Goal: Information Seeking & Learning: Find specific fact

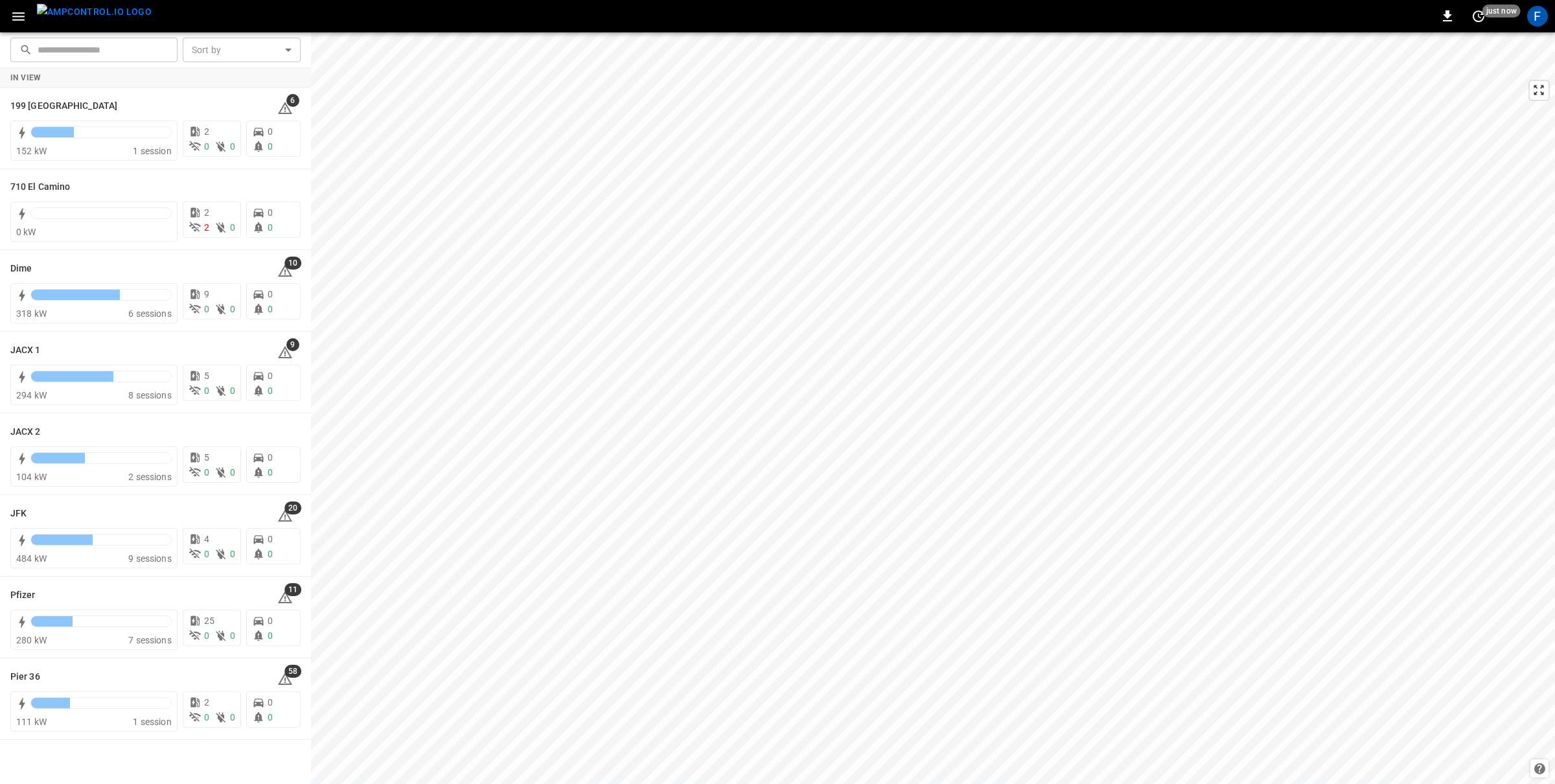
click at [110, 13] on img "menu" at bounding box center [95, 12] width 115 height 16
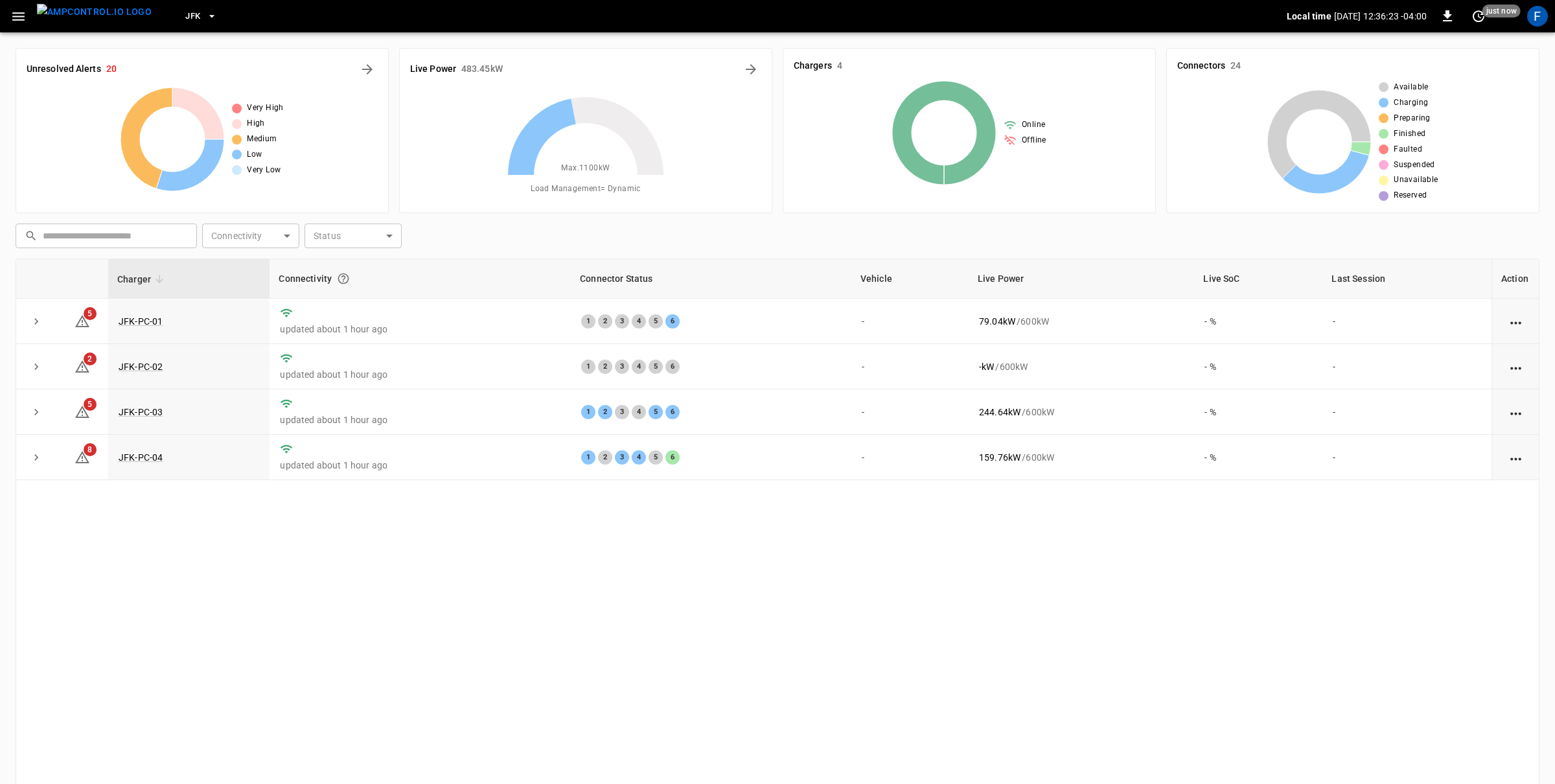
click at [16, 12] on icon "button" at bounding box center [18, 16] width 16 height 16
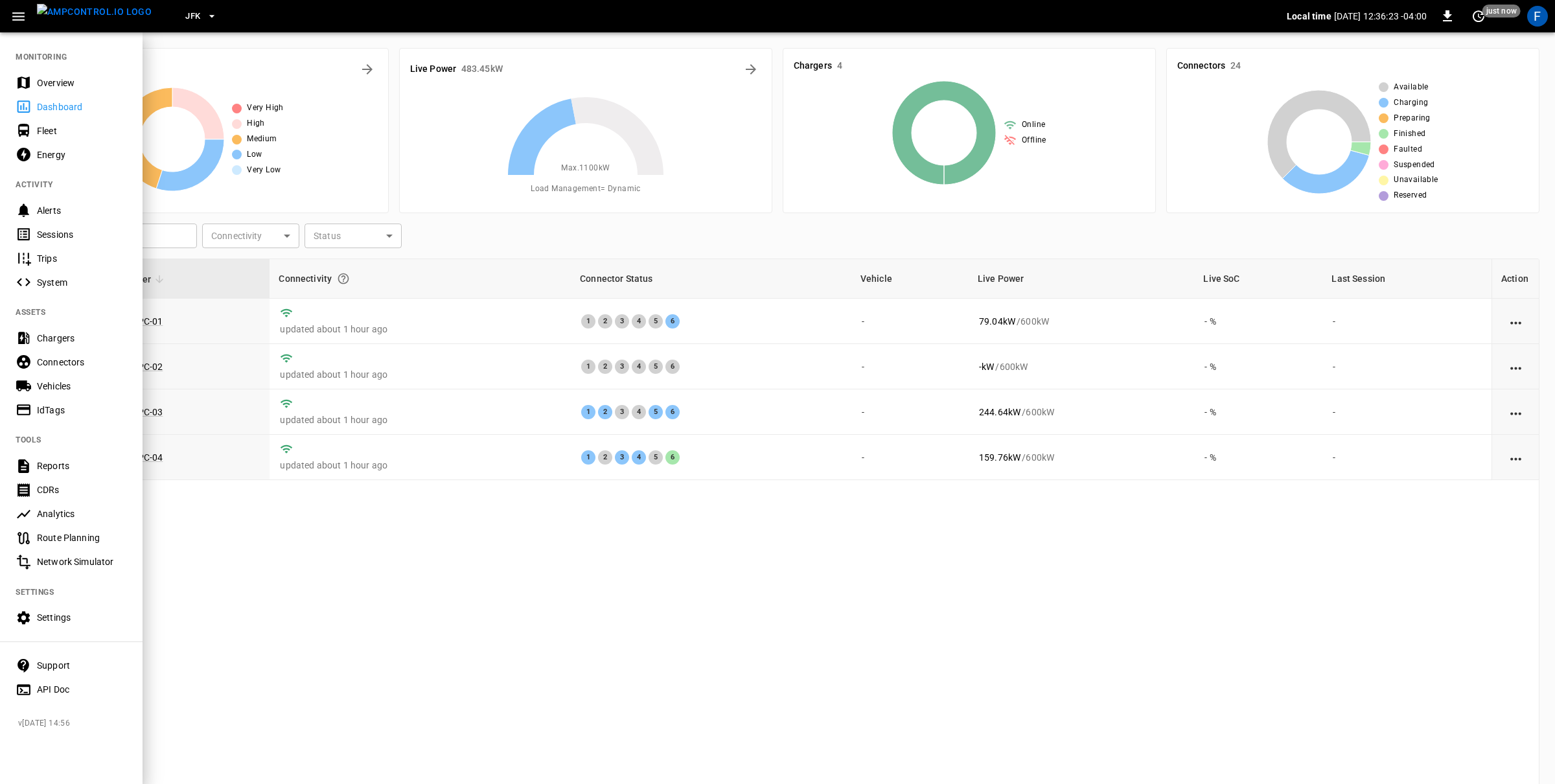
click at [69, 69] on nav "MONITORING Overview Dashboard Fleet Energy ACTIVITY Alerts Sessions Trips Syste…" at bounding box center [71, 369] width 142 height 676
click at [66, 70] on div "Overview" at bounding box center [71, 82] width 142 height 24
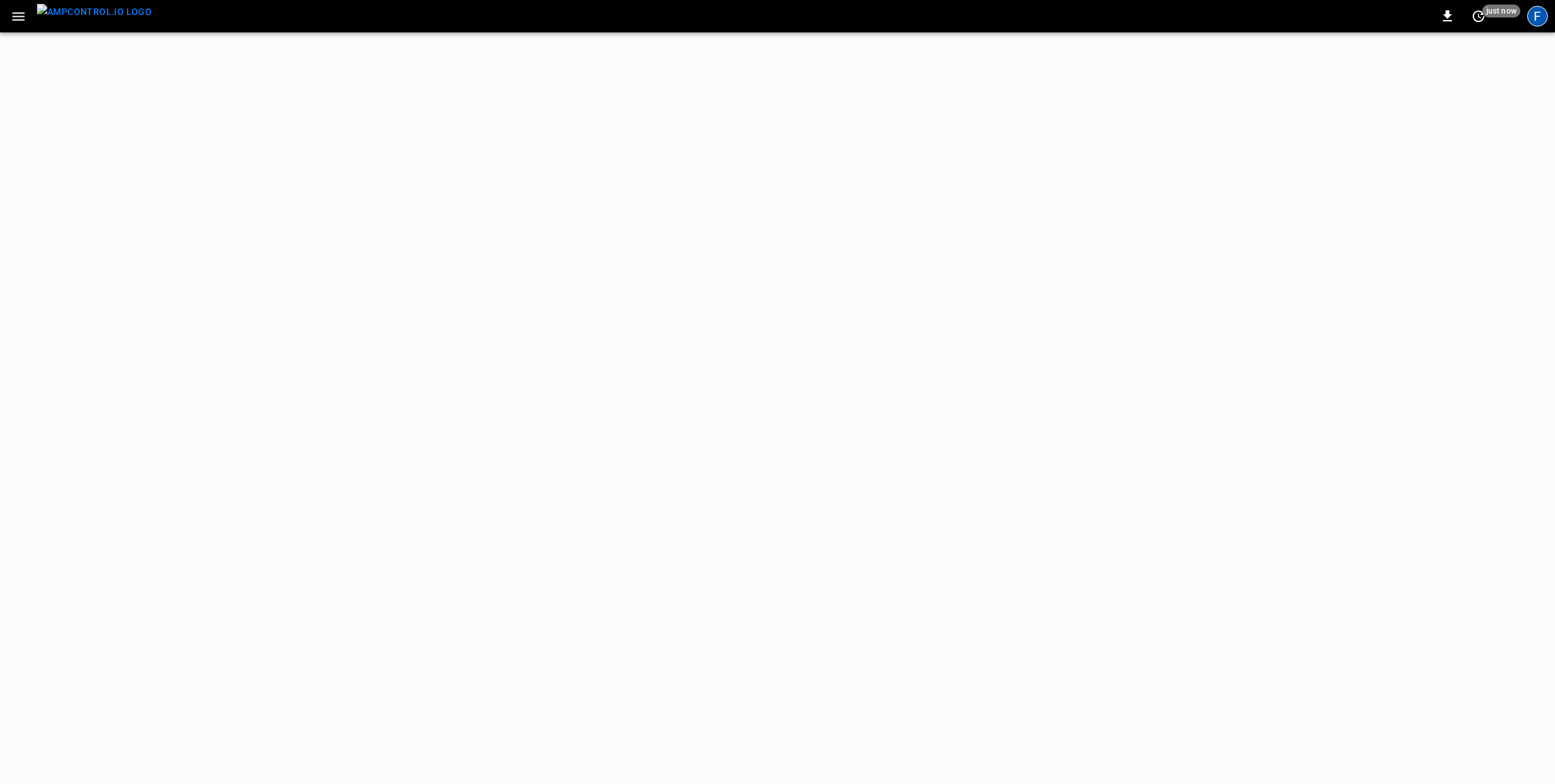
click at [1532, 16] on div "F" at bounding box center [1538, 16] width 21 height 21
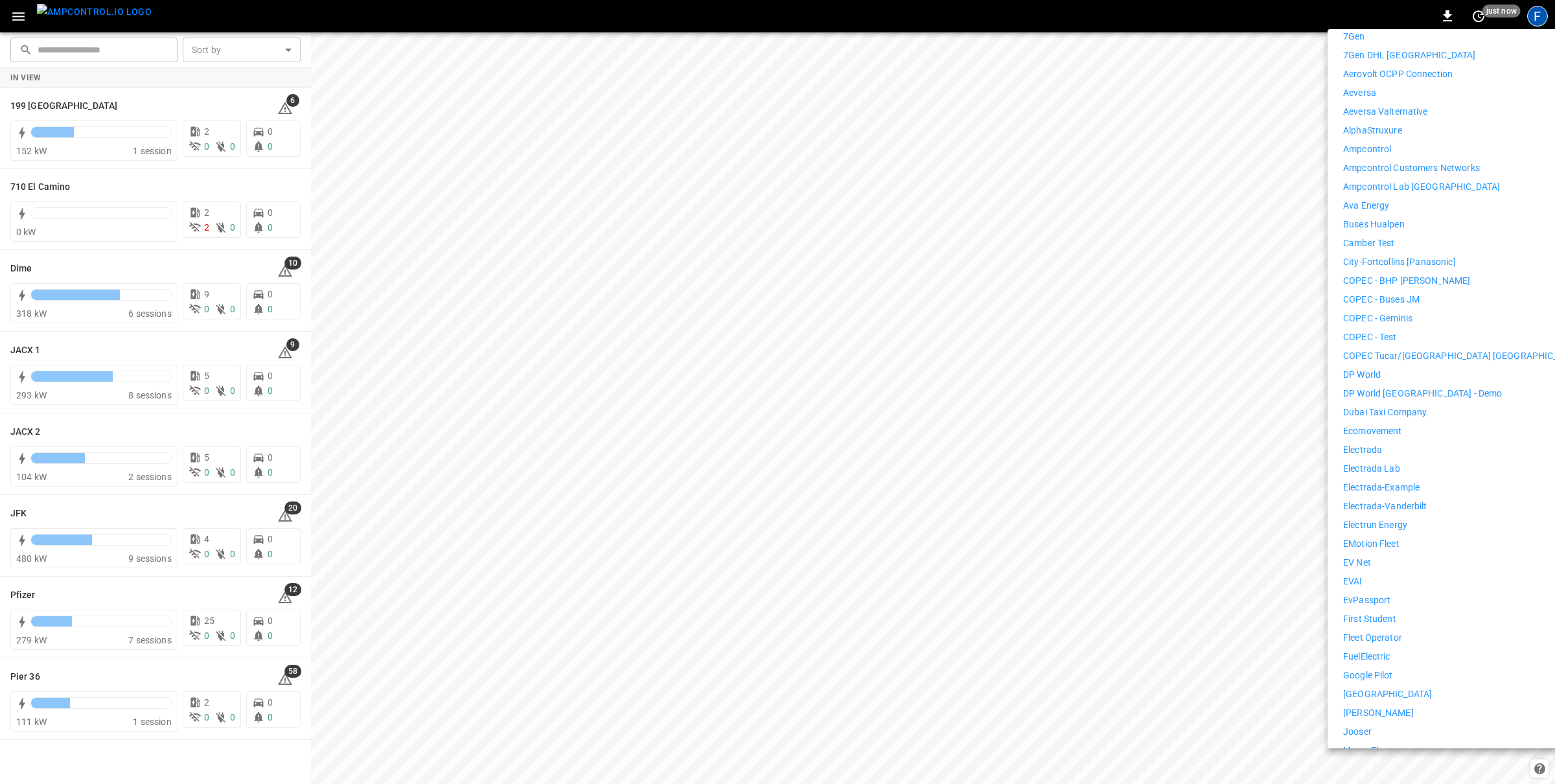
scroll to position [299, 0]
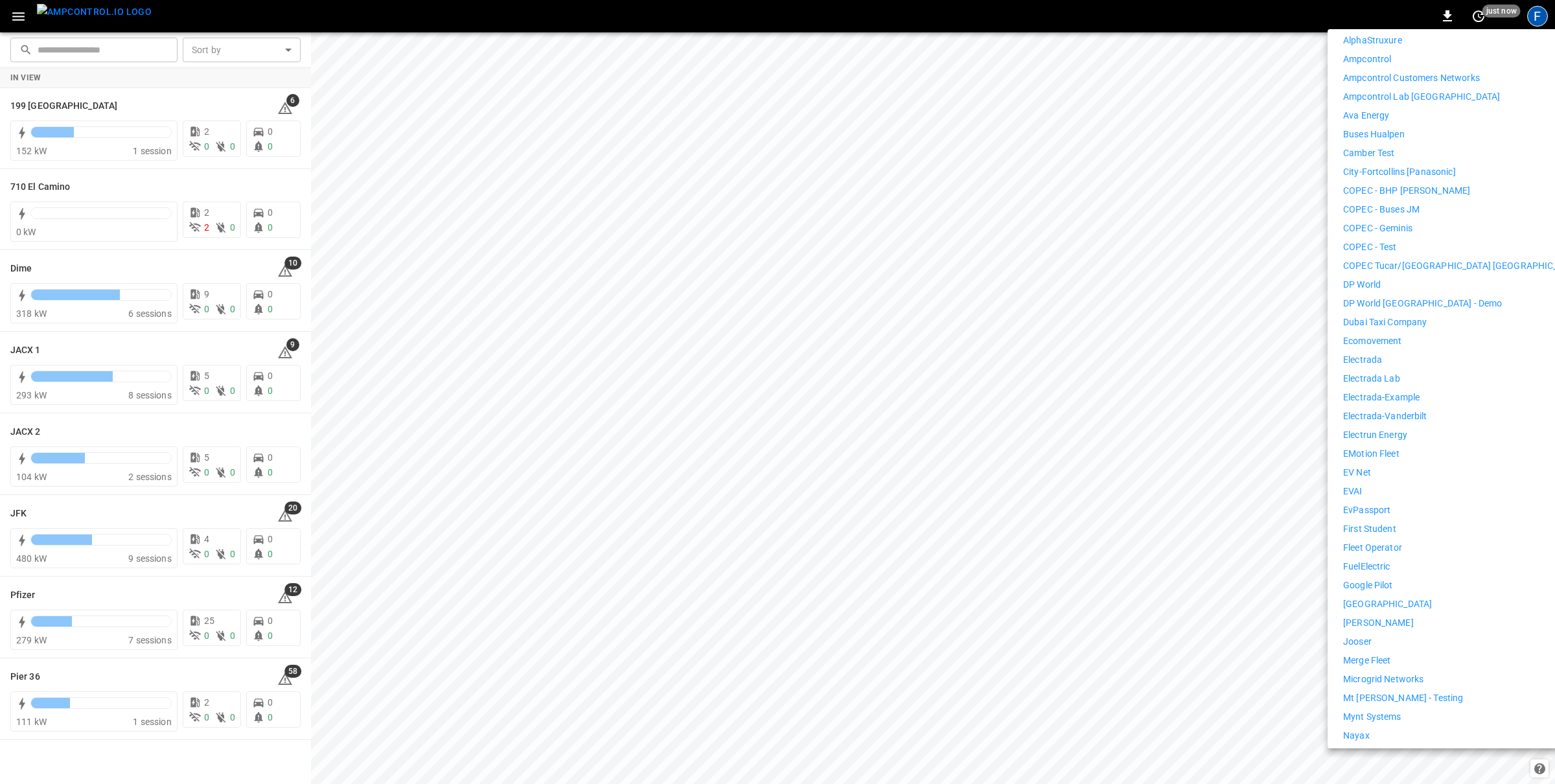
click at [1355, 485] on p "EVAI" at bounding box center [1353, 491] width 20 height 14
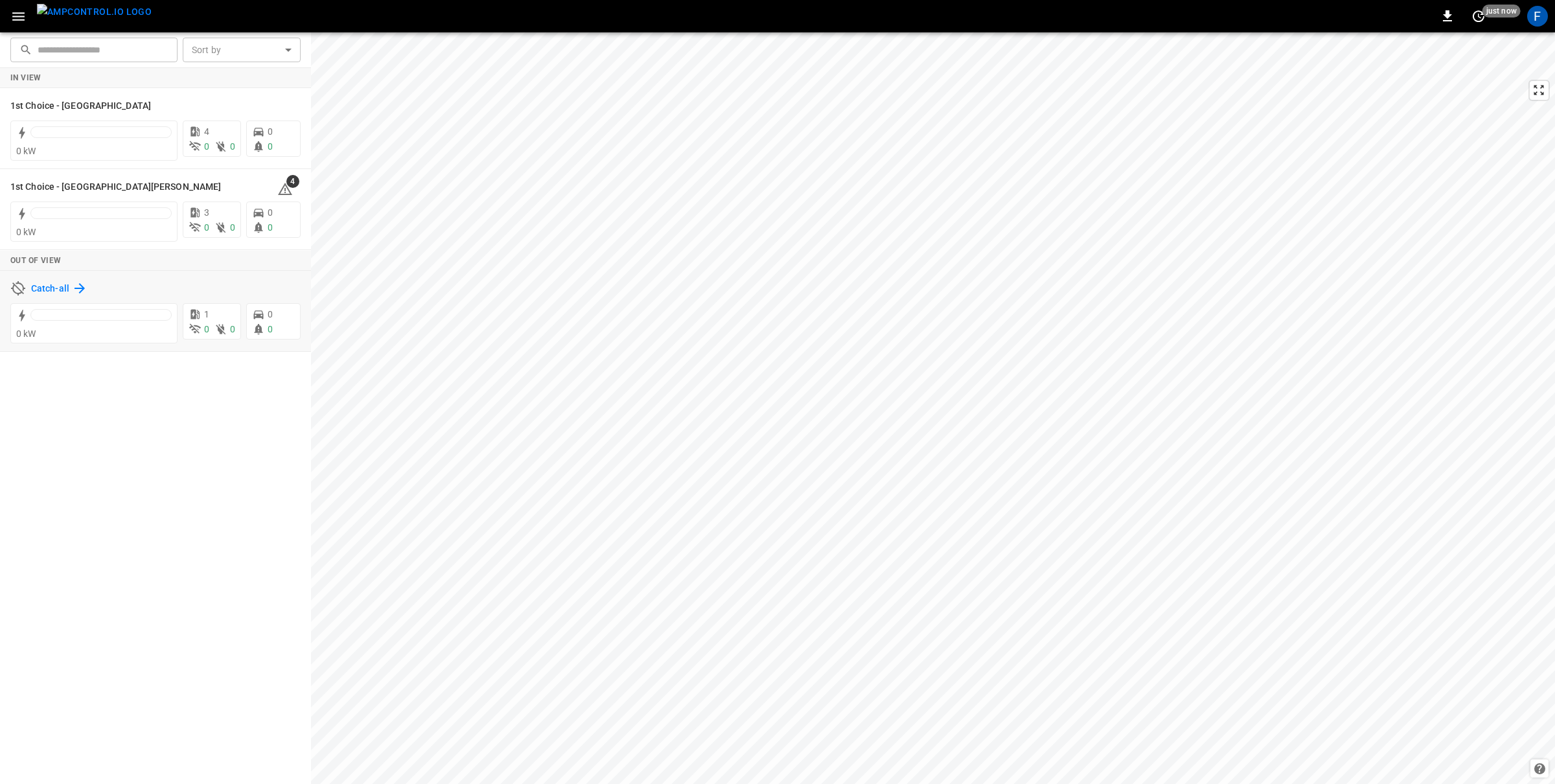
click at [45, 284] on h6 "Catch-all" at bounding box center [50, 289] width 38 height 14
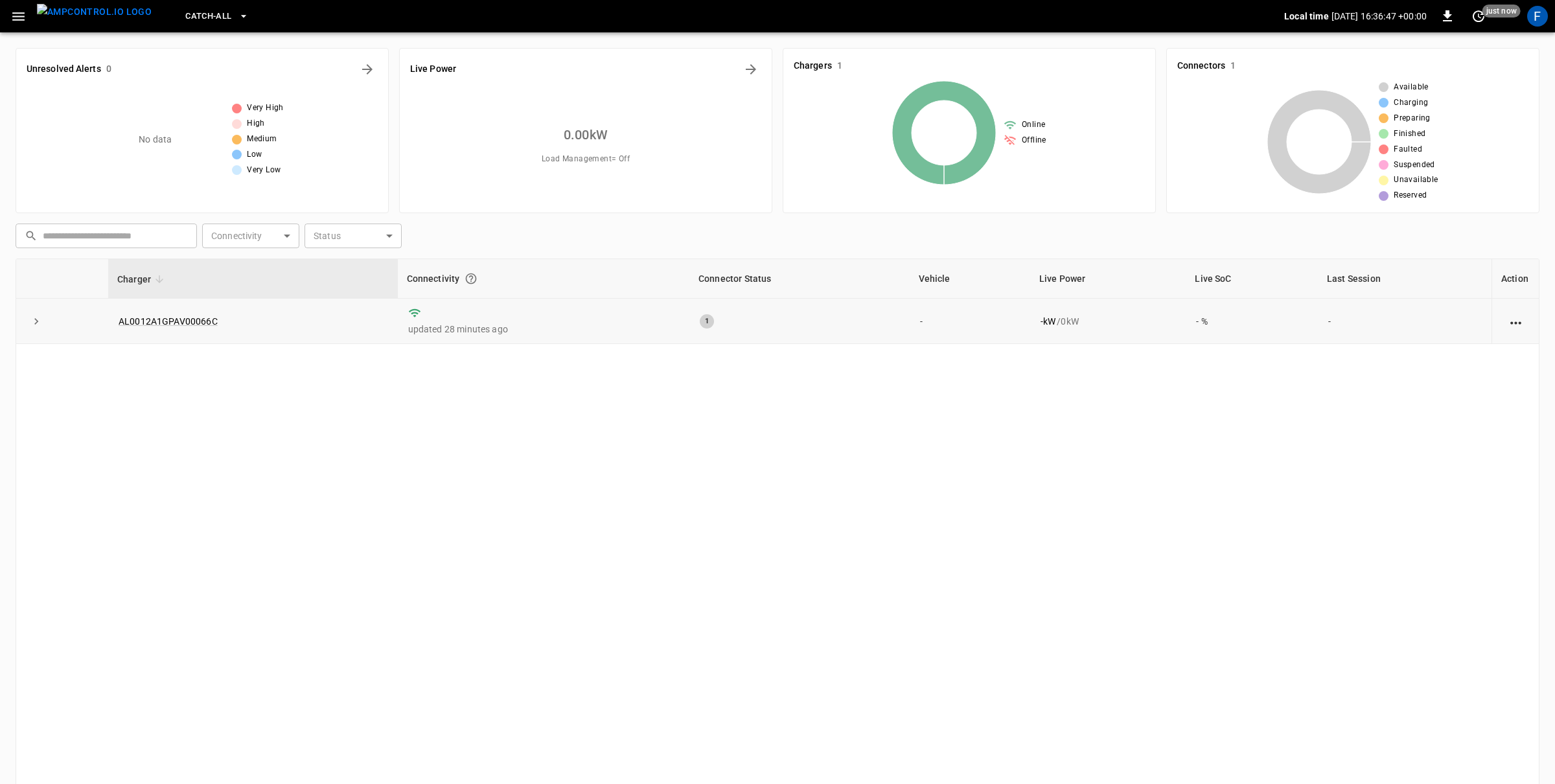
click at [183, 327] on td "AL0012A1GPAV00066C" at bounding box center [253, 322] width 290 height 46
click at [183, 326] on link "AL0012A1GPAV00066C" at bounding box center [168, 322] width 104 height 16
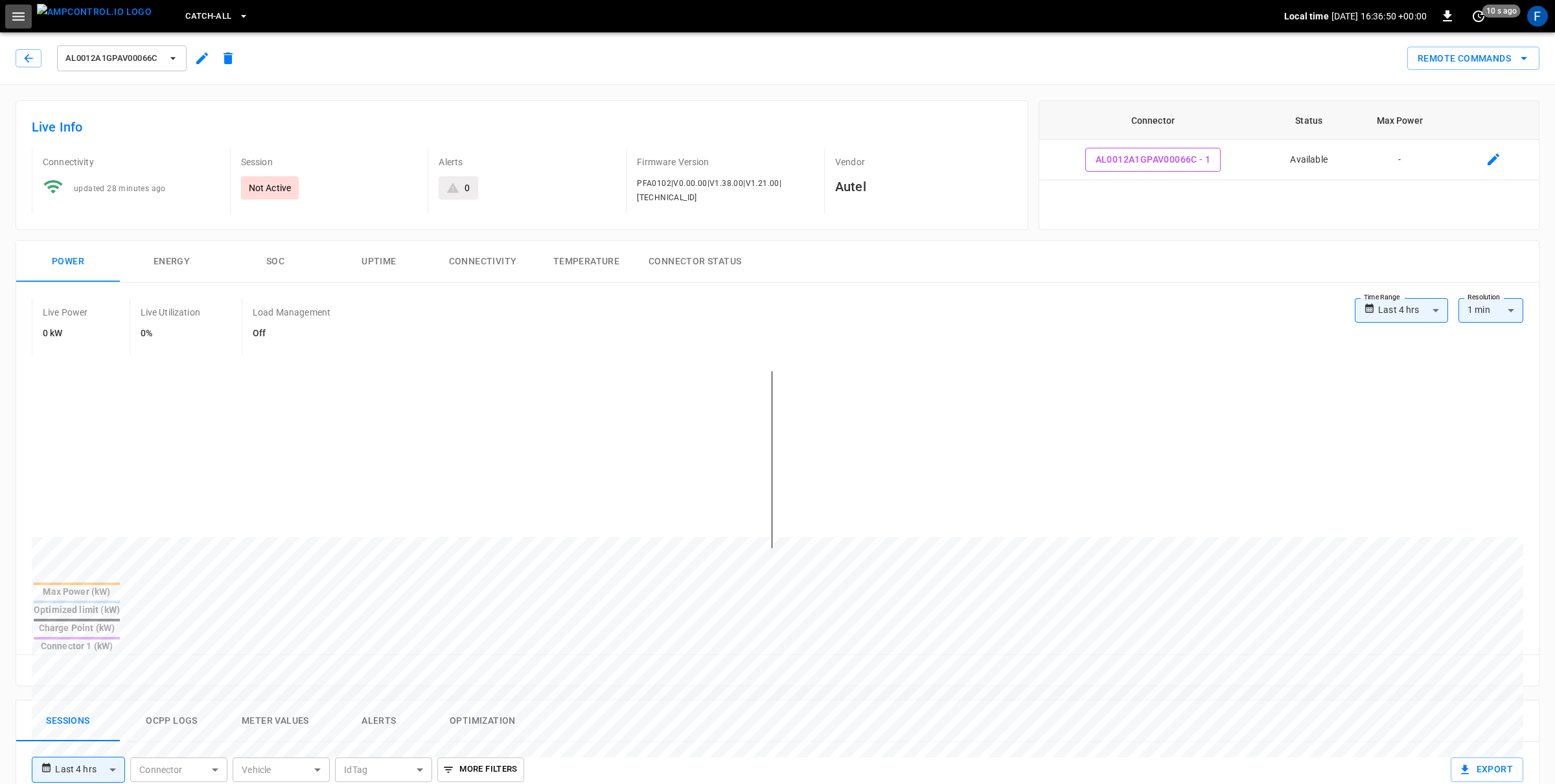
drag, startPoint x: 10, startPoint y: 22, endPoint x: 14, endPoint y: 29, distance: 8.1
click at [10, 22] on icon "button" at bounding box center [18, 16] width 16 height 16
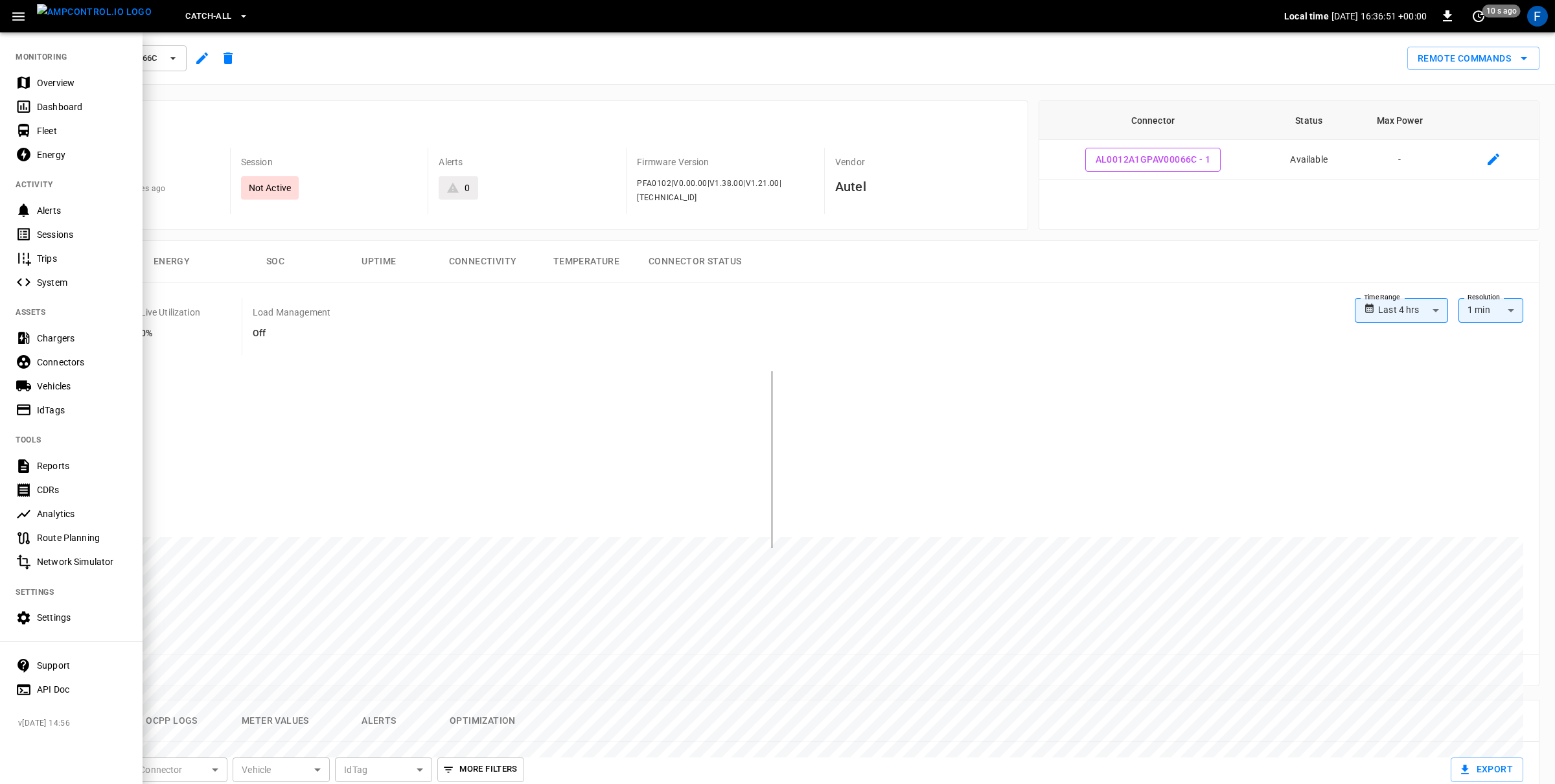
click at [55, 333] on div "Chargers" at bounding box center [82, 338] width 90 height 13
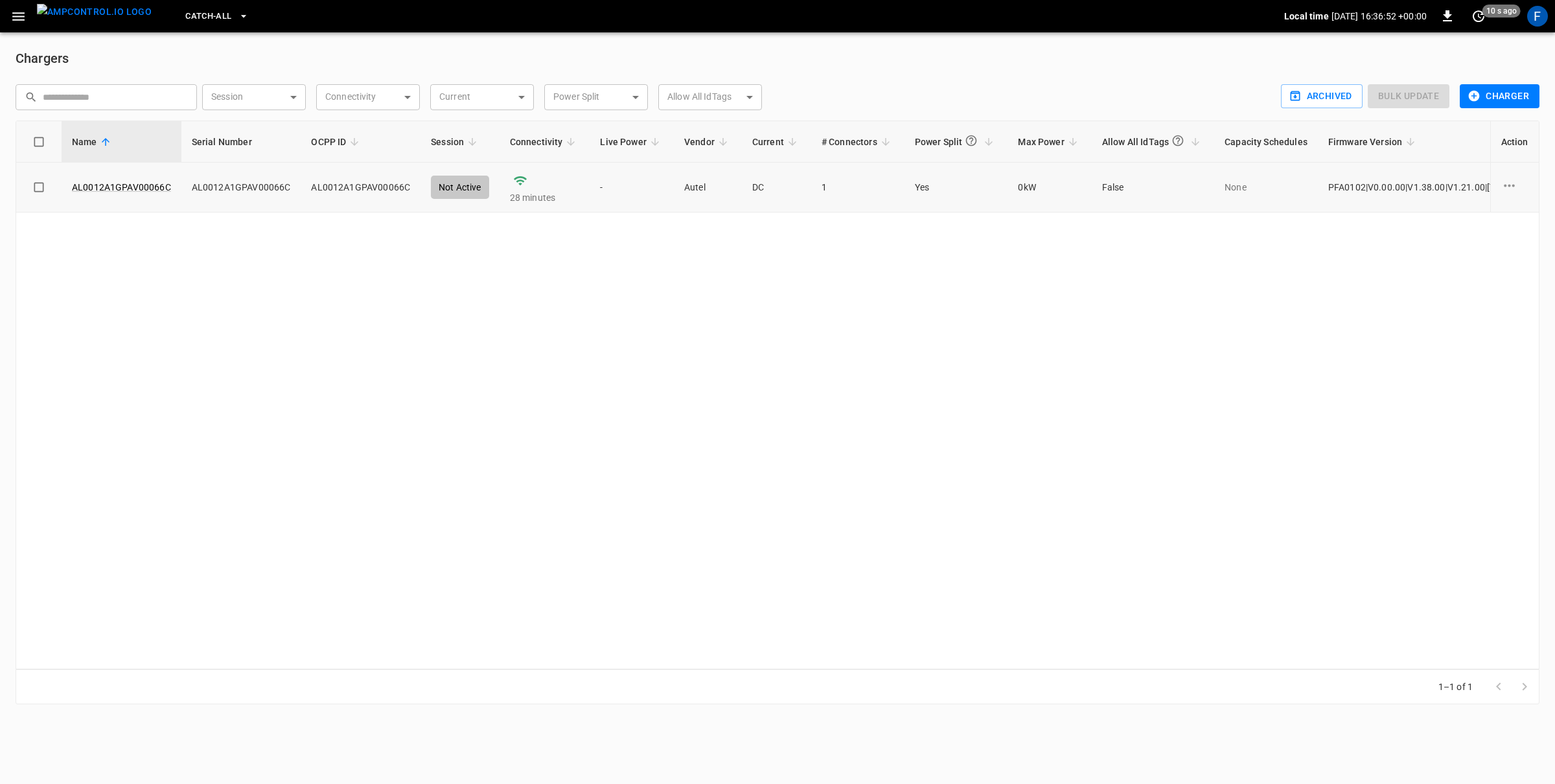
click at [246, 190] on td "AL0012A1GPAV00066C" at bounding box center [241, 187] width 120 height 50
copy td "AL0012A1GPAV00066C"
drag, startPoint x: 134, startPoint y: 288, endPoint x: 79, endPoint y: 91, distance: 204.5
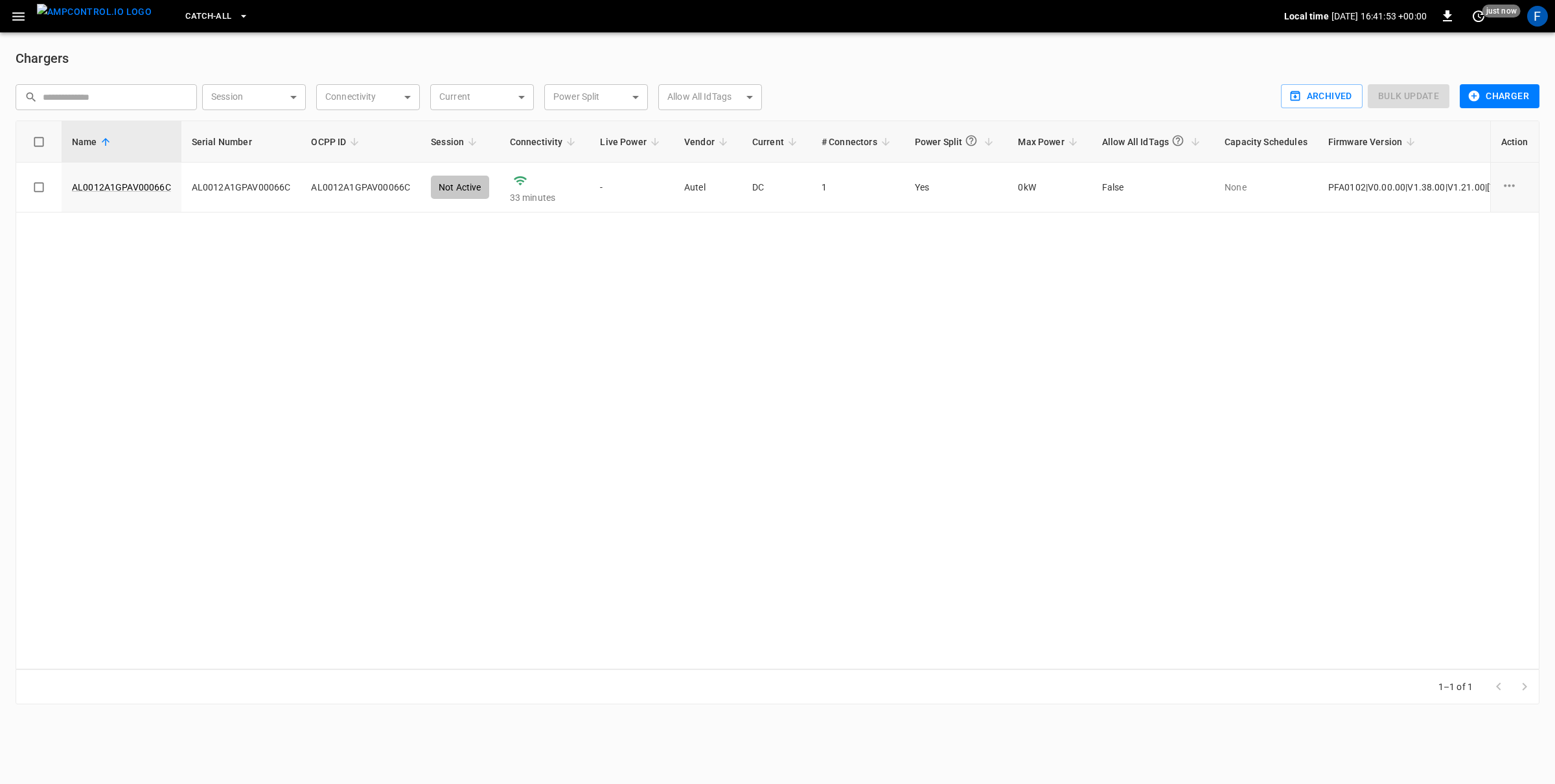
click at [131, 279] on div "Name Serial Number OCPP ID Session Connectivity Live Power Vendor Current # Con…" at bounding box center [778, 395] width 1524 height 549
drag, startPoint x: 85, startPoint y: 31, endPoint x: 95, endPoint y: 17, distance: 17.2
click at [85, 31] on button "menu" at bounding box center [95, 16] width 125 height 33
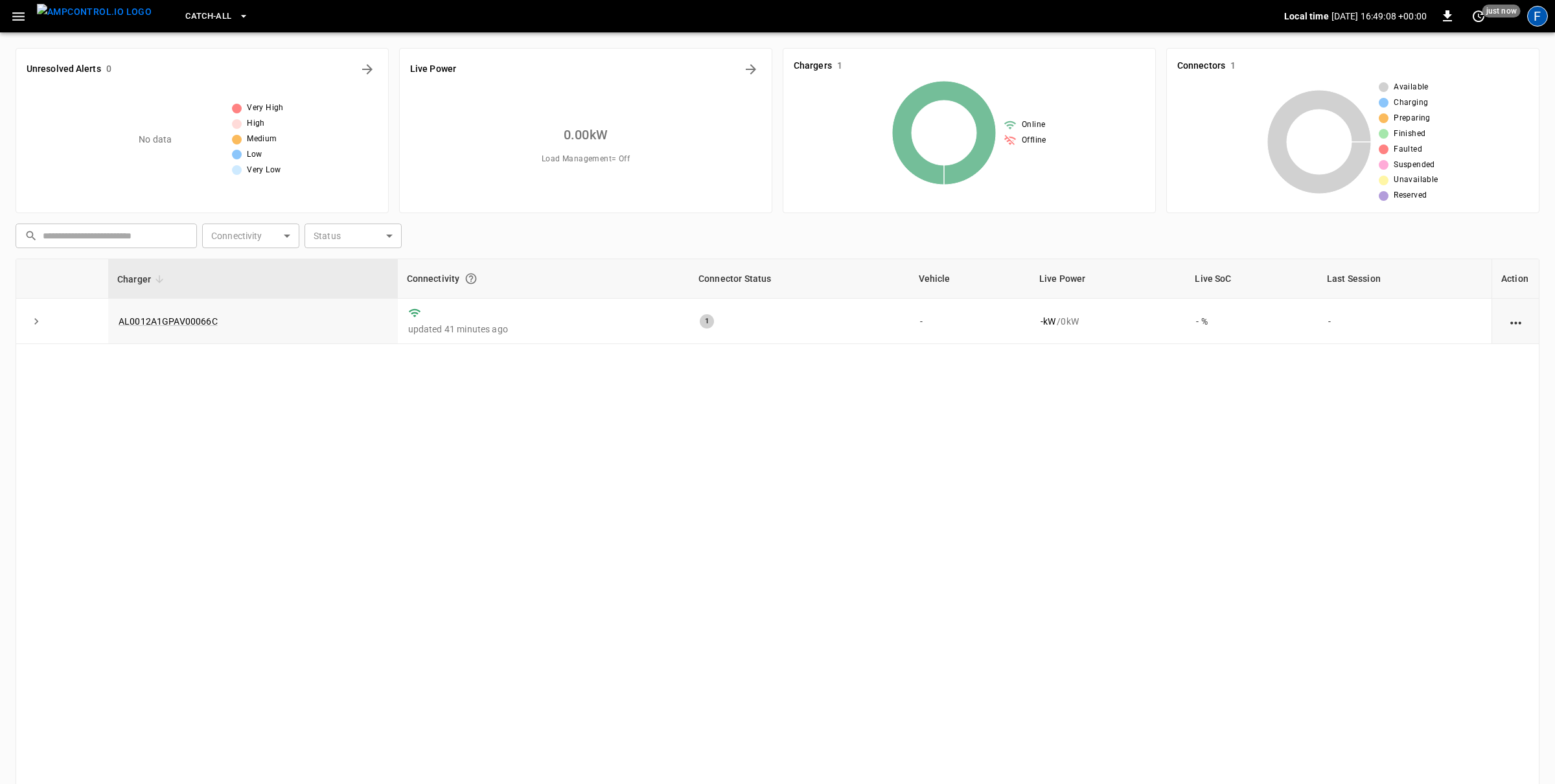
click at [1532, 16] on div "F" at bounding box center [1538, 16] width 21 height 21
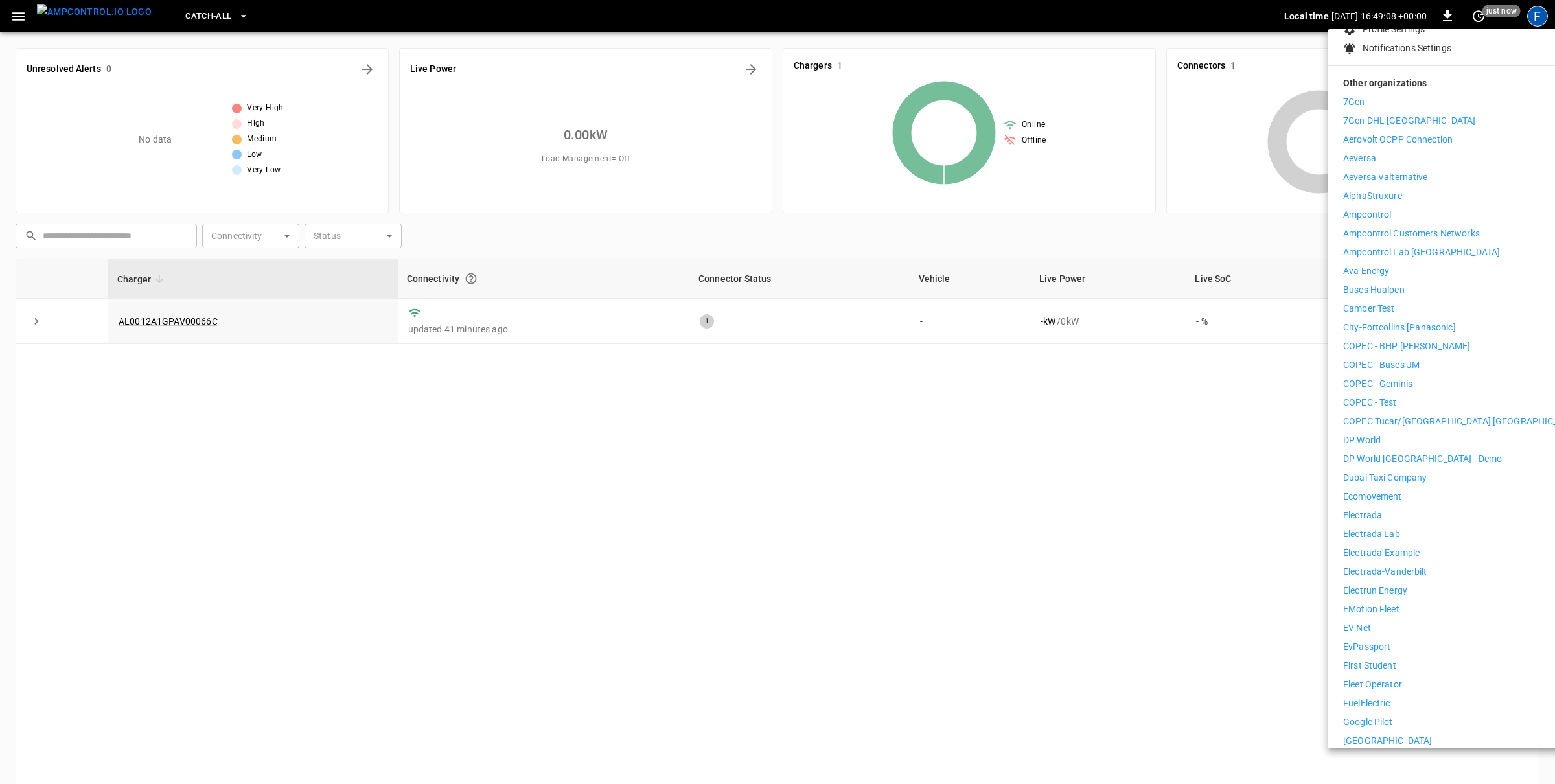
scroll to position [629, 0]
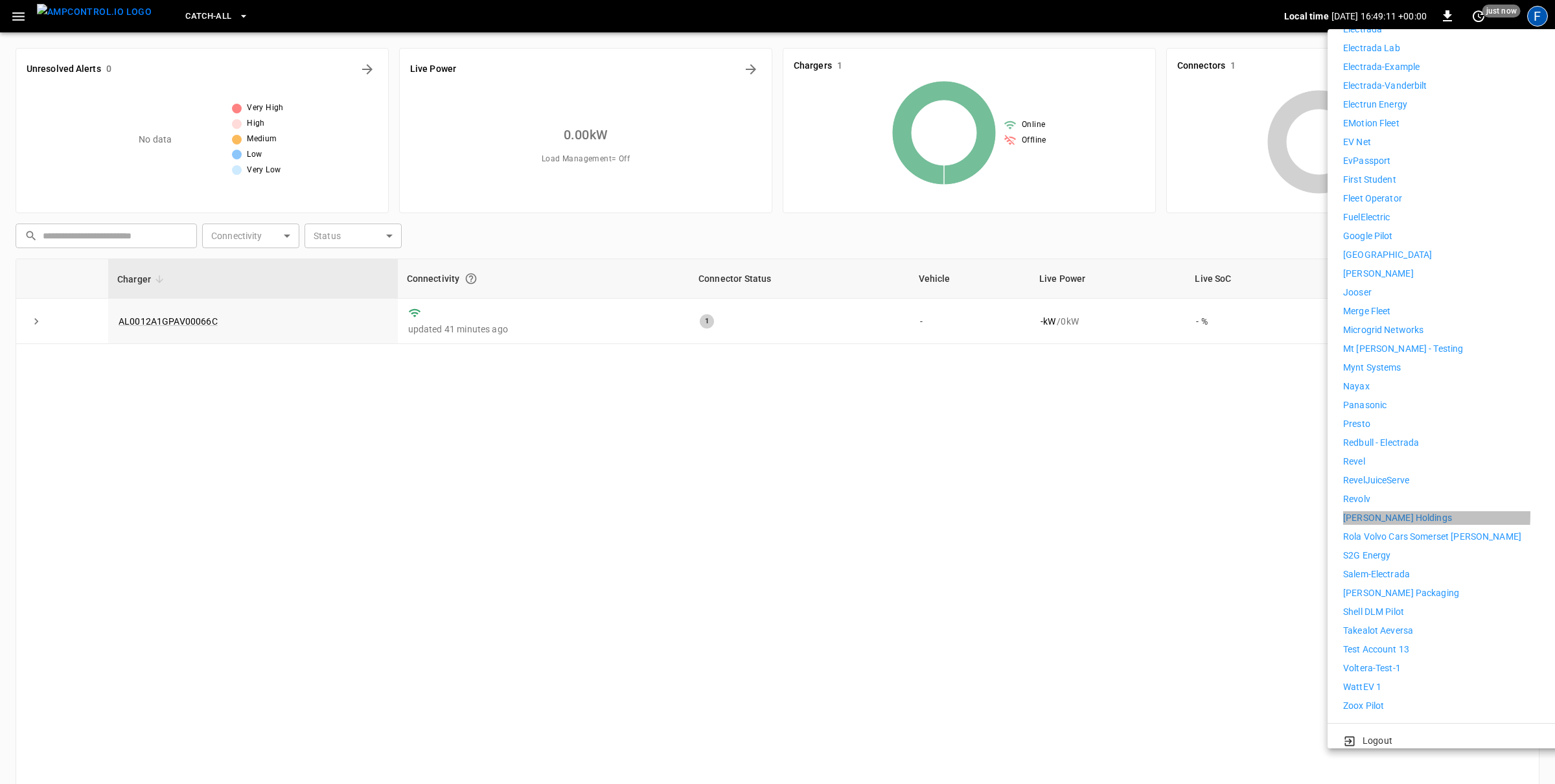
click at [1367, 511] on p "[PERSON_NAME] Holdings" at bounding box center [1398, 518] width 109 height 14
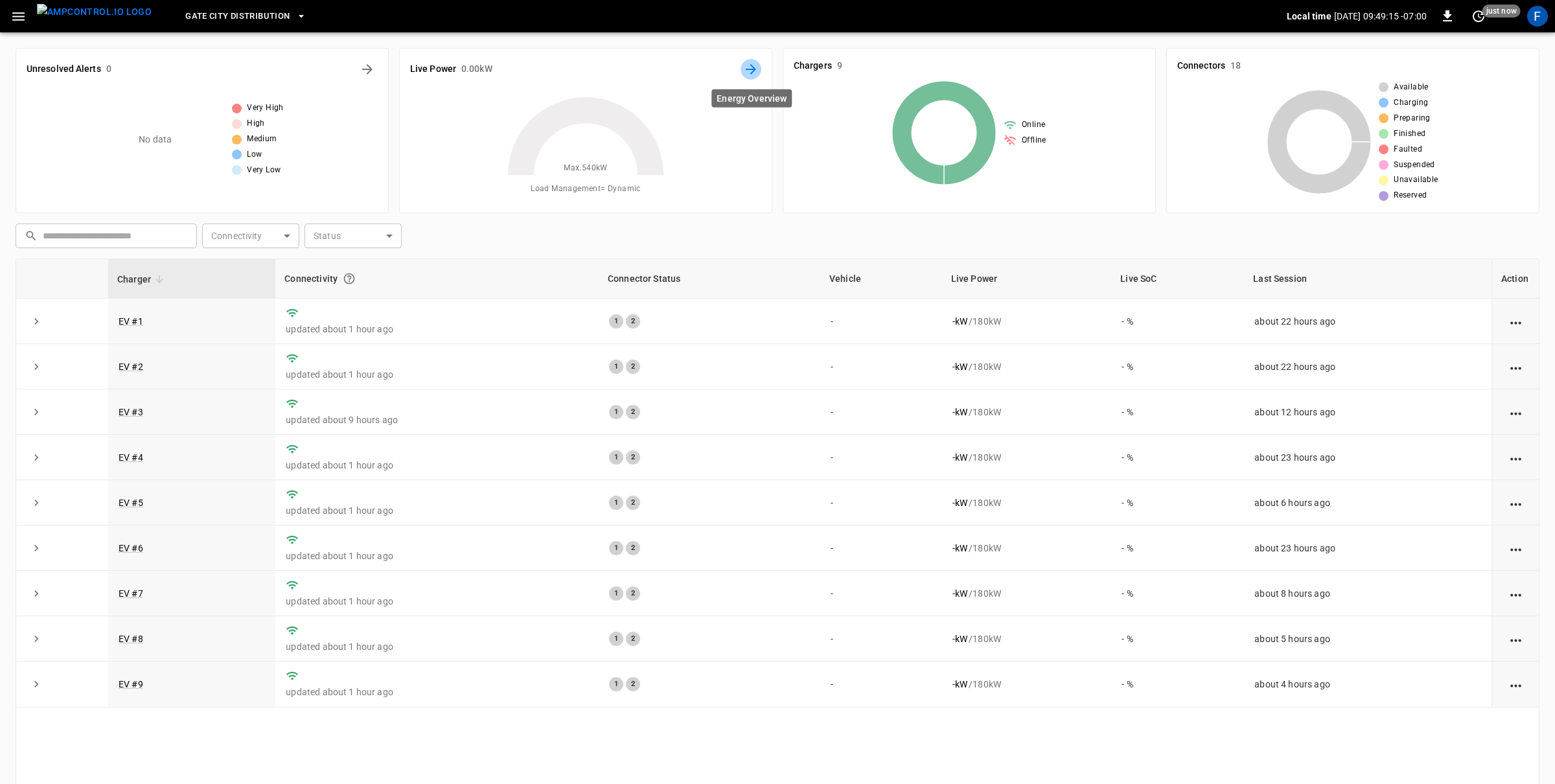
click at [741, 67] on button "Energy Overview" at bounding box center [751, 69] width 21 height 21
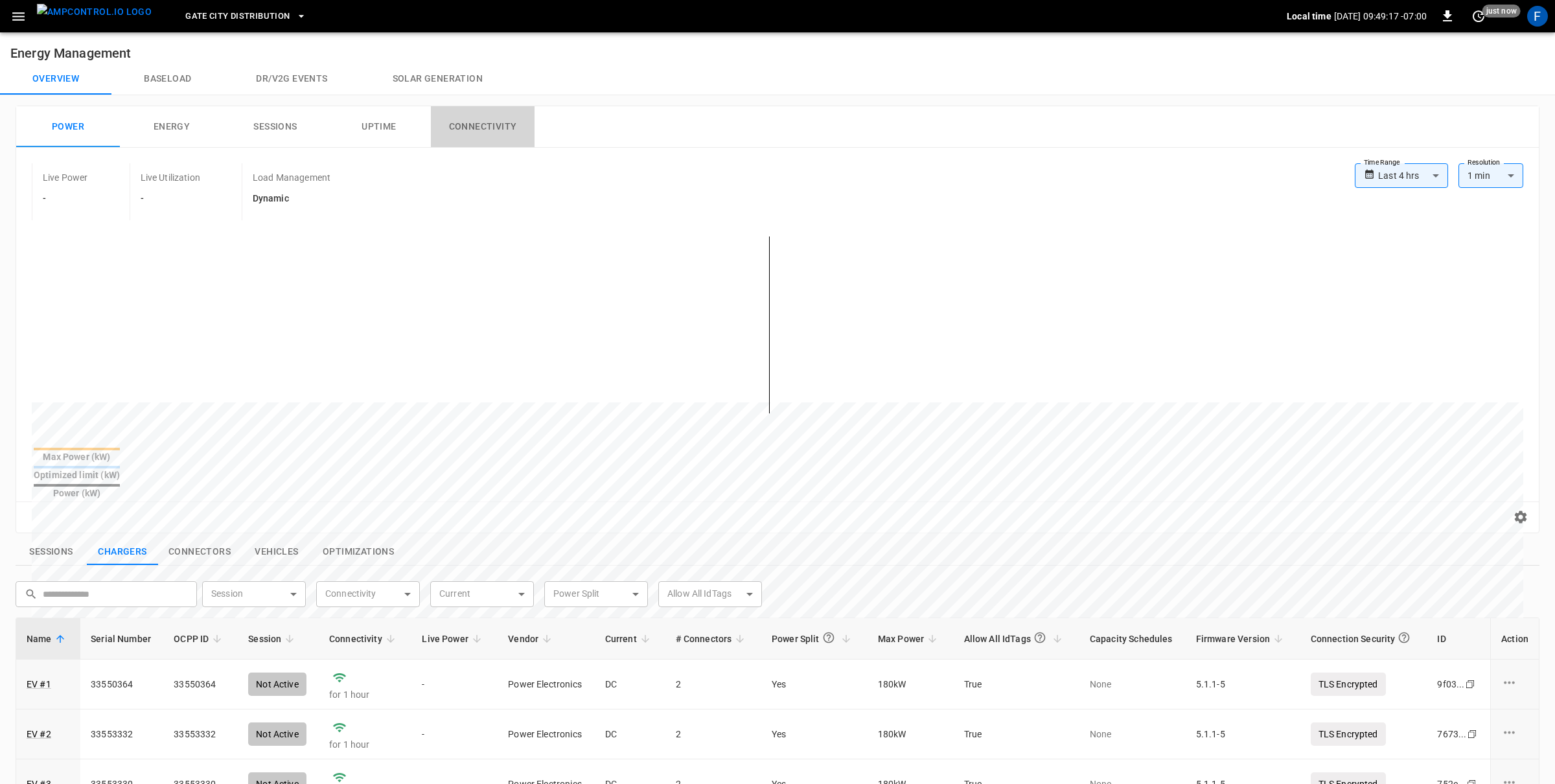
click at [467, 132] on button "Connectivity" at bounding box center [482, 127] width 104 height 42
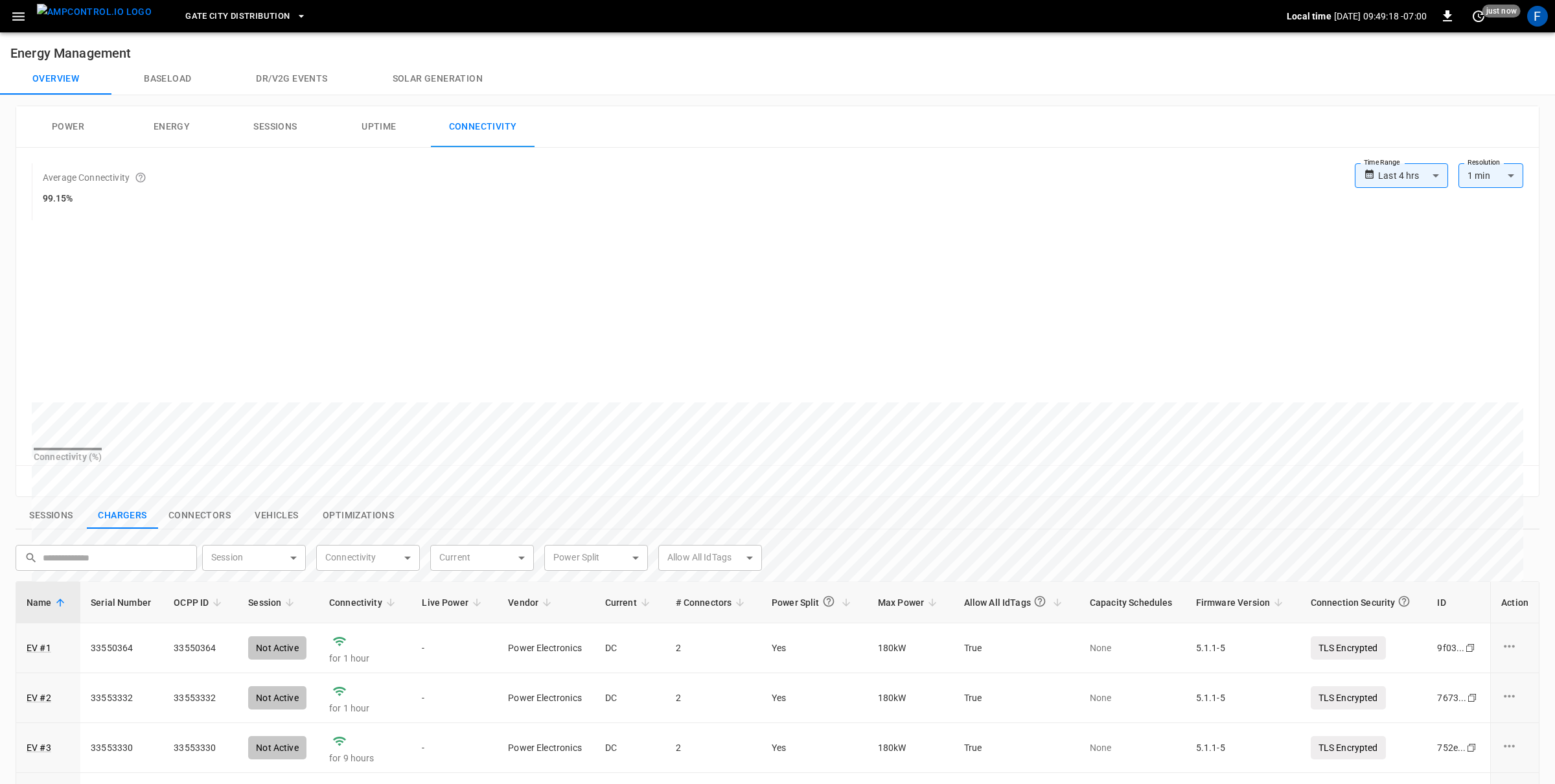
click at [1419, 187] on body "**********" at bounding box center [777, 588] width 1555 height 1175
click at [1390, 288] on li "Last 14 days" at bounding box center [1402, 289] width 93 height 22
type input "**********"
type input "***"
click at [92, 20] on img "menu" at bounding box center [95, 12] width 115 height 16
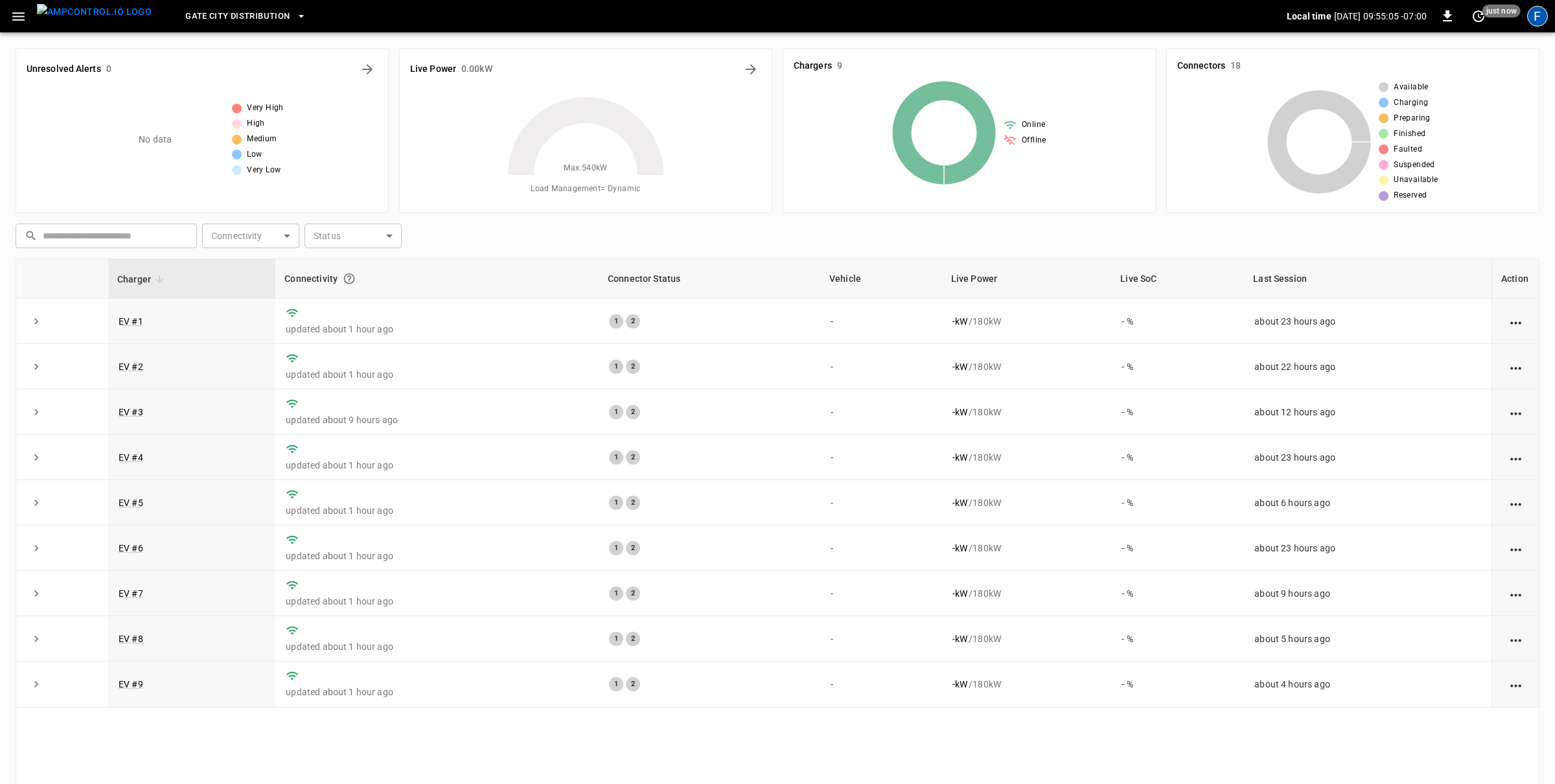
click at [1537, 10] on div "F" at bounding box center [1538, 16] width 21 height 21
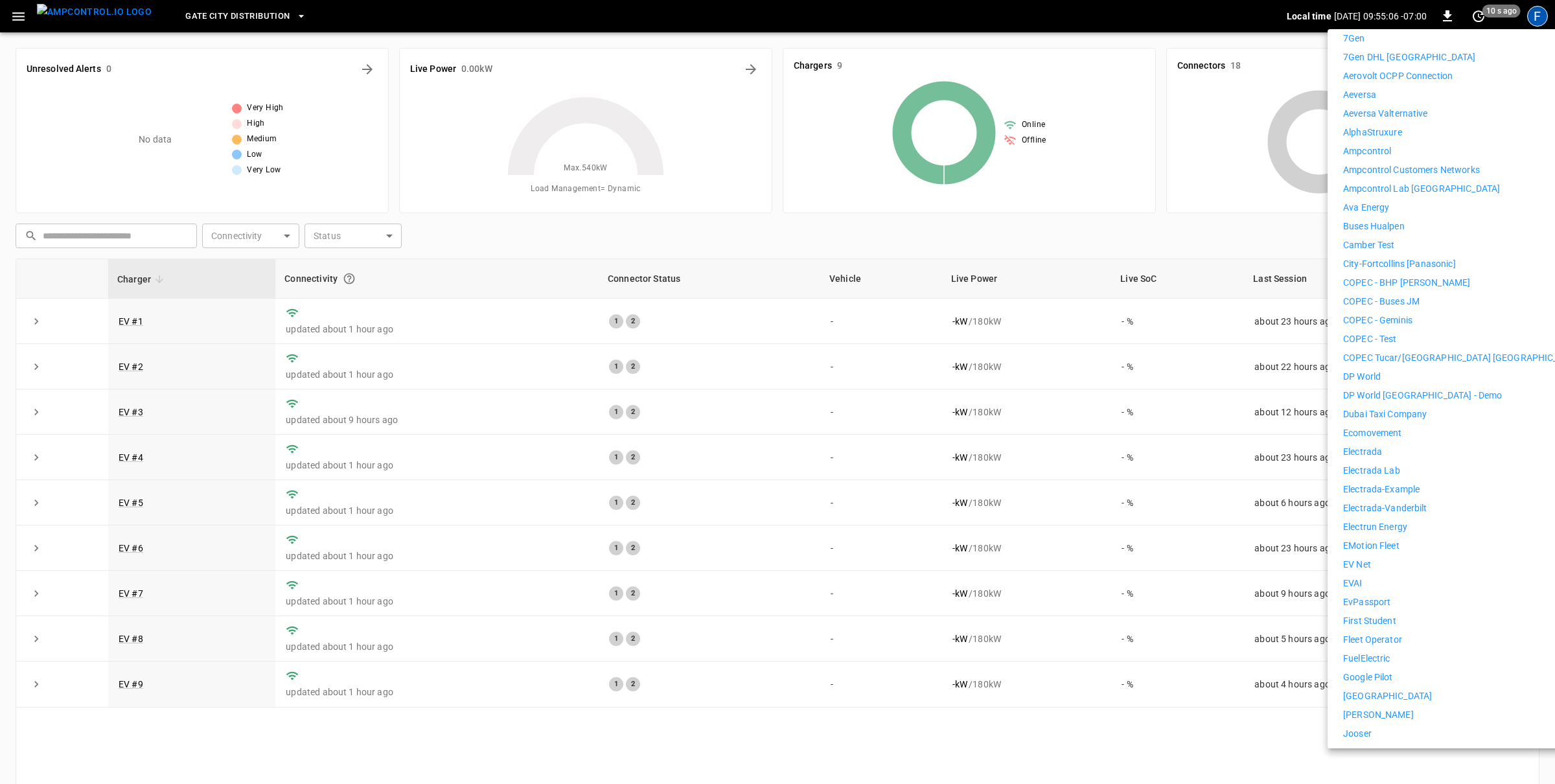
scroll to position [367, 0]
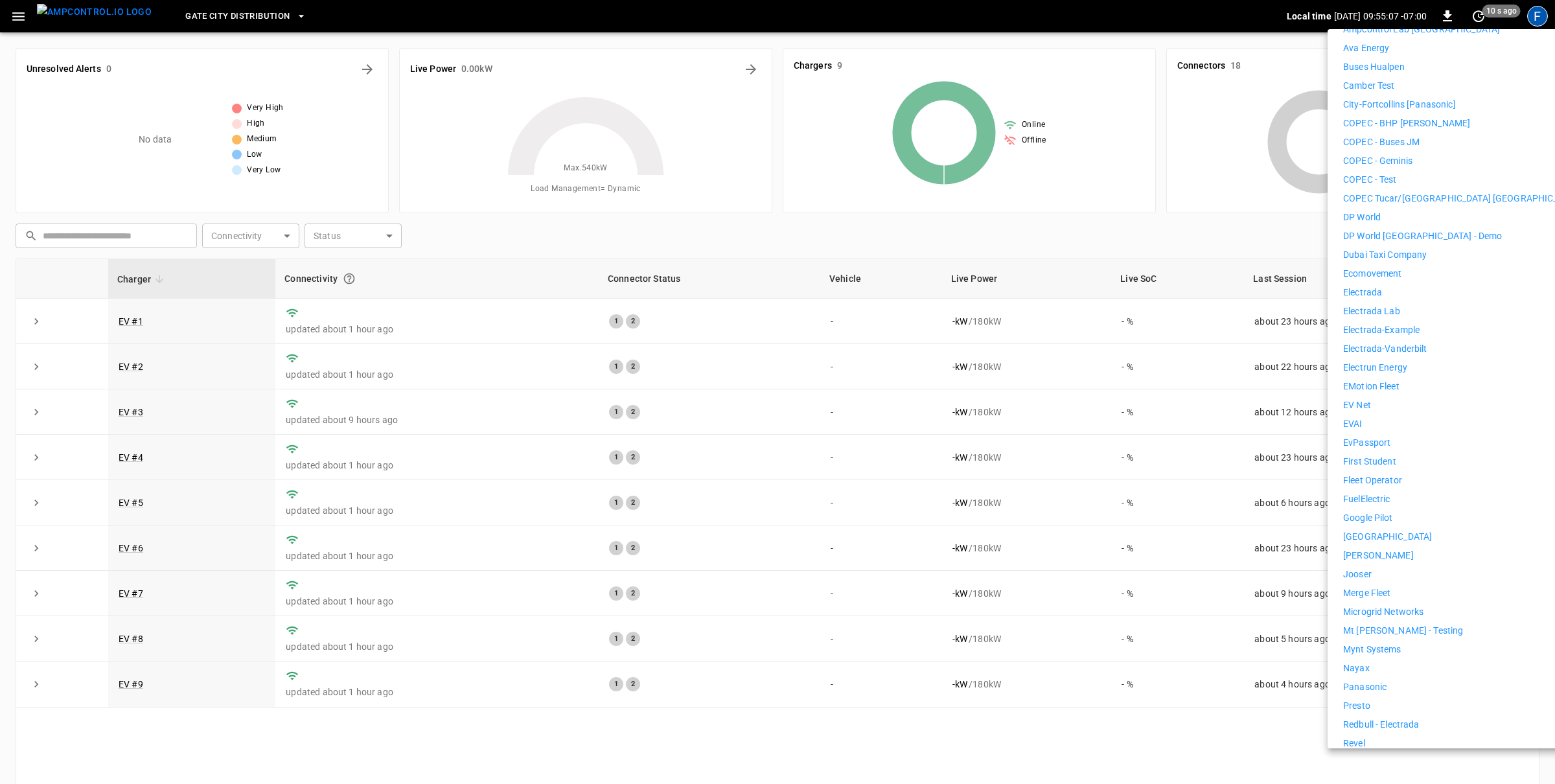
click at [1365, 567] on p "Jooser" at bounding box center [1358, 574] width 29 height 14
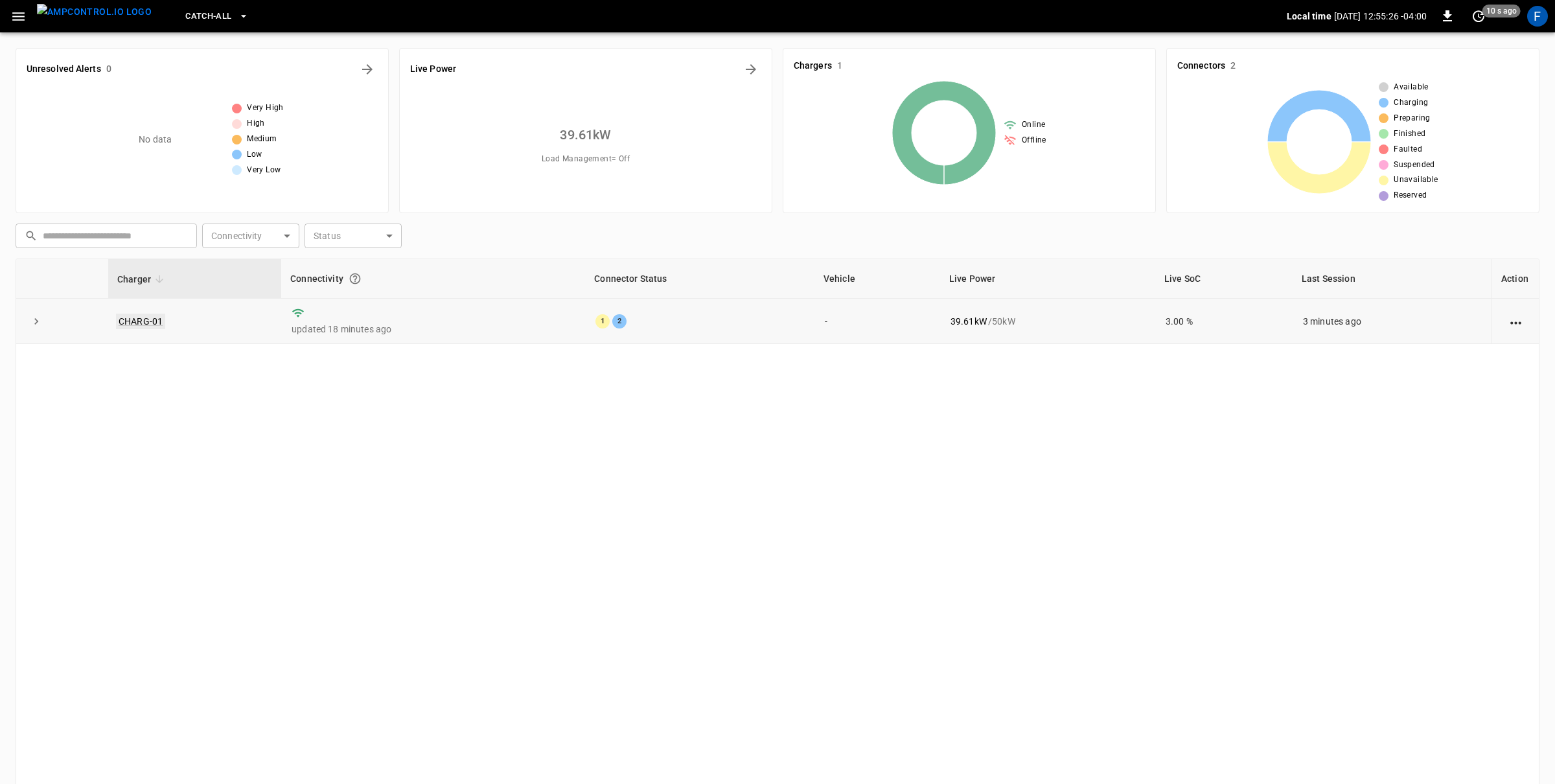
click at [144, 314] on link "CHARG-01" at bounding box center [140, 322] width 49 height 16
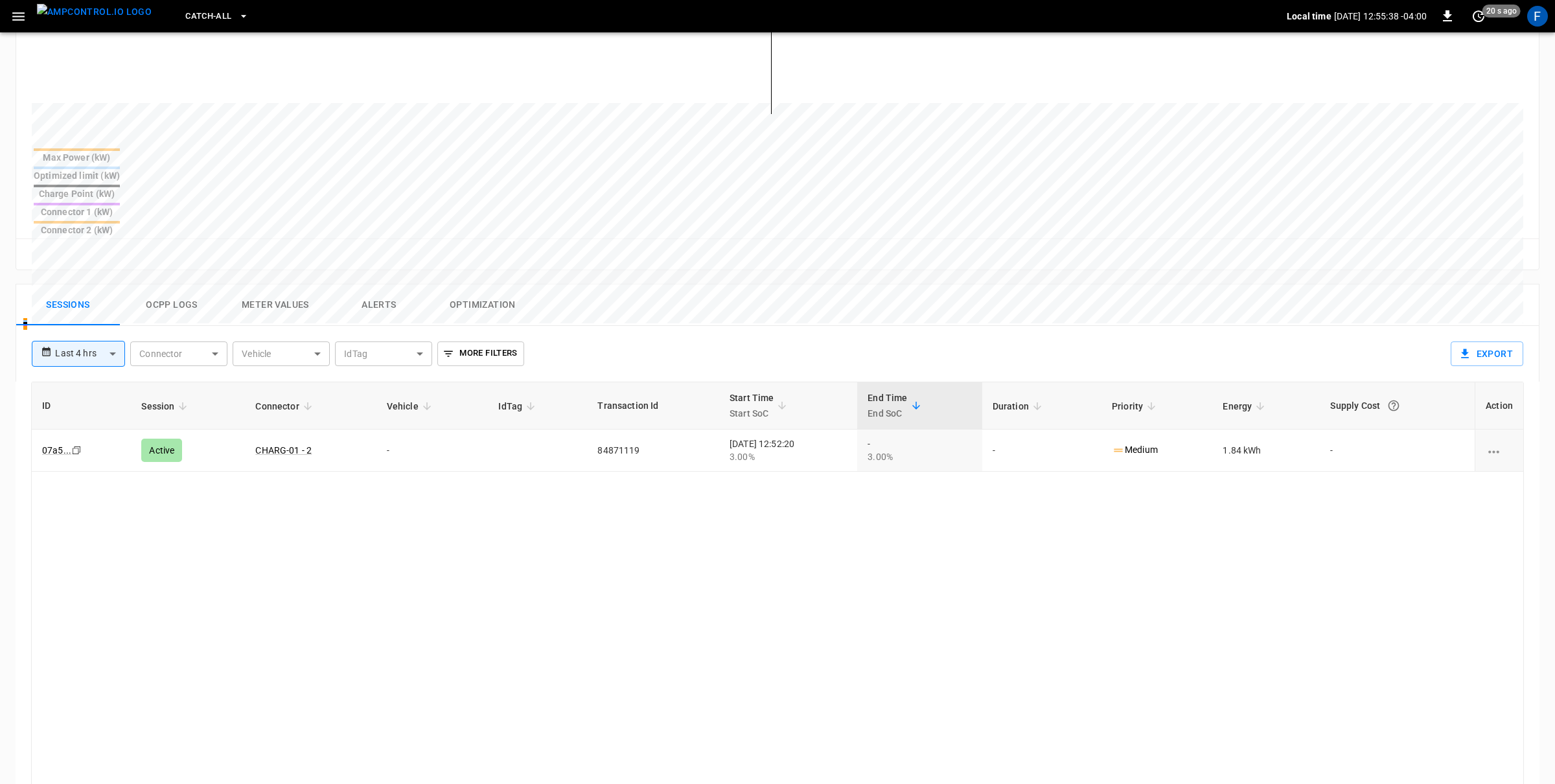
scroll to position [564, 0]
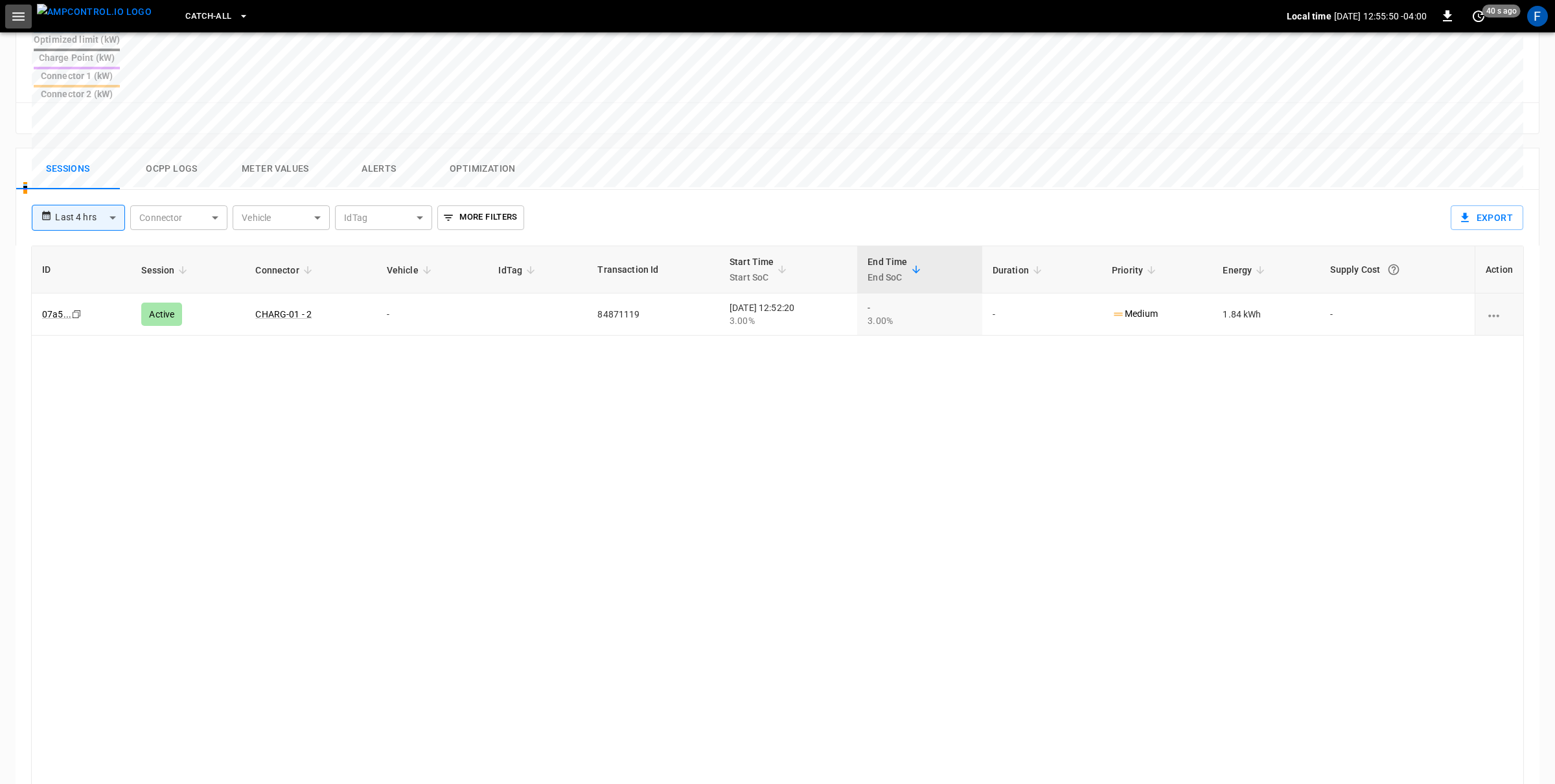
click at [20, 24] on button "button" at bounding box center [18, 16] width 27 height 24
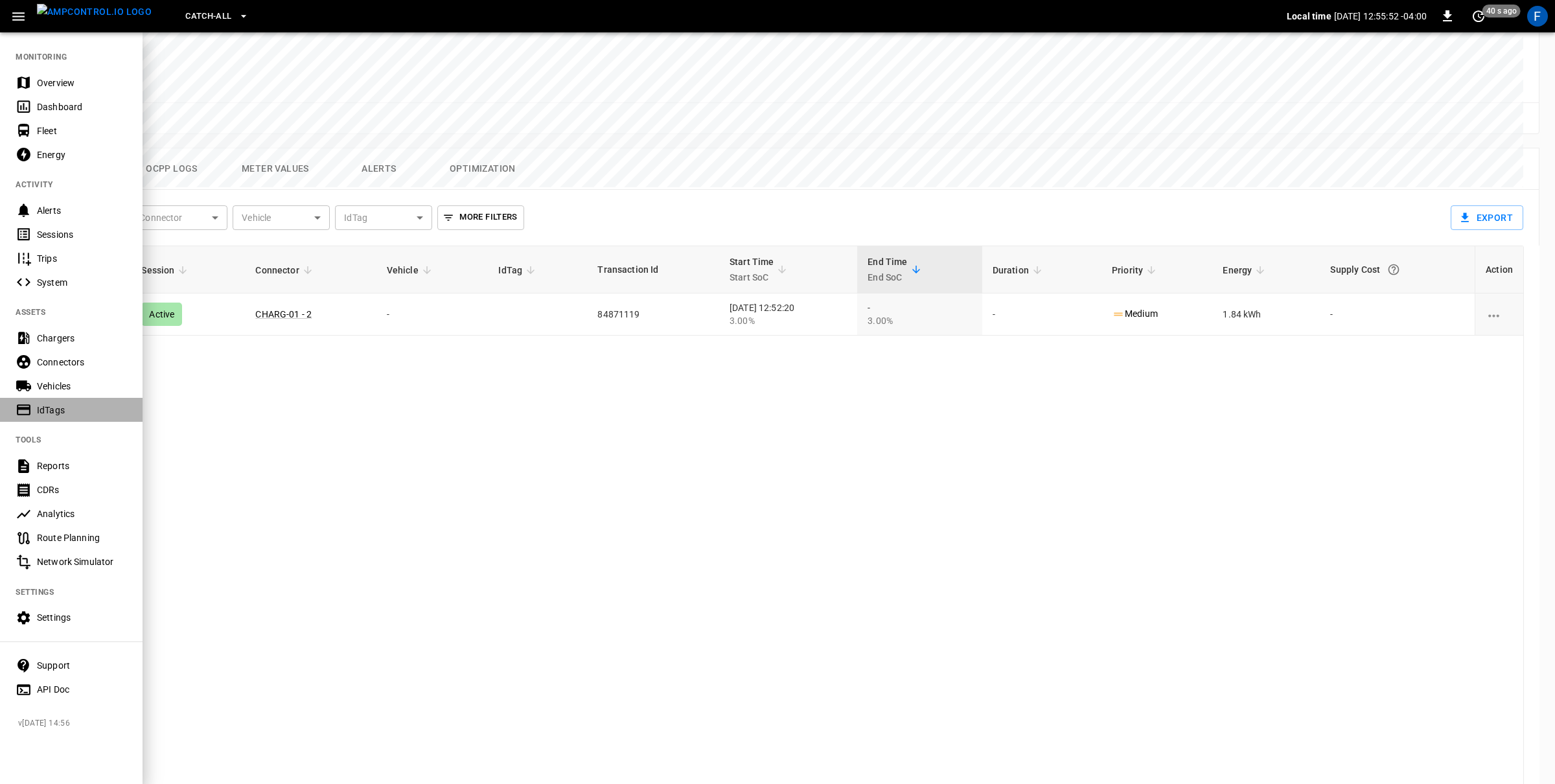
click at [48, 416] on div "IdTags" at bounding box center [71, 410] width 142 height 24
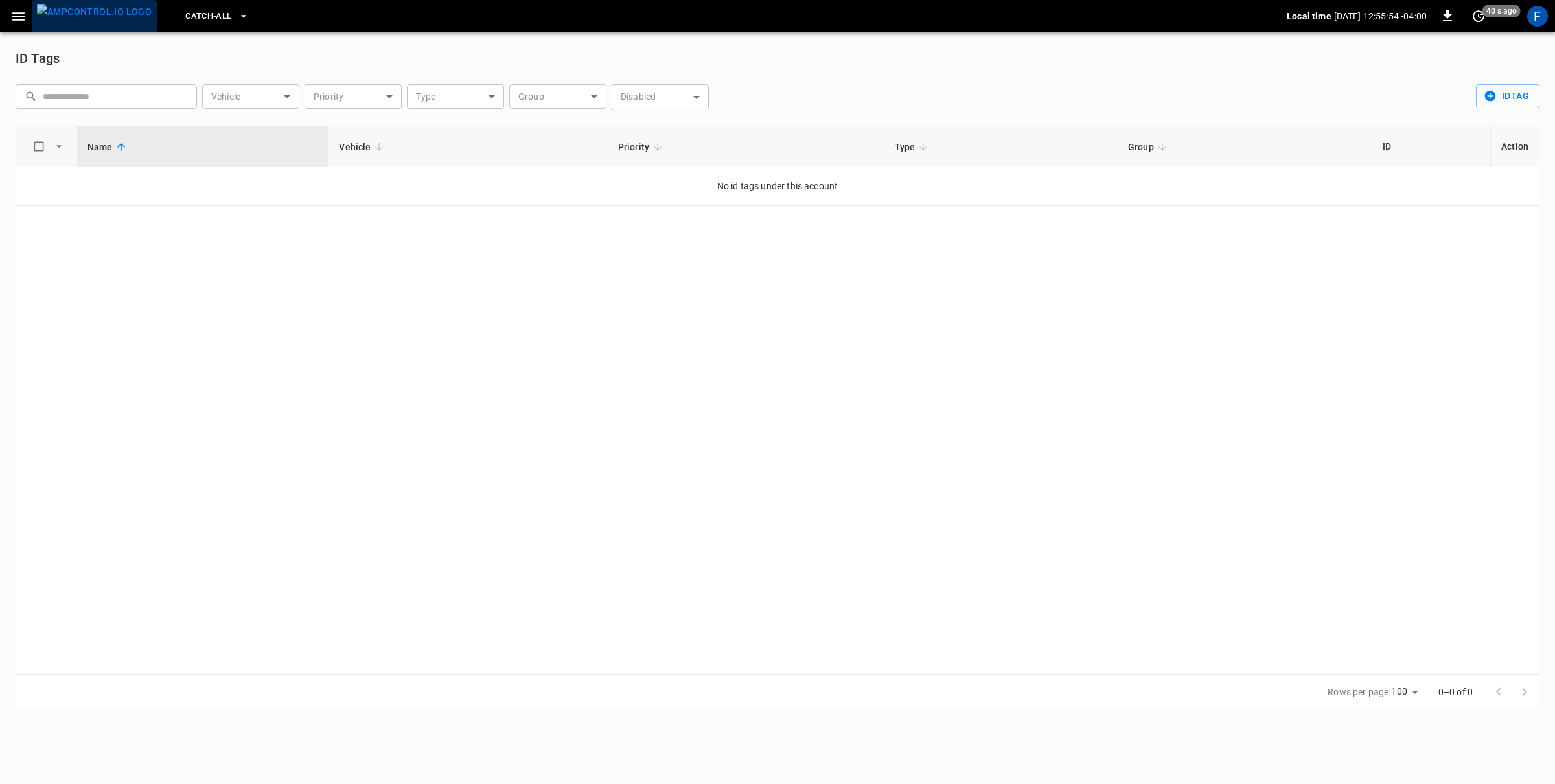
click at [114, 16] on img "menu" at bounding box center [95, 12] width 115 height 16
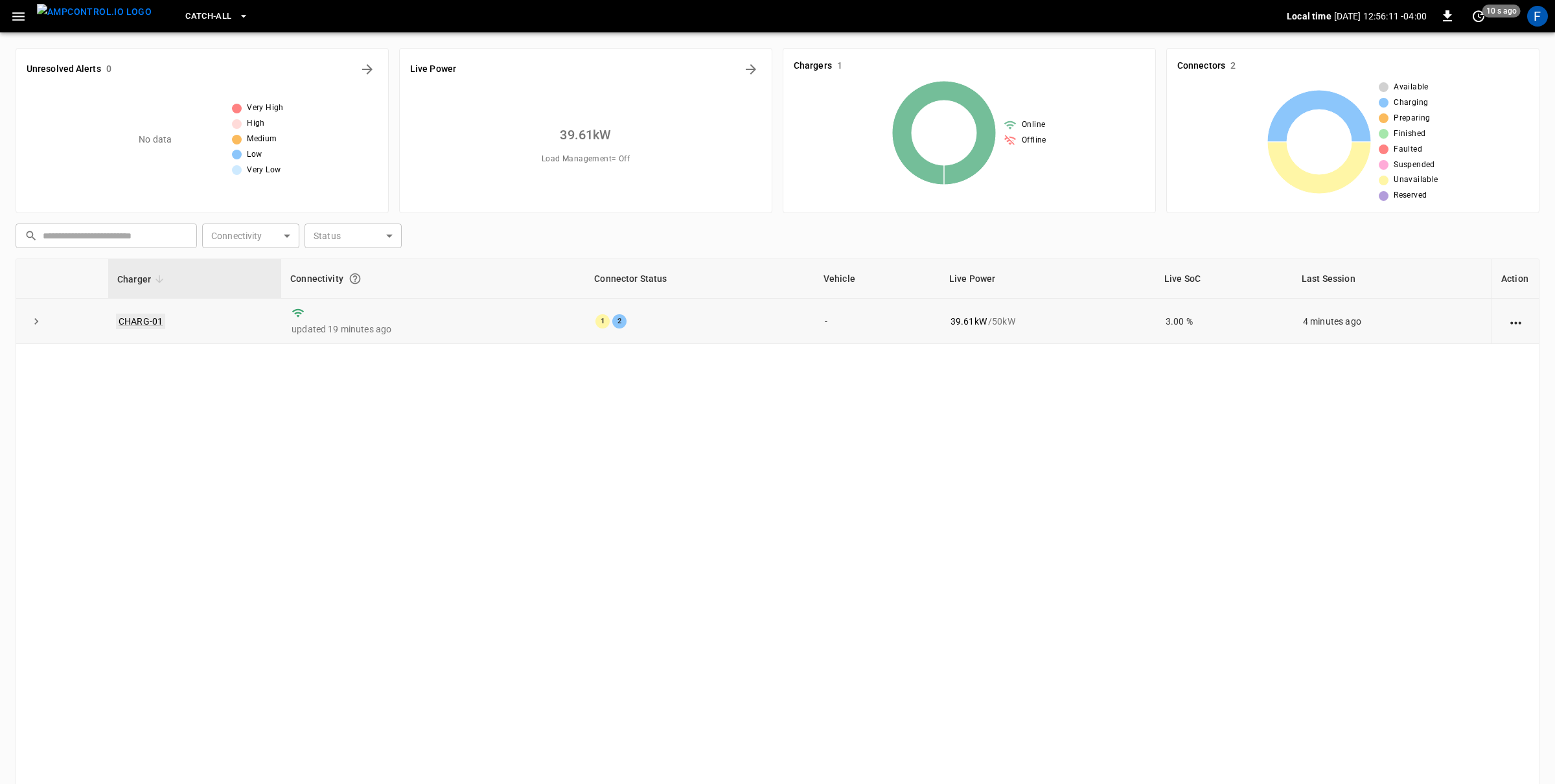
click at [130, 325] on link "CHARG-01" at bounding box center [140, 322] width 49 height 16
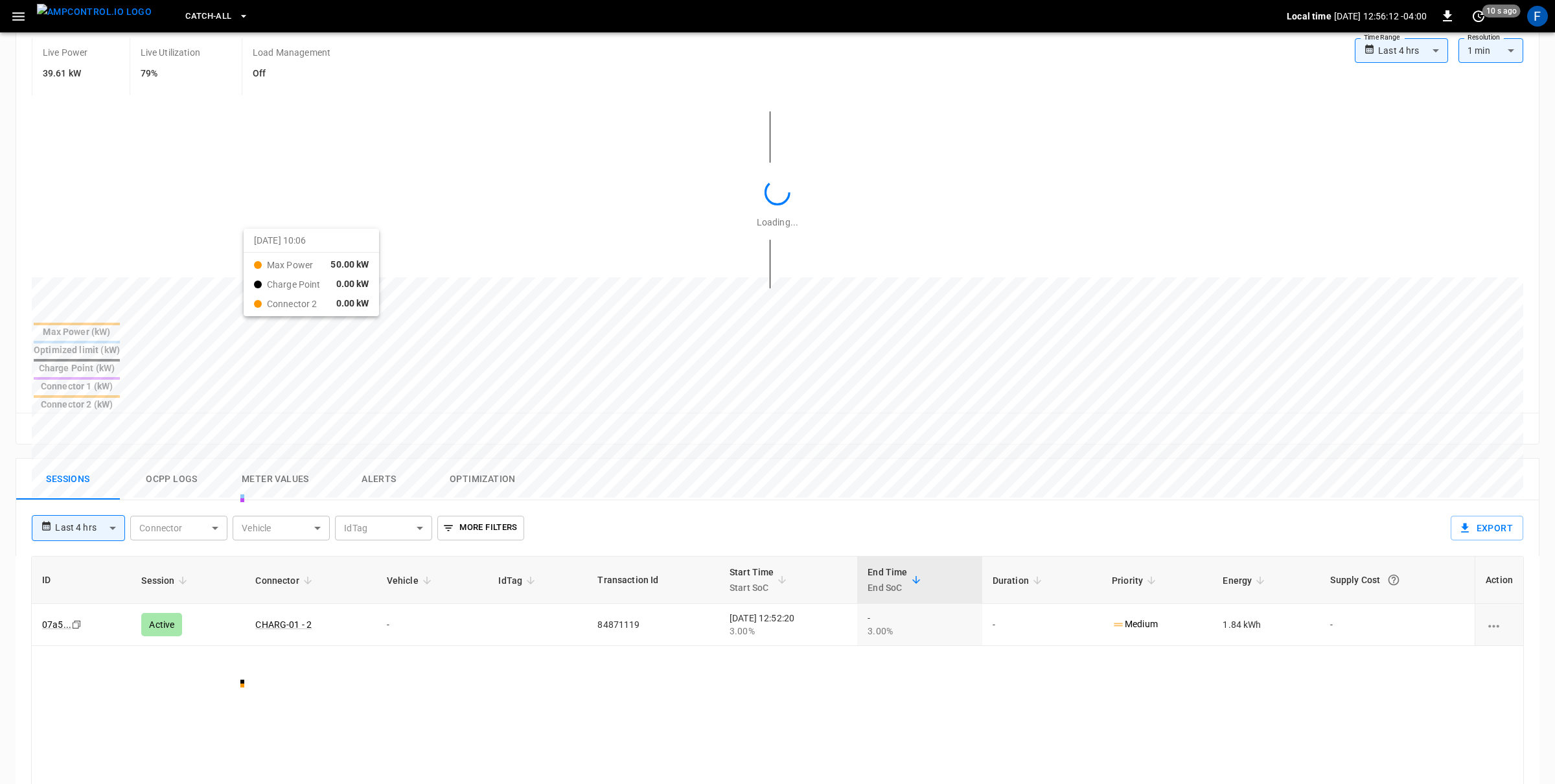
scroll to position [564, 0]
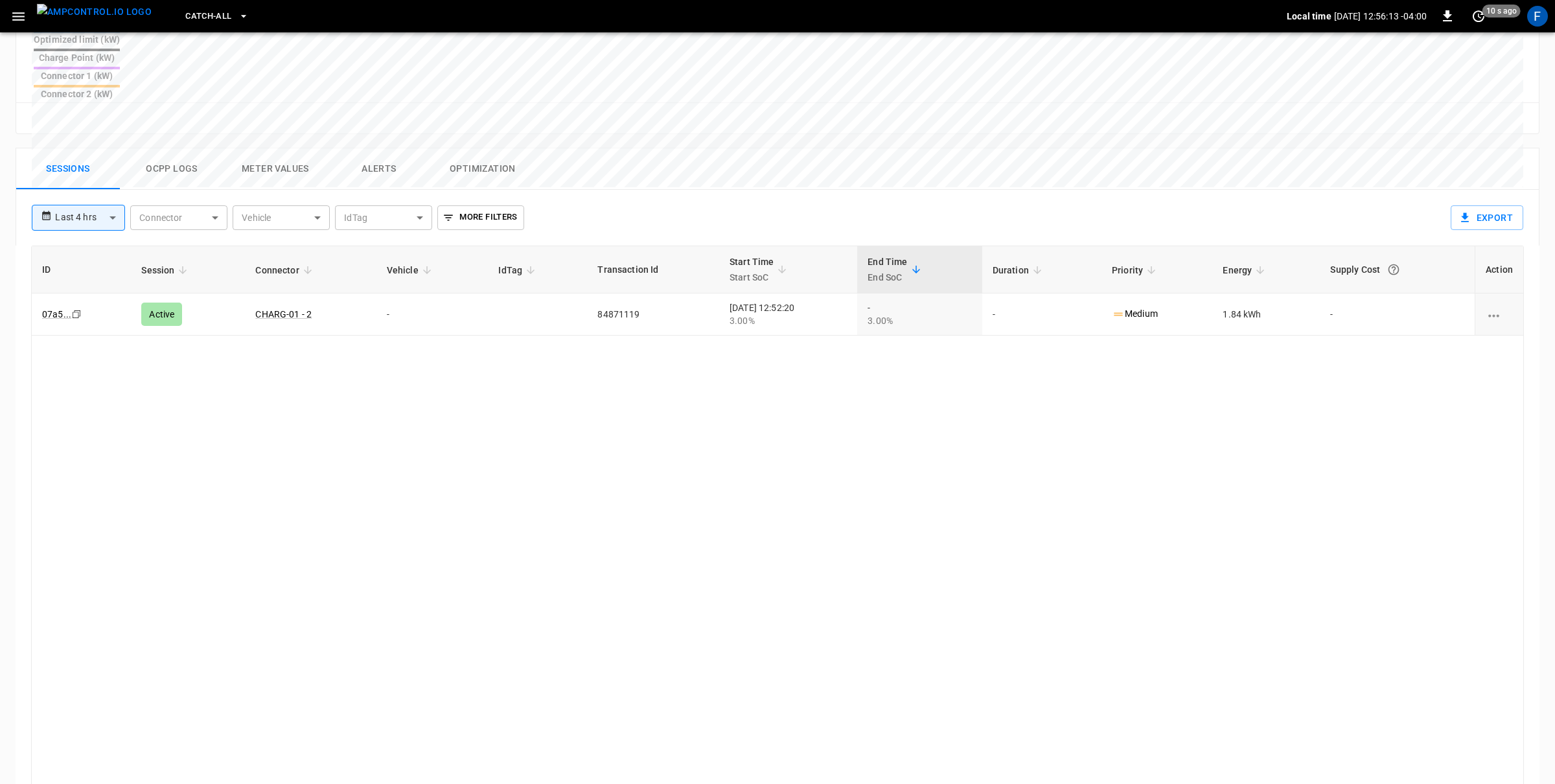
click at [91, 157] on body "**********" at bounding box center [777, 140] width 1555 height 1409
click at [91, 256] on li "Last 7 days" at bounding box center [78, 249] width 93 height 22
type input "**********"
type input "***"
type input "**********"
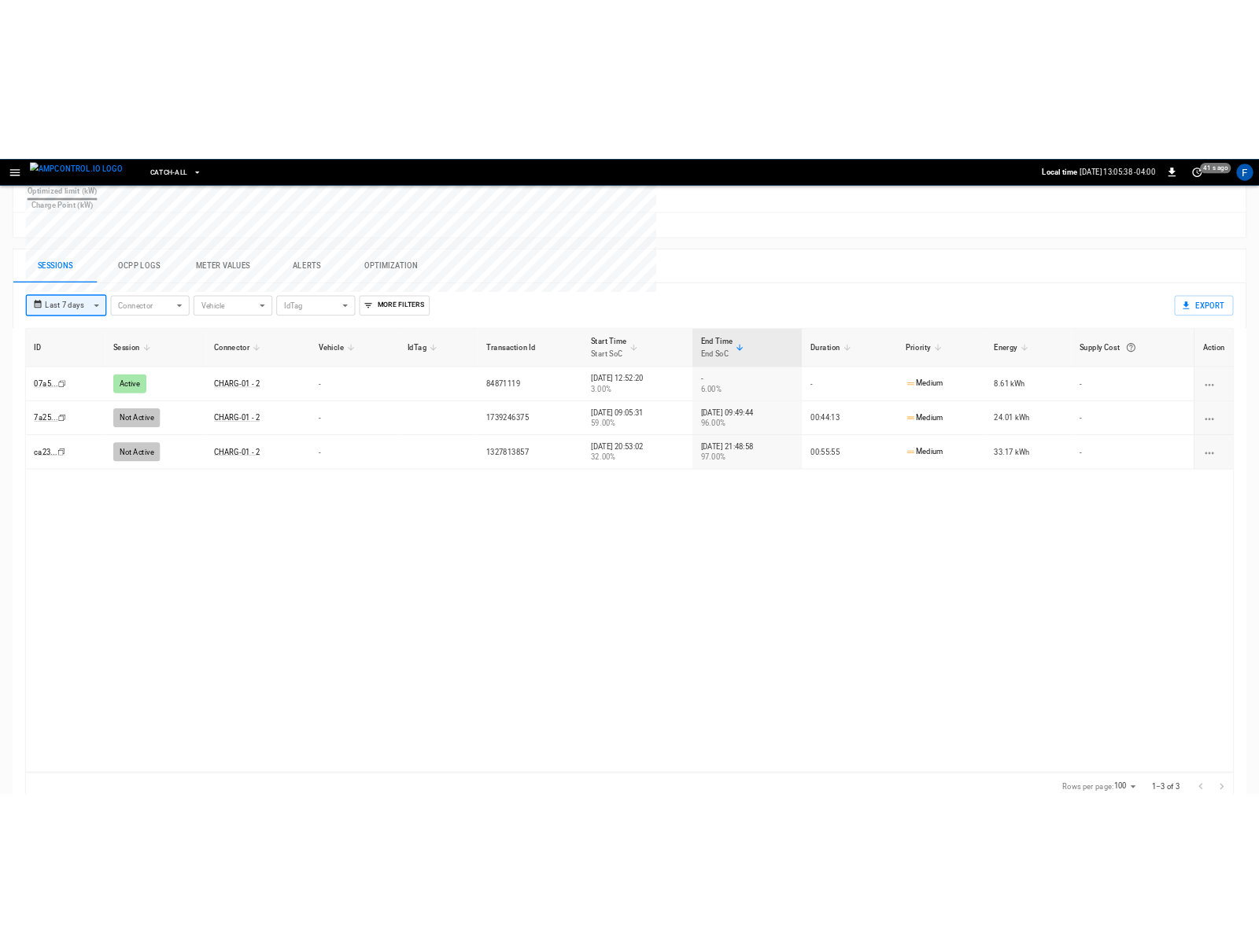
scroll to position [687, 0]
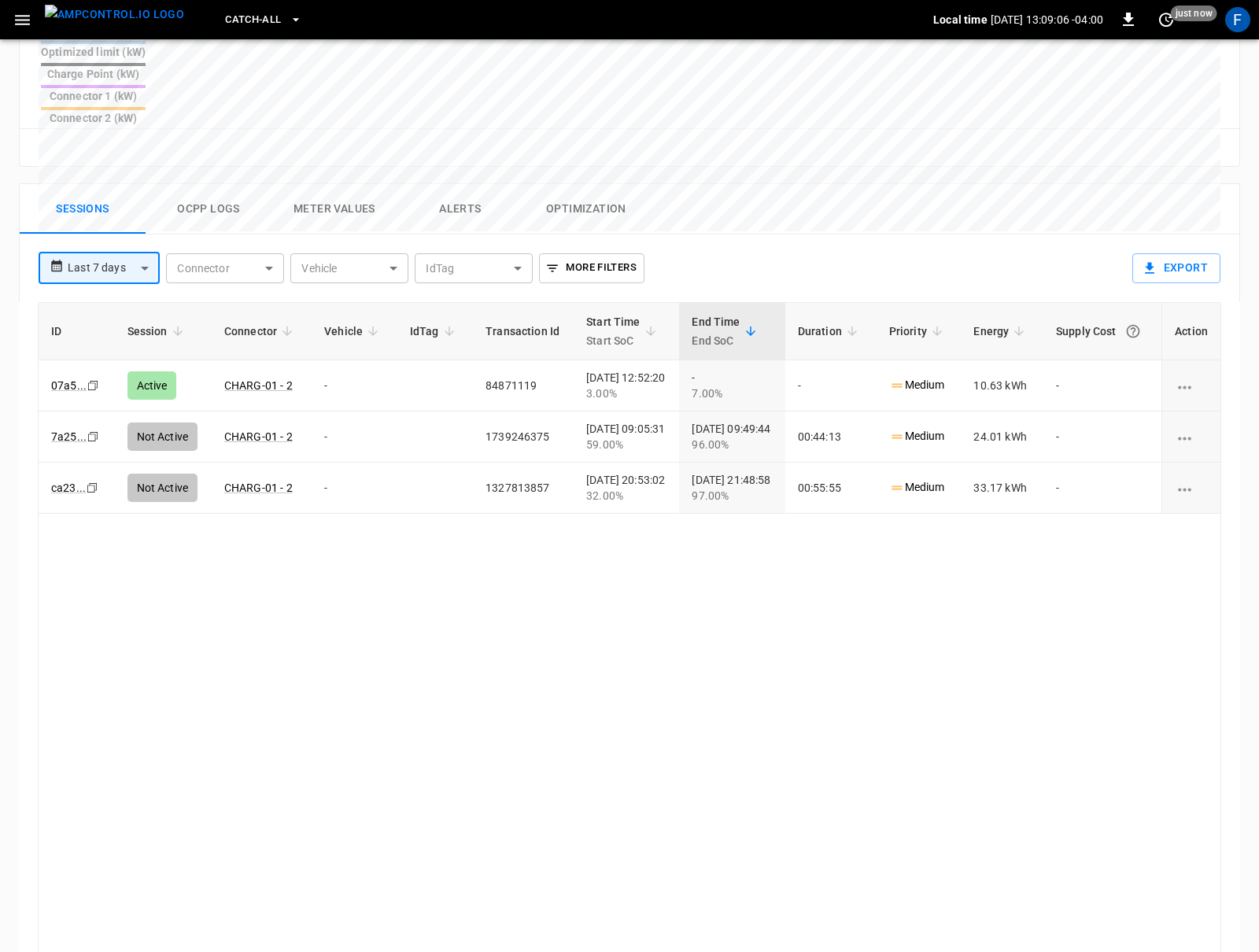
click at [82, 18] on img "menu" at bounding box center [115, 14] width 139 height 20
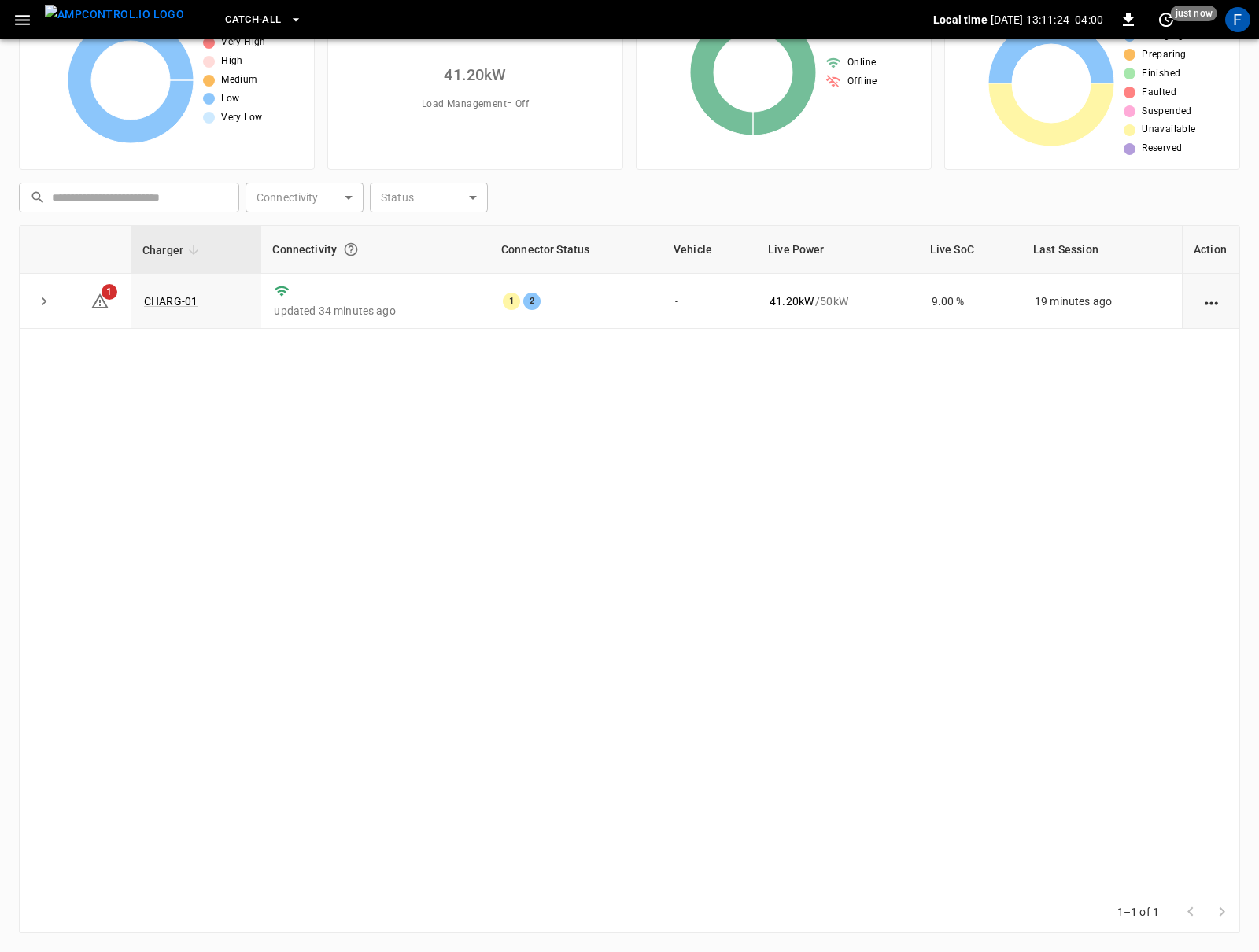
click at [26, 12] on icon "button" at bounding box center [22, 20] width 20 height 20
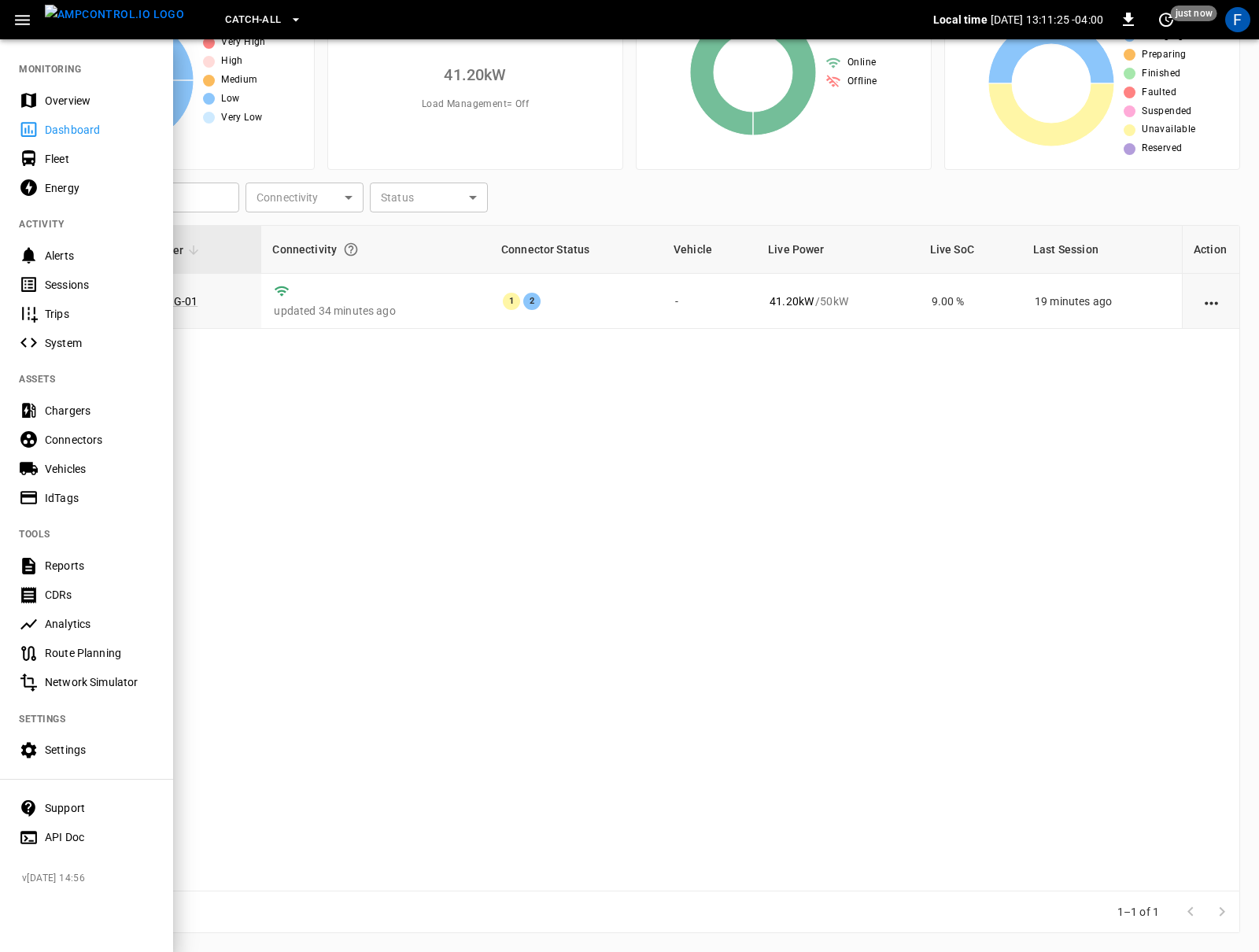
click at [1225, 25] on div "F" at bounding box center [1238, 20] width 30 height 30
click at [1230, 25] on div "F" at bounding box center [1238, 20] width 25 height 25
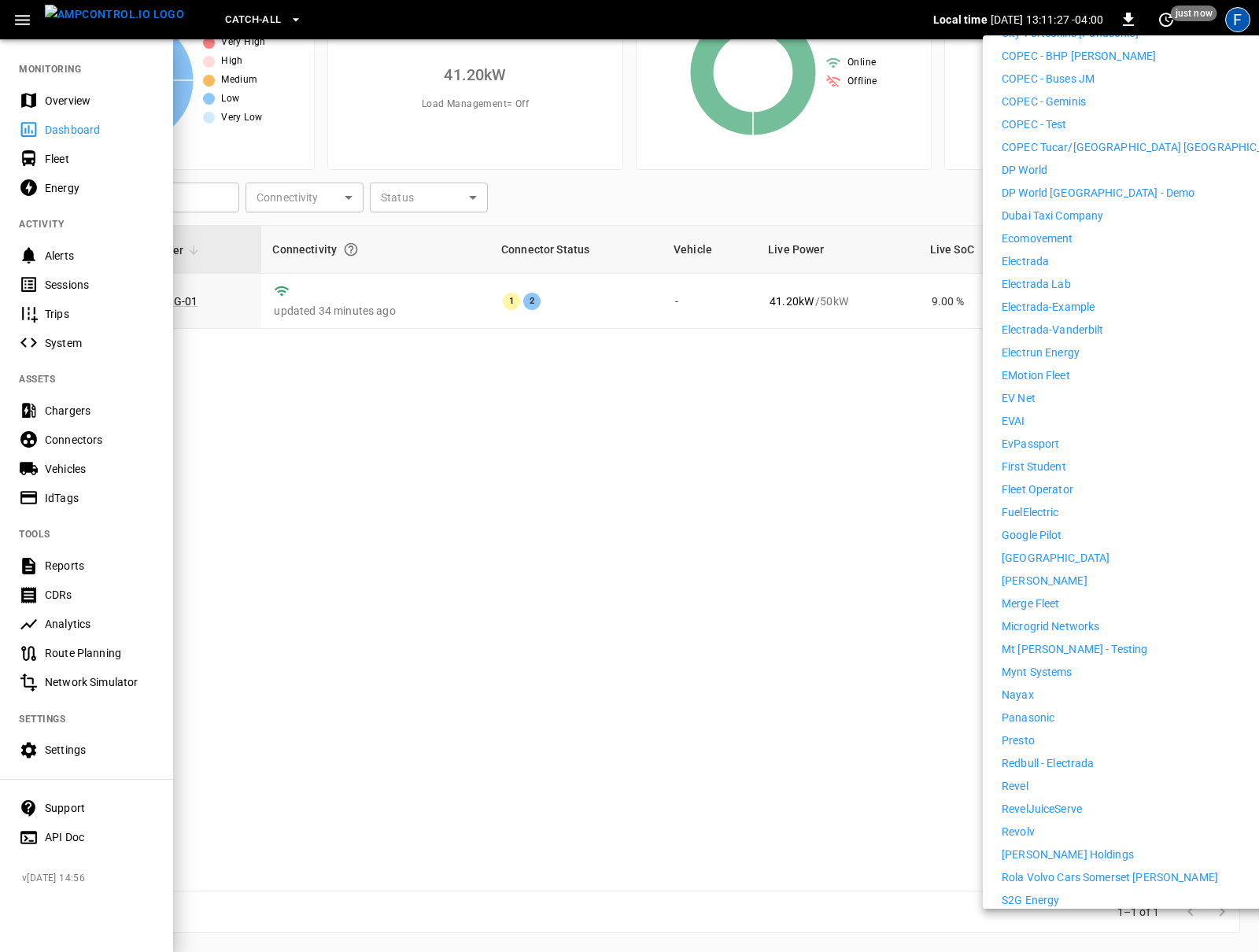
scroll to position [764, 0]
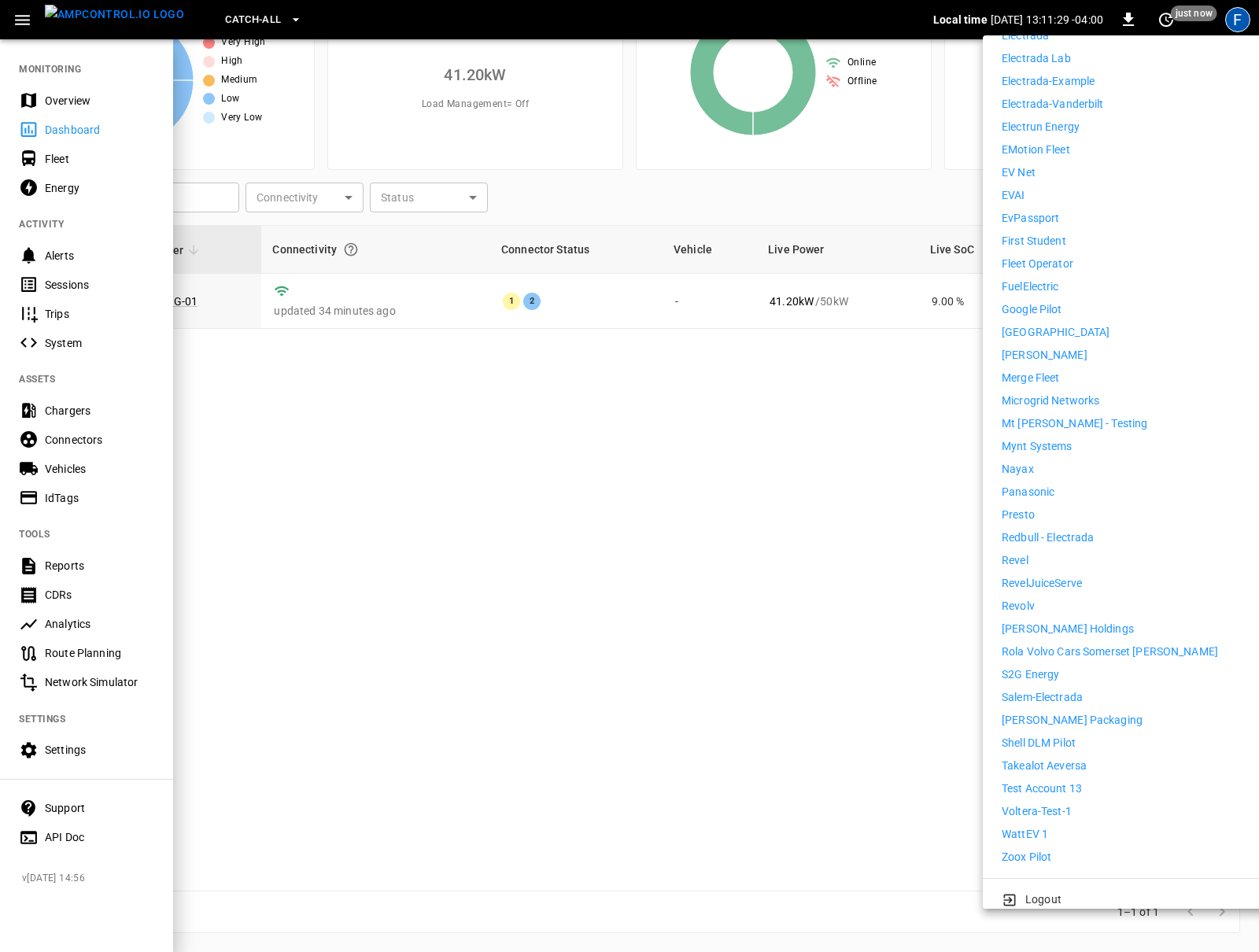
click at [1036, 233] on p "First Student" at bounding box center [1033, 241] width 64 height 17
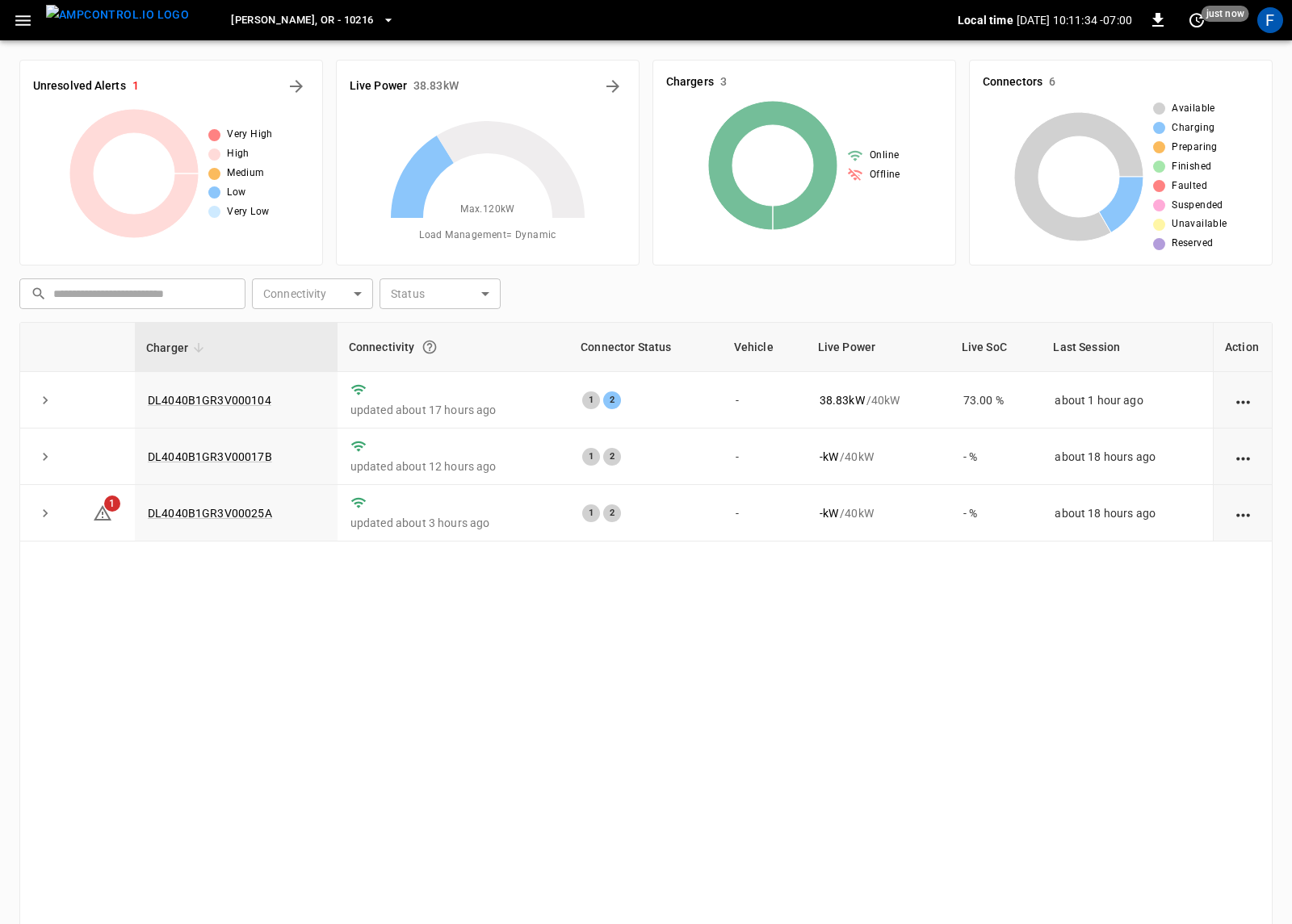
click at [4, 14] on div "[PERSON_NAME], [GEOGRAPHIC_DATA] - 10216 Local time [DATE] 10:11:34 -07:00 0 ju…" at bounding box center [646, 20] width 1292 height 41
drag, startPoint x: 24, startPoint y: 20, endPoint x: 24, endPoint y: 28, distance: 8.0
click at [24, 20] on icon "button" at bounding box center [23, 20] width 15 height 11
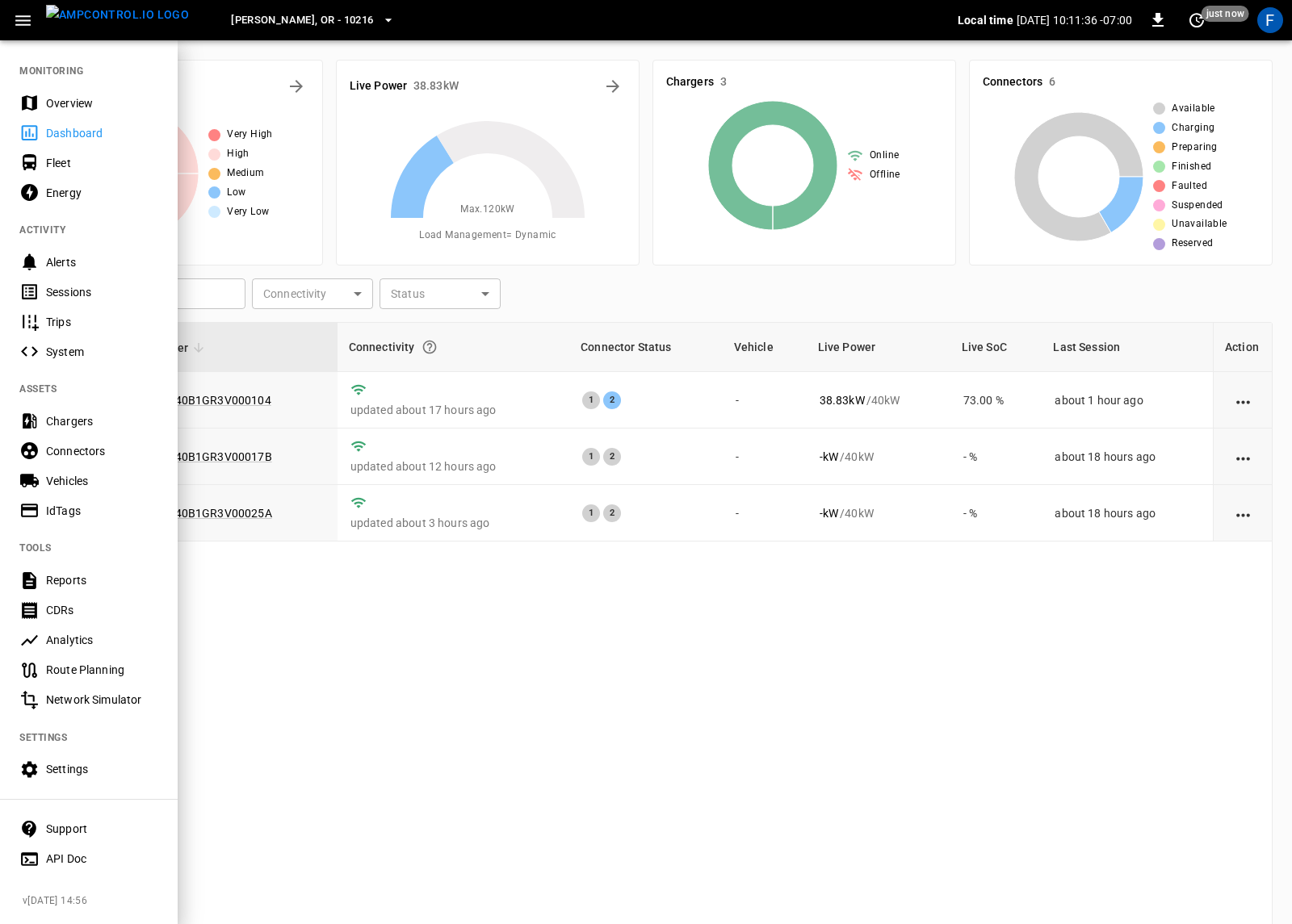
click at [80, 777] on div "Settings" at bounding box center [89, 770] width 177 height 30
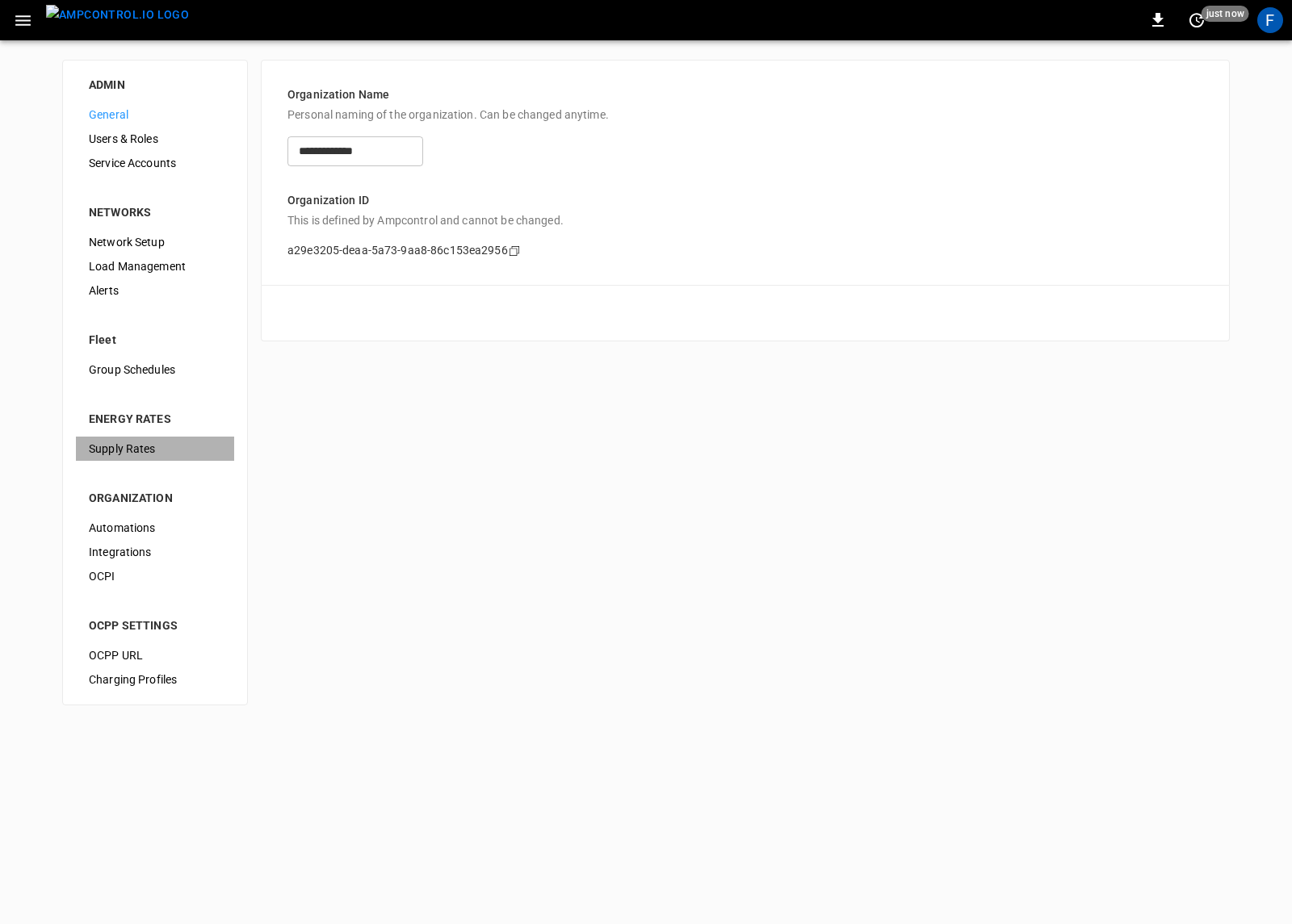
click at [135, 442] on span "Supply Rates" at bounding box center [154, 449] width 133 height 17
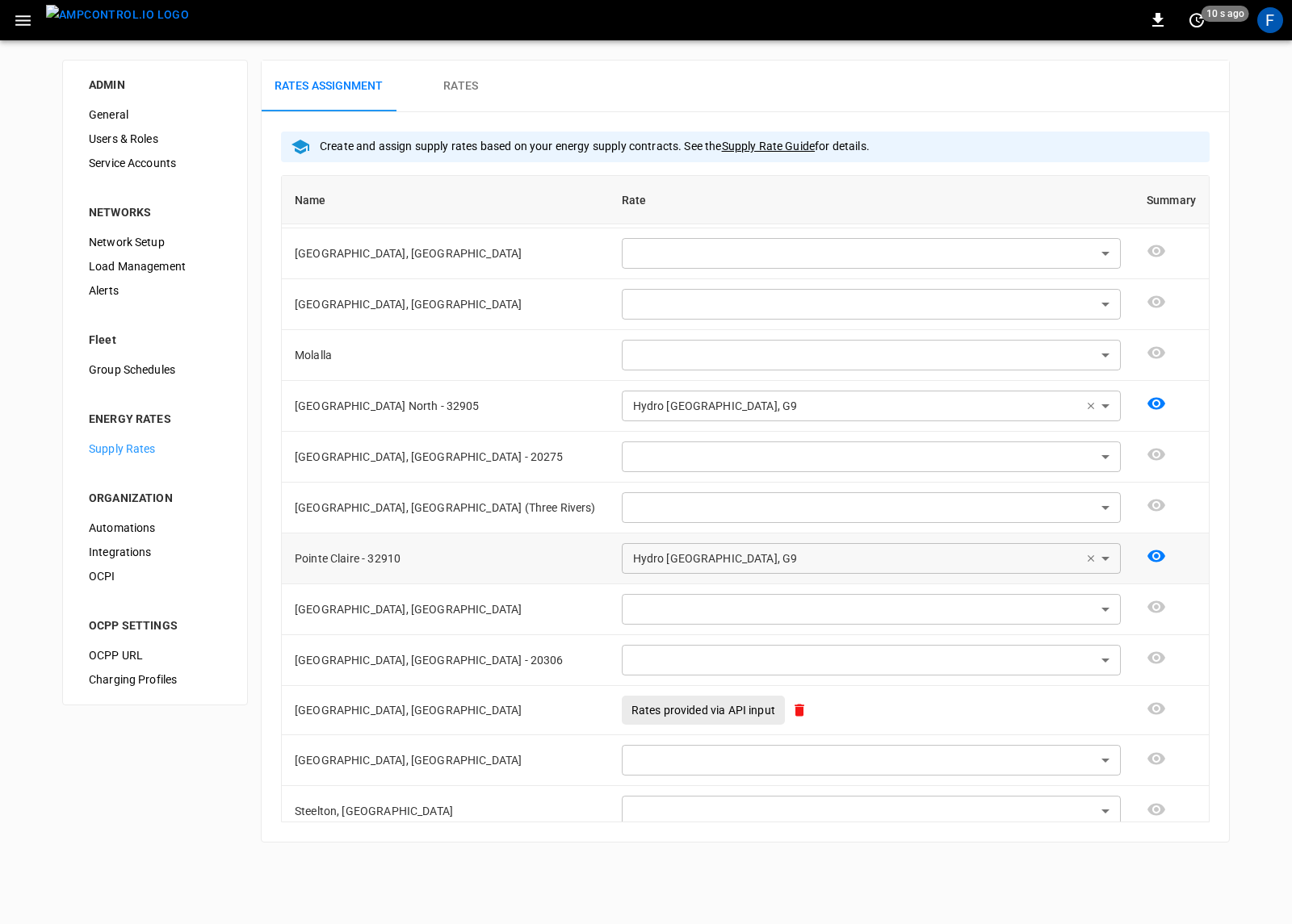
scroll to position [613, 0]
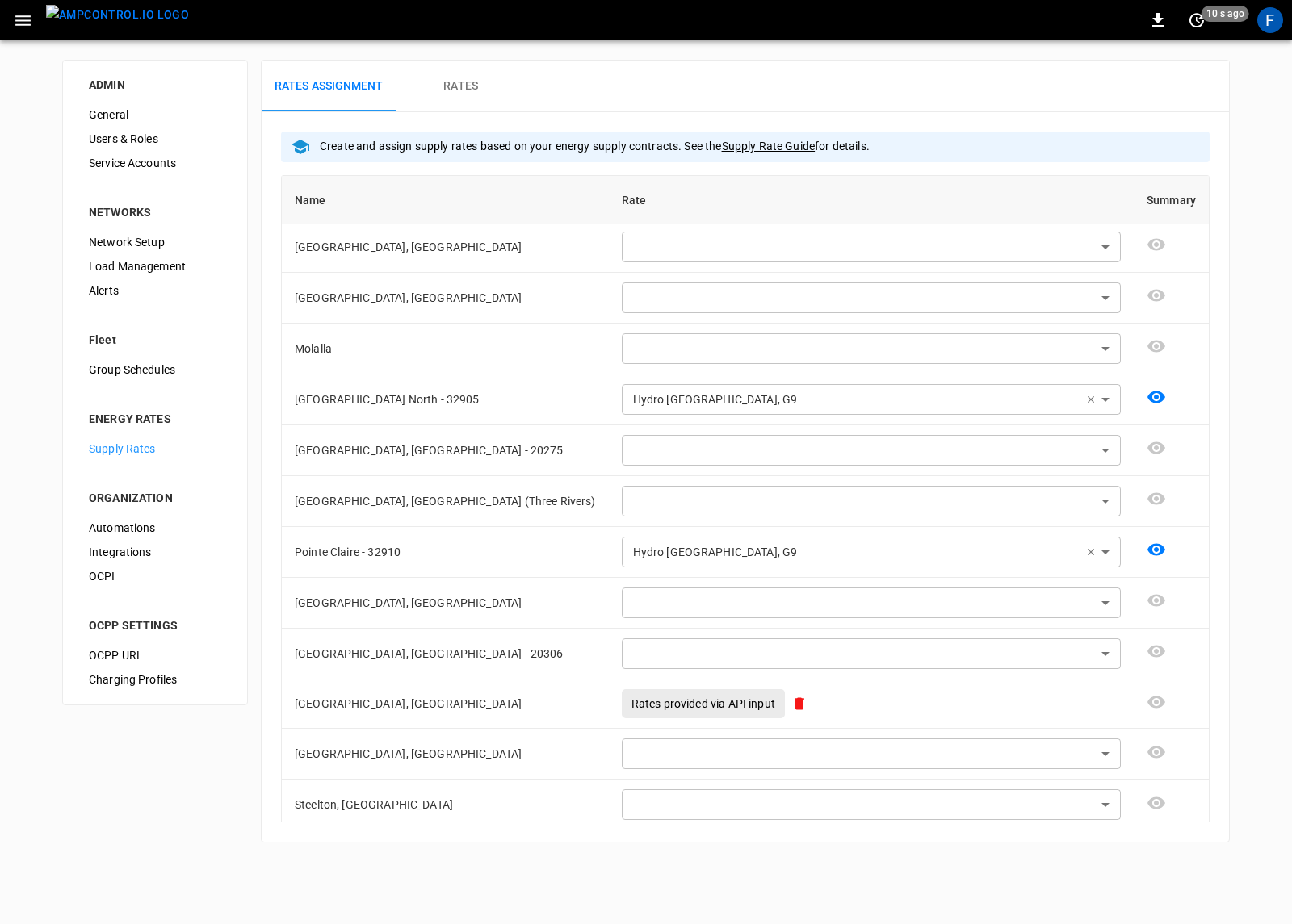
click at [141, 19] on img "menu" at bounding box center [118, 15] width 143 height 20
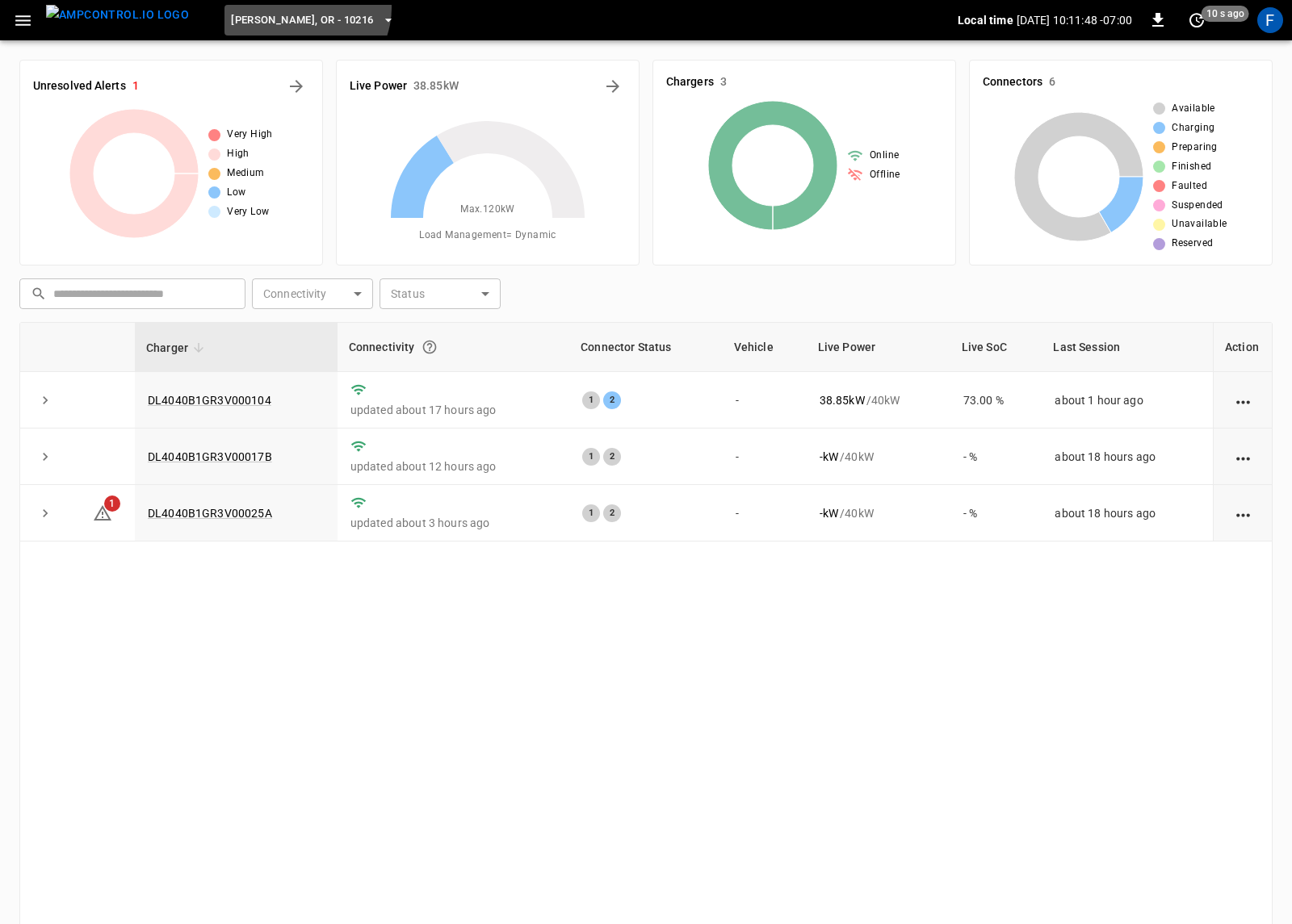
click at [276, 8] on button "Hubbard, OR - 10216" at bounding box center [312, 20] width 176 height 32
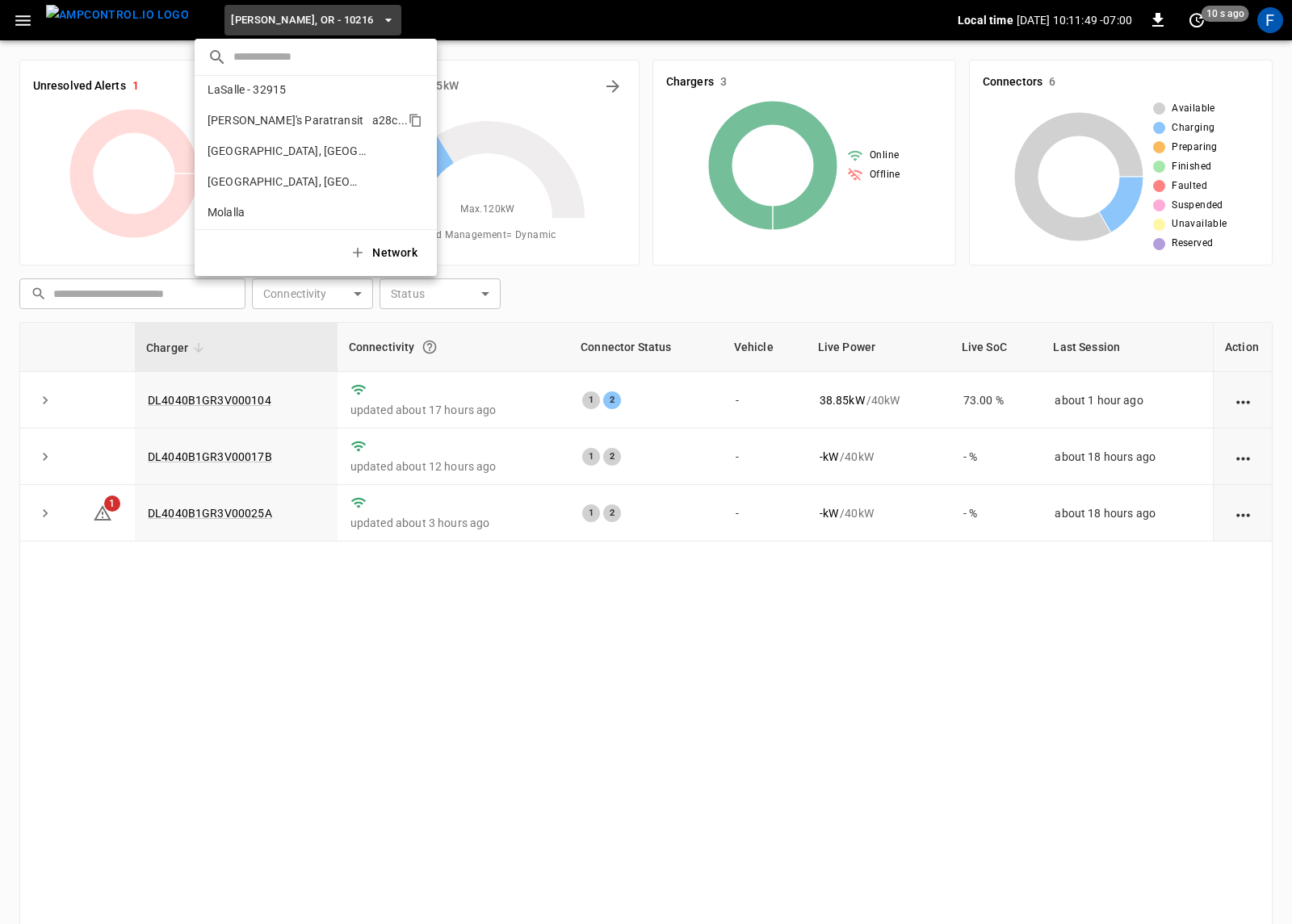
scroll to position [323, 0]
click at [262, 50] on input "text" at bounding box center [328, 57] width 190 height 24
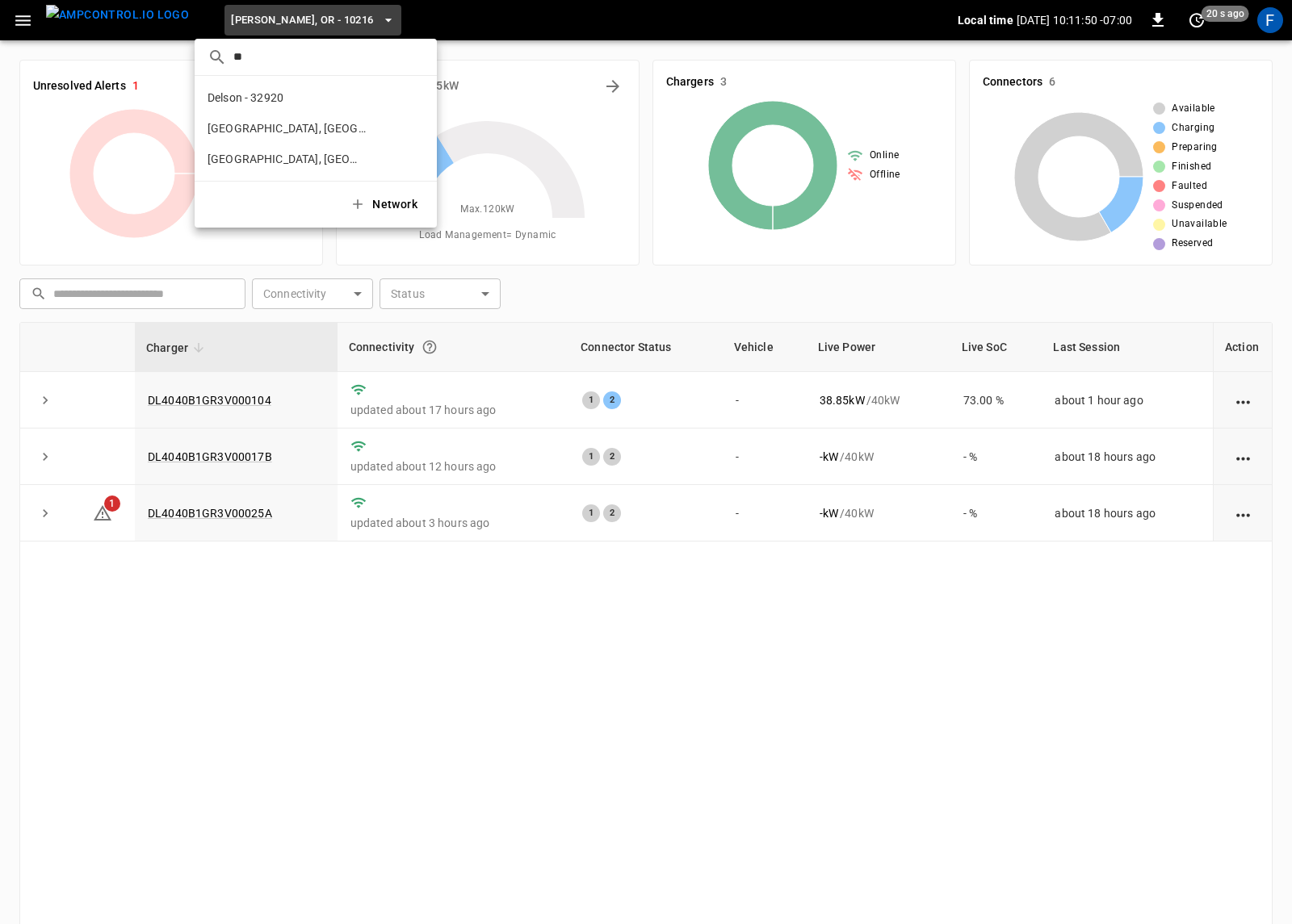
scroll to position [0, 0]
type input "**"
click at [254, 88] on li "Delson - 32920 8390 ..." at bounding box center [315, 98] width 242 height 31
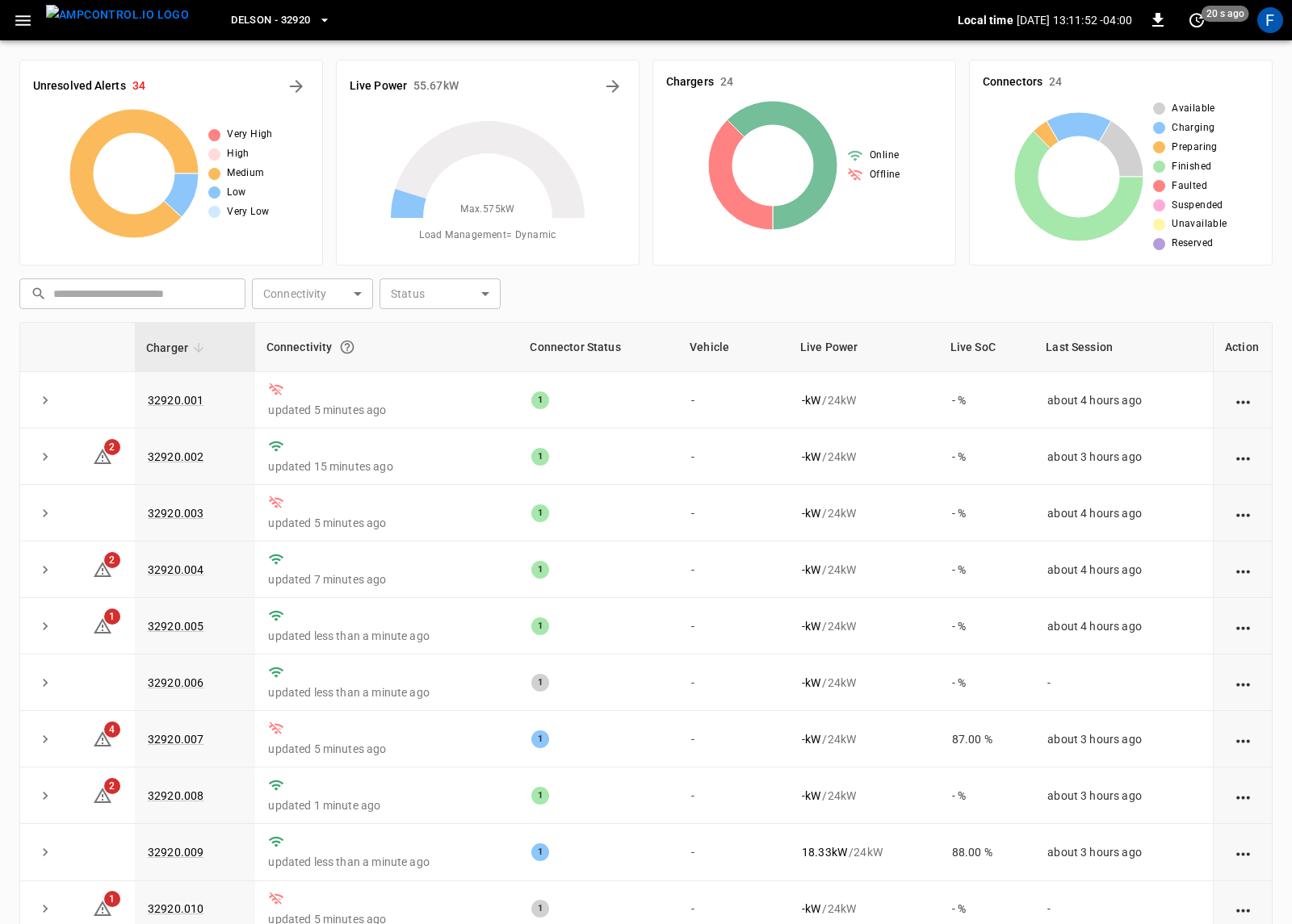
click at [26, 18] on icon "button" at bounding box center [23, 20] width 20 height 20
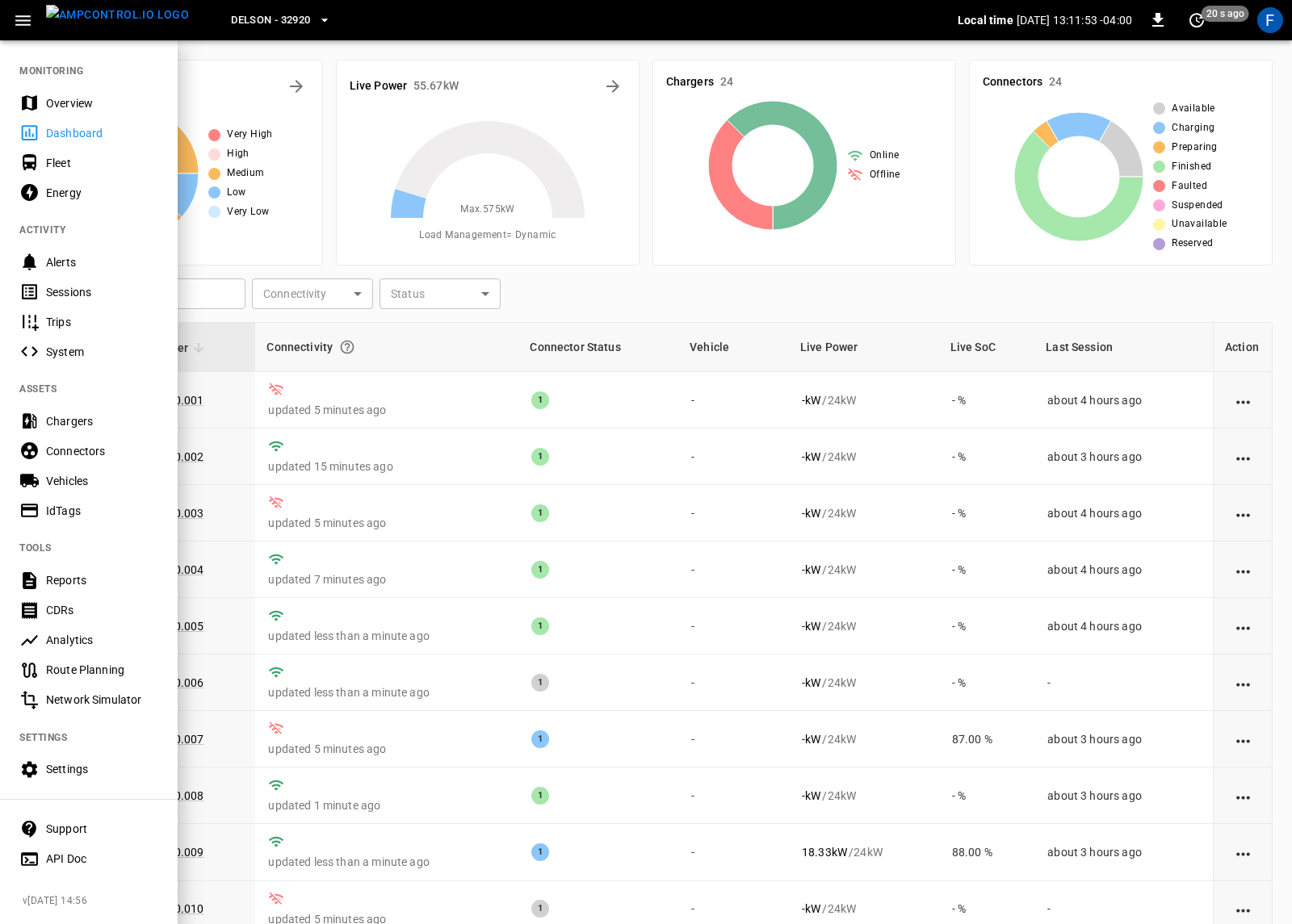
click at [68, 294] on div "Sessions" at bounding box center [102, 293] width 112 height 16
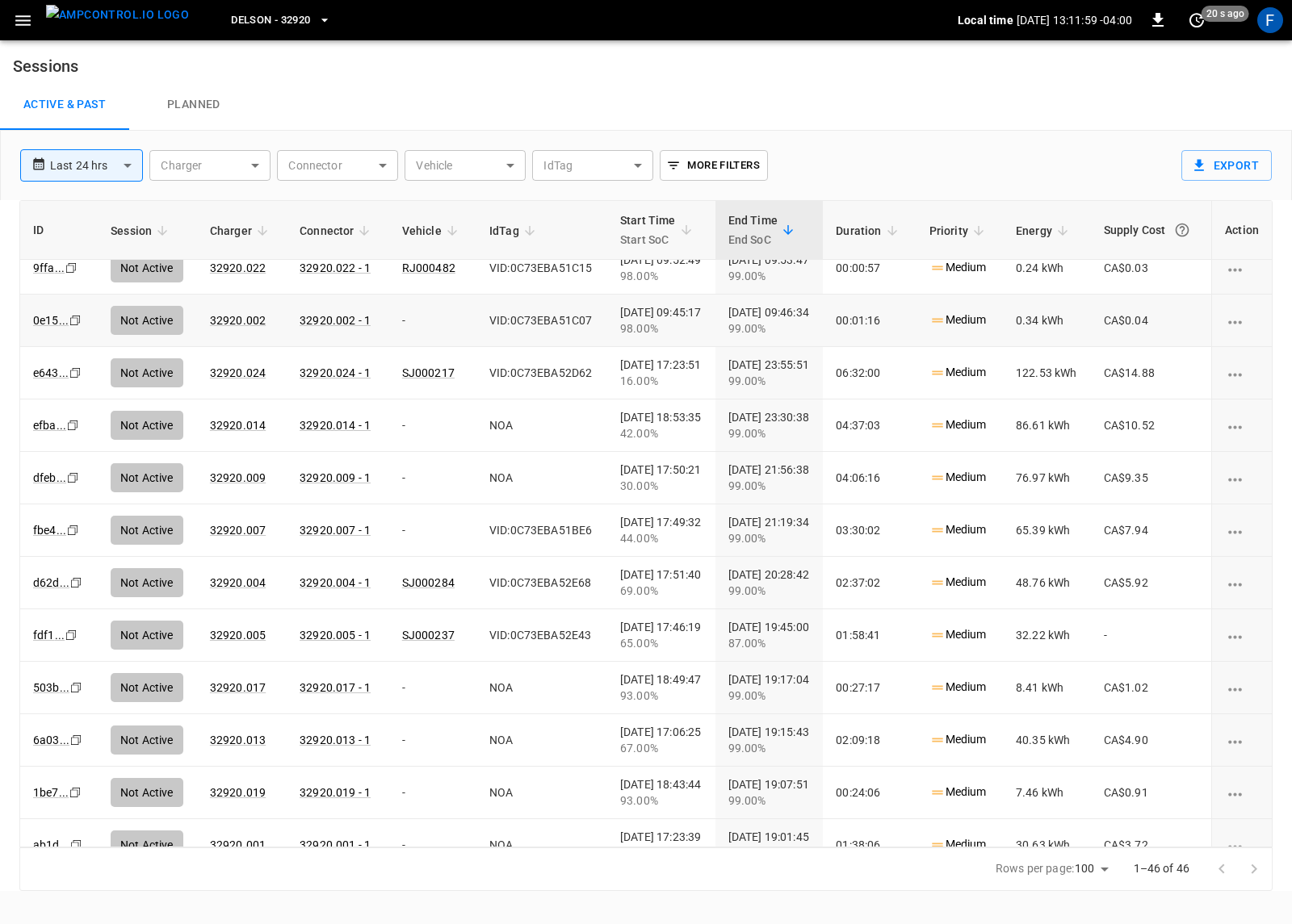
scroll to position [1065, 30]
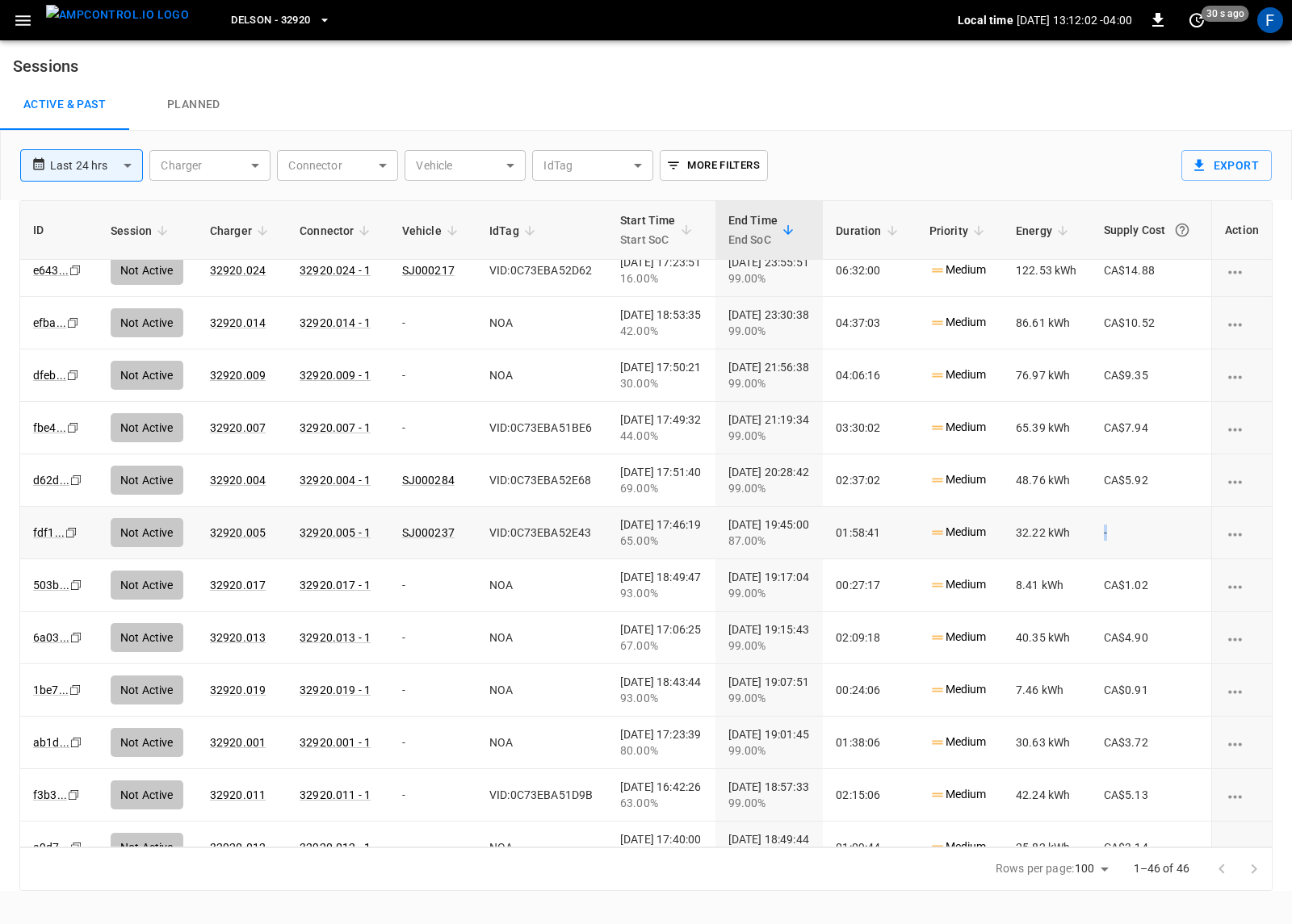
drag, startPoint x: 1126, startPoint y: 530, endPoint x: 1096, endPoint y: 531, distance: 30.0
click at [1096, 531] on td "-" at bounding box center [1151, 533] width 120 height 53
drag, startPoint x: 1160, startPoint y: 533, endPoint x: 1090, endPoint y: 531, distance: 70.0
click at [1077, 530] on tr "fdf1 ... Copy Not Active 32920.005 32920.005 - 1 SJ000237 VID:0C73EBA52E43 2025…" at bounding box center [646, 533] width 1251 height 53
click at [1114, 531] on td "-" at bounding box center [1151, 533] width 120 height 53
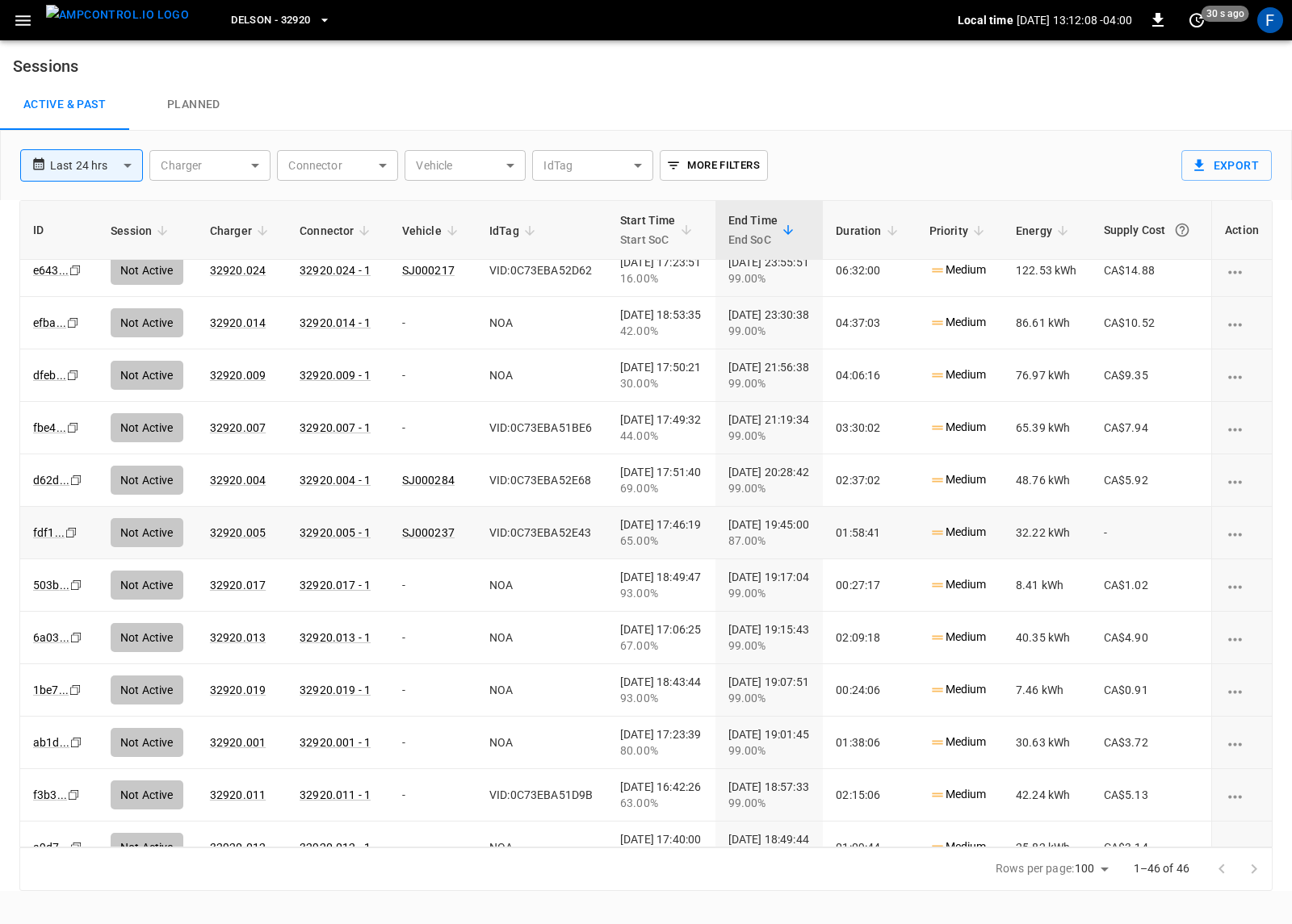
drag, startPoint x: 1119, startPoint y: 536, endPoint x: 1138, endPoint y: 537, distance: 19.0
click at [1138, 537] on td "-" at bounding box center [1151, 533] width 120 height 53
drag, startPoint x: 1115, startPoint y: 536, endPoint x: 1081, endPoint y: 523, distance: 36.4
click at [1109, 535] on td "-" at bounding box center [1151, 533] width 120 height 53
click at [277, 28] on span "Delson - 32920" at bounding box center [270, 20] width 79 height 19
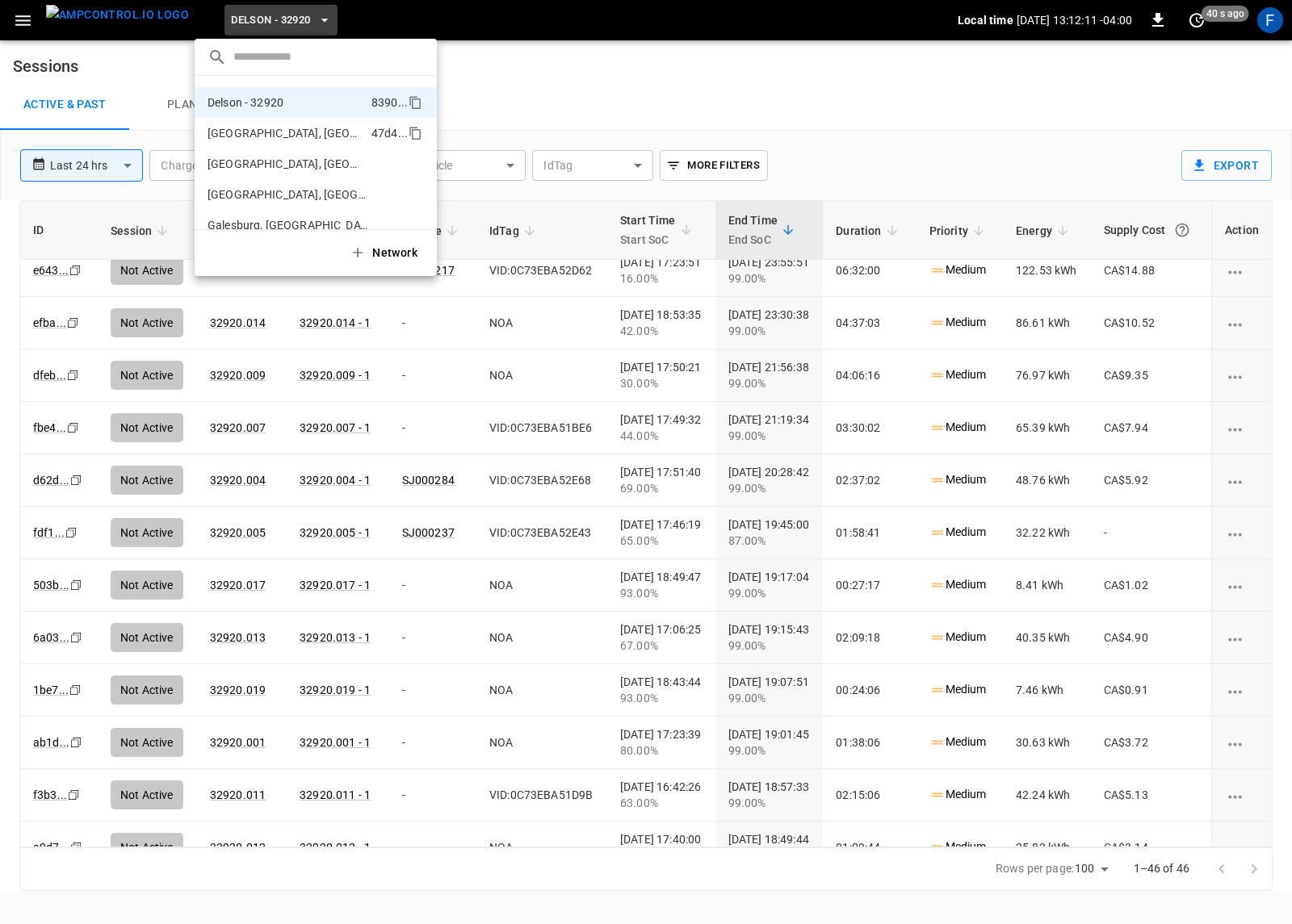
scroll to position [0, 0]
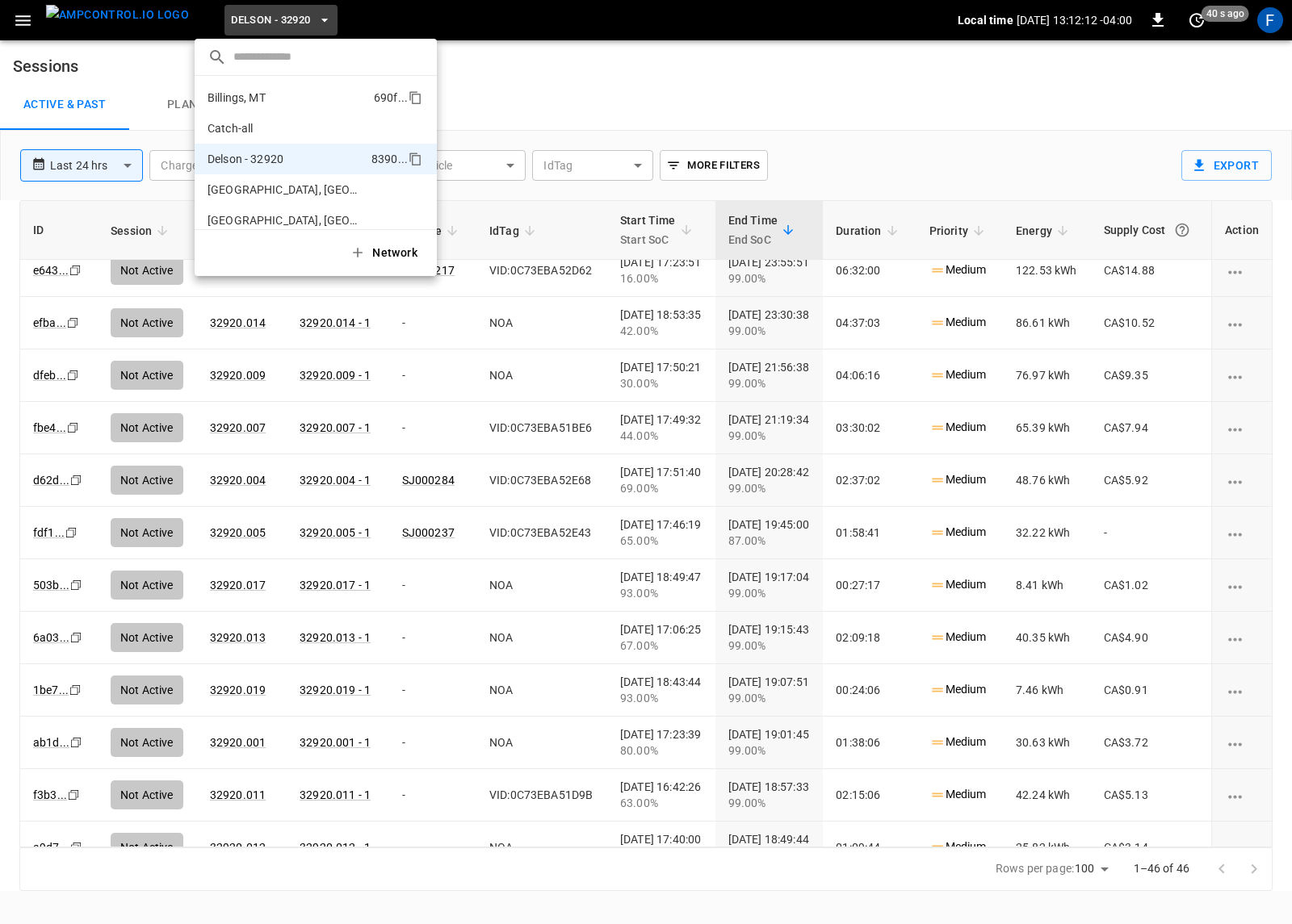
click at [274, 88] on li "Billings, MT 690f ..." at bounding box center [315, 98] width 242 height 31
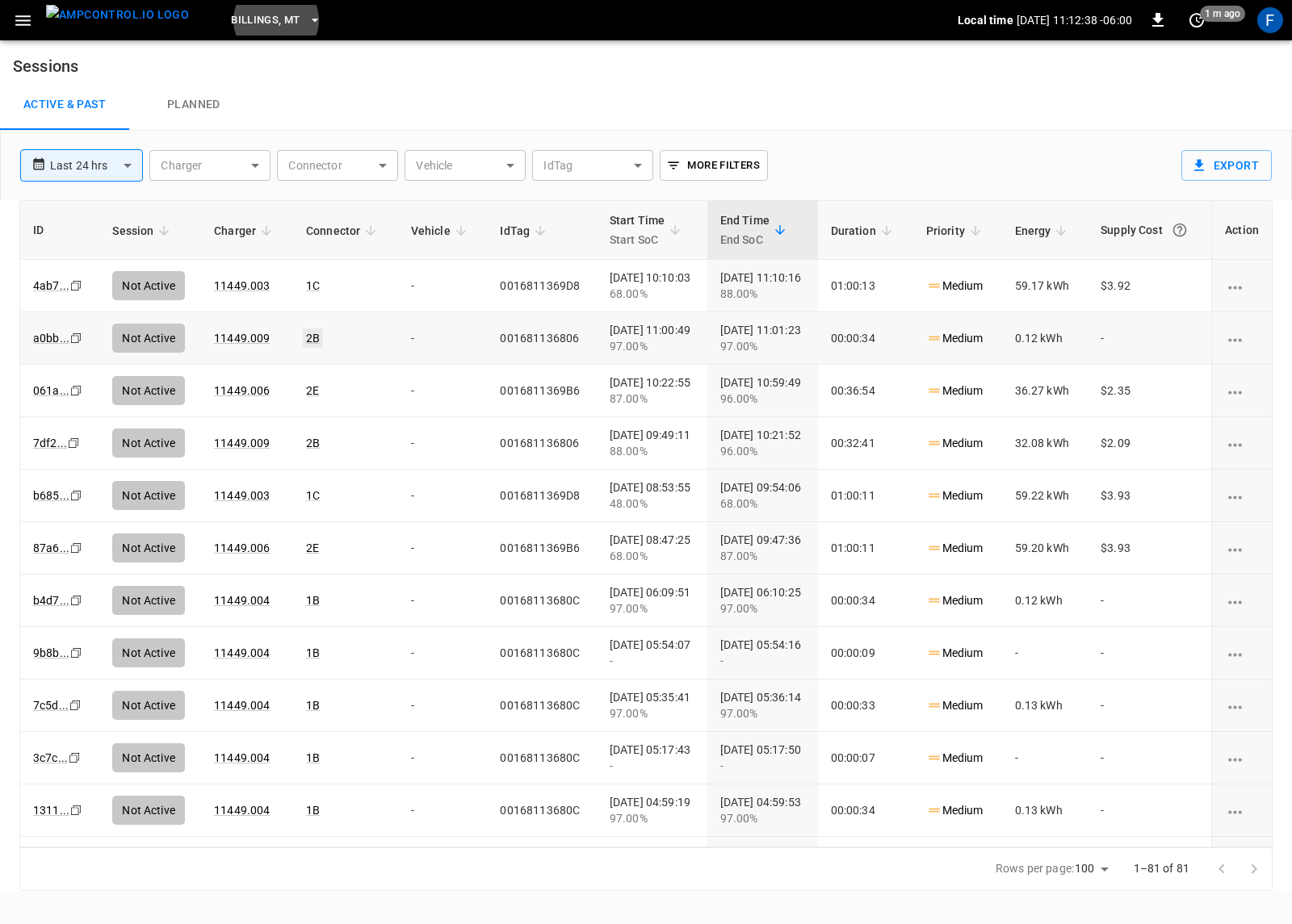
click at [308, 338] on link "2B" at bounding box center [312, 338] width 20 height 20
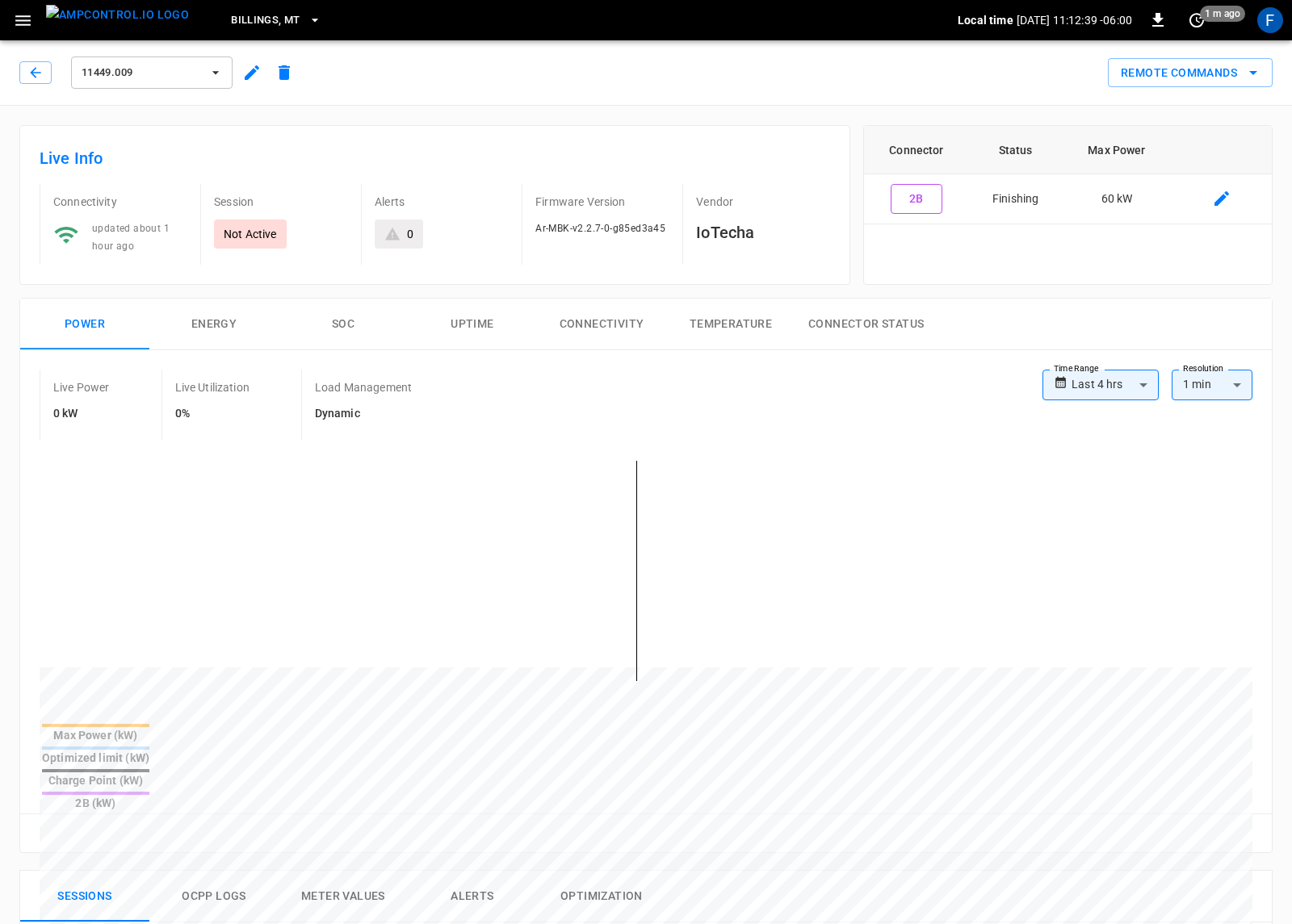
type input "**********"
click at [1023, 202] on td "Finishing" at bounding box center [1016, 200] width 94 height 50
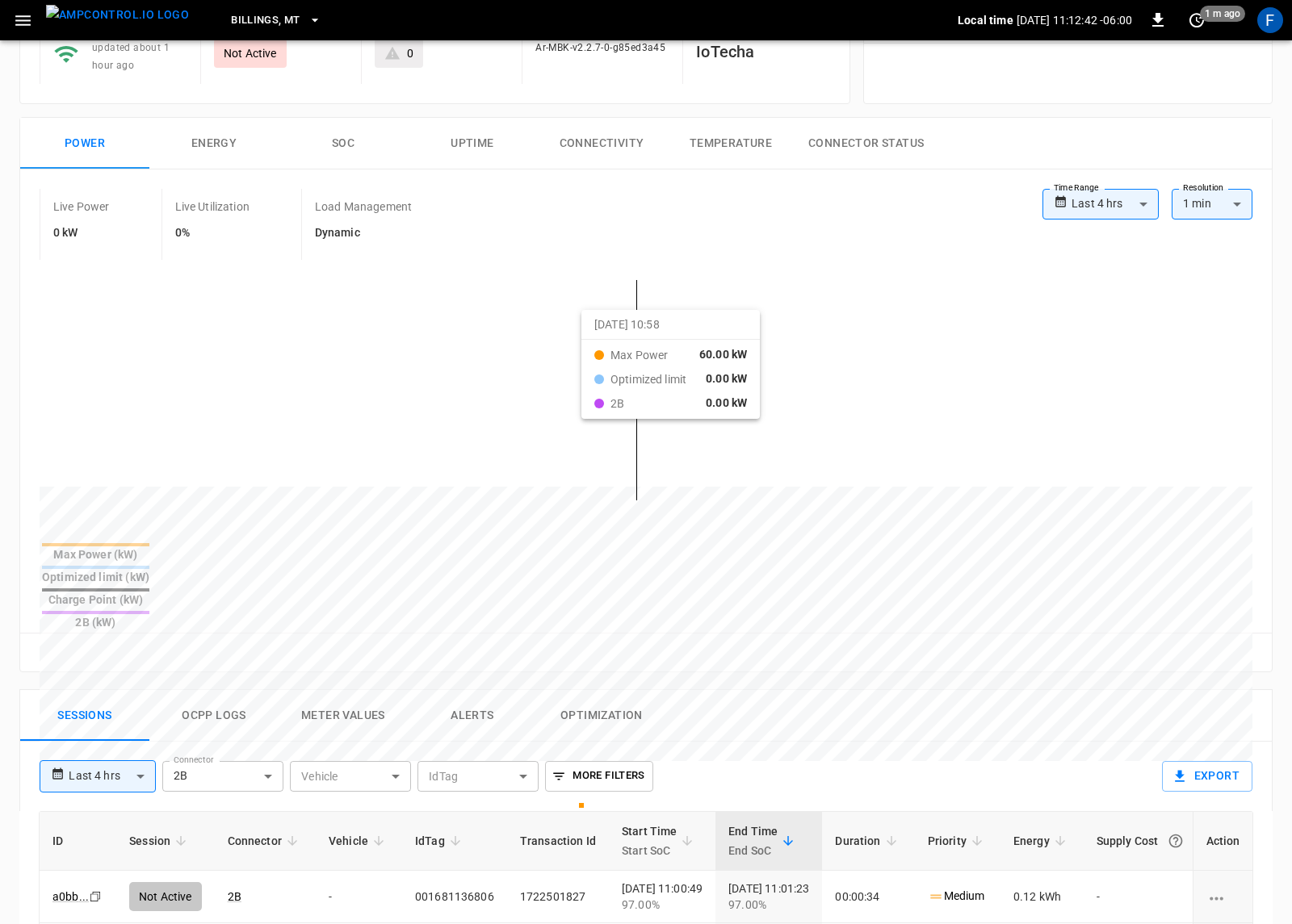
scroll to position [412, 0]
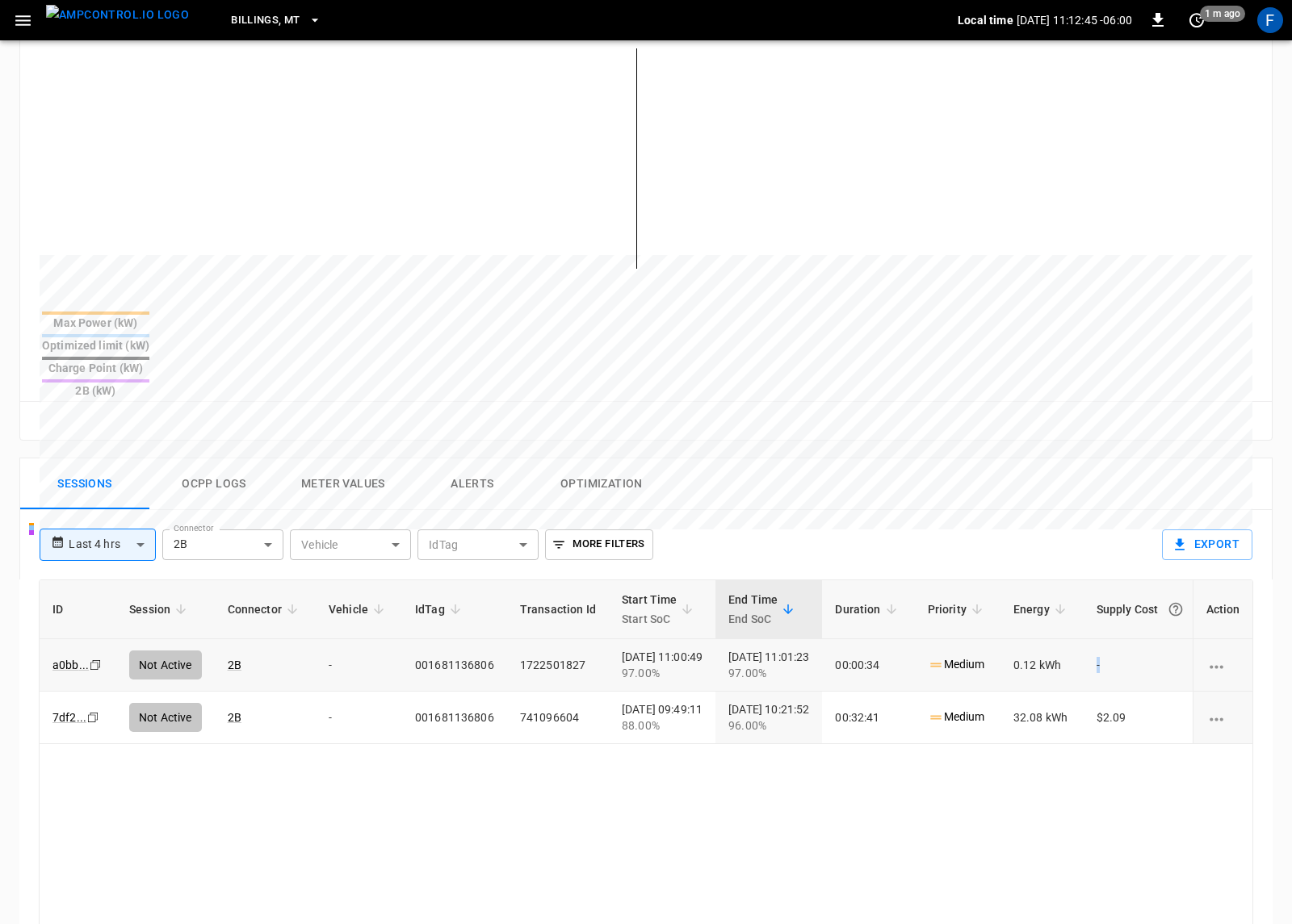
drag, startPoint x: 1152, startPoint y: 608, endPoint x: 1070, endPoint y: 625, distance: 83.7
click at [1103, 640] on tr "a0bb ... Copy Not Active 2B - 001681136806 1722501827 2025-09-23 11:00:49 97.00…" at bounding box center [651, 666] width 1224 height 53
click at [789, 665] on div "97.00%" at bounding box center [768, 673] width 80 height 16
click at [154, 20] on img "menu" at bounding box center [118, 15] width 143 height 20
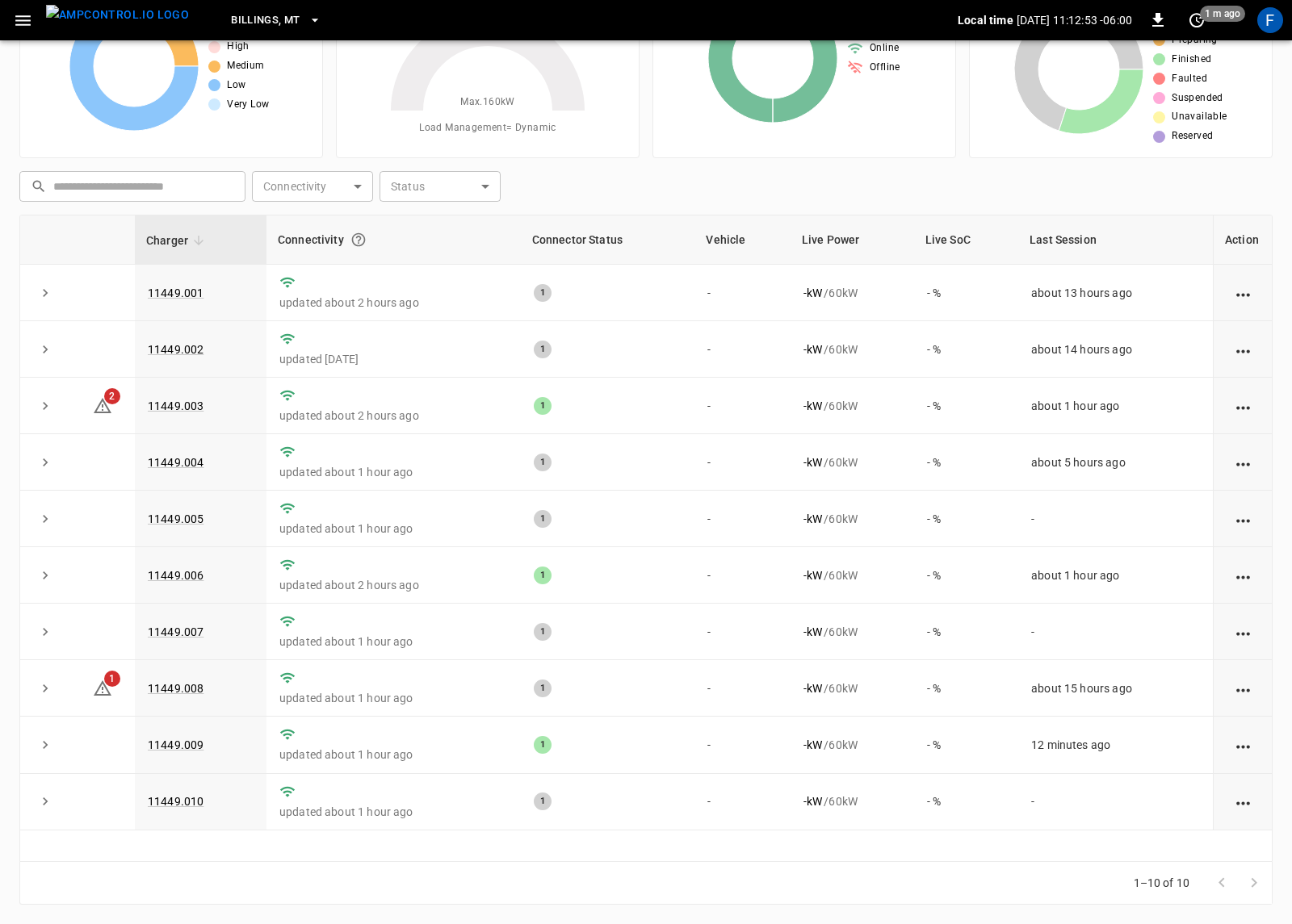
click at [263, 19] on span "Billings, MT" at bounding box center [265, 20] width 68 height 19
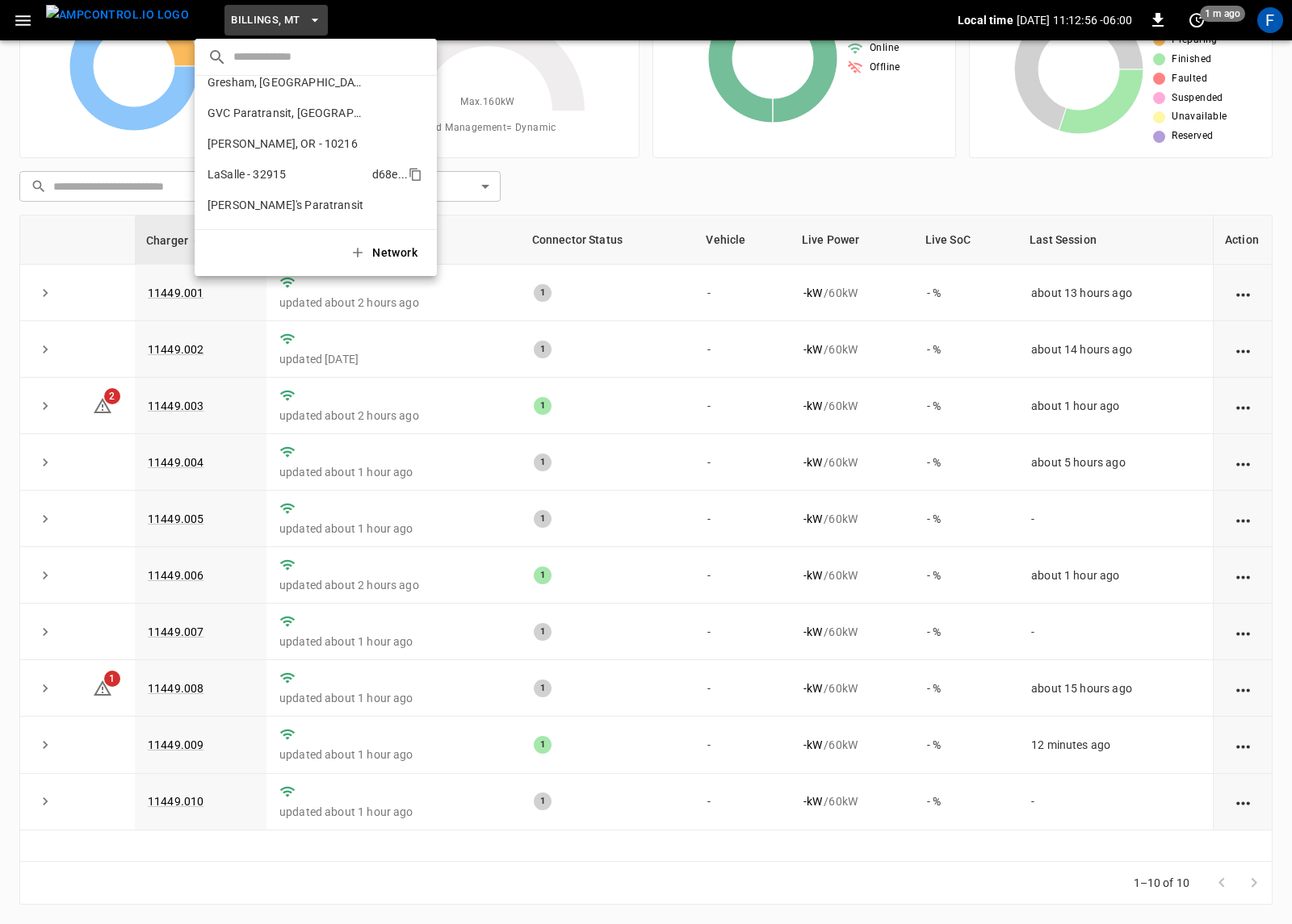
scroll to position [231, 0]
click at [313, 167] on p "LaSalle - 32915" at bounding box center [286, 174] width 159 height 16
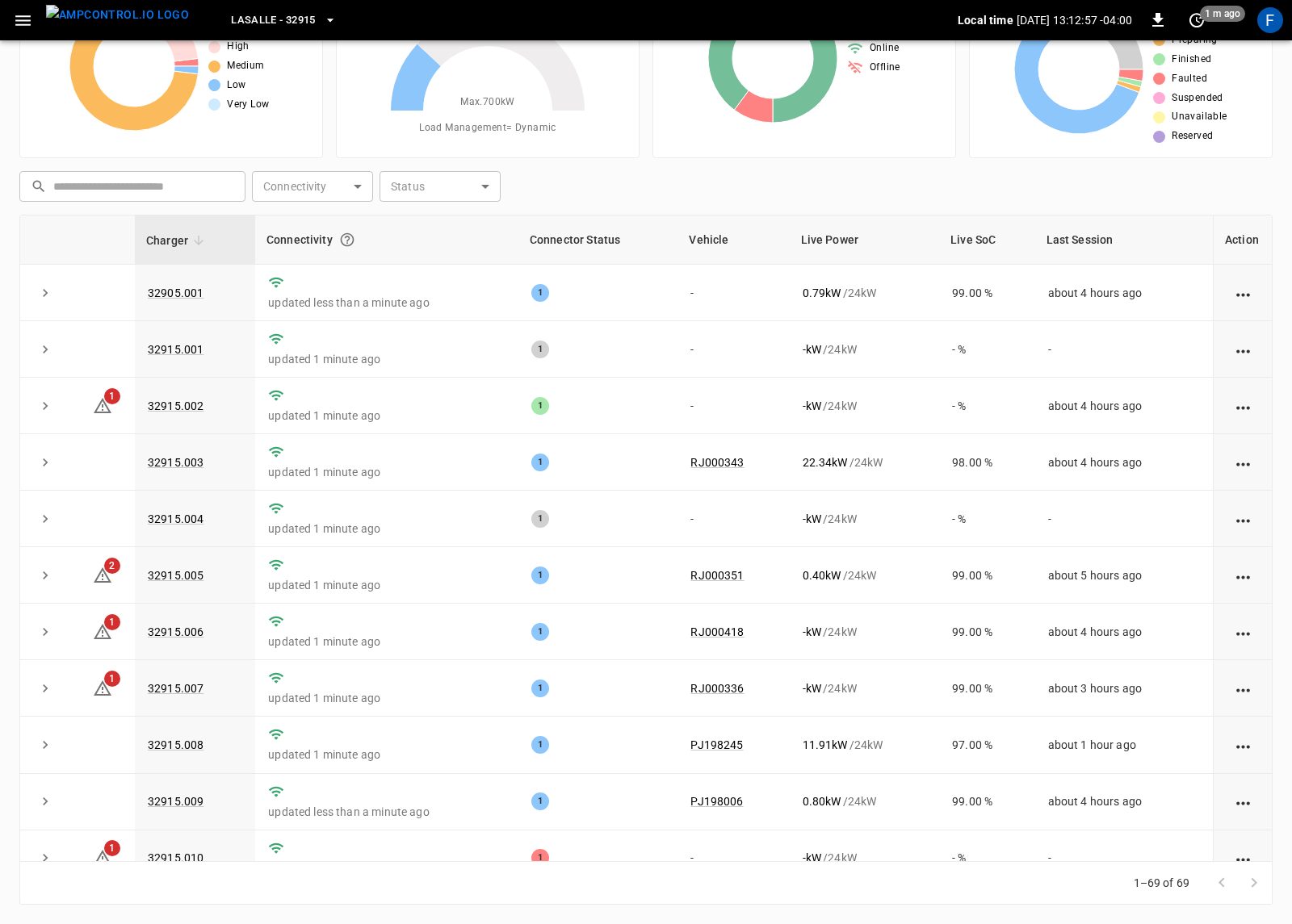
click at [19, 24] on icon "button" at bounding box center [23, 20] width 15 height 11
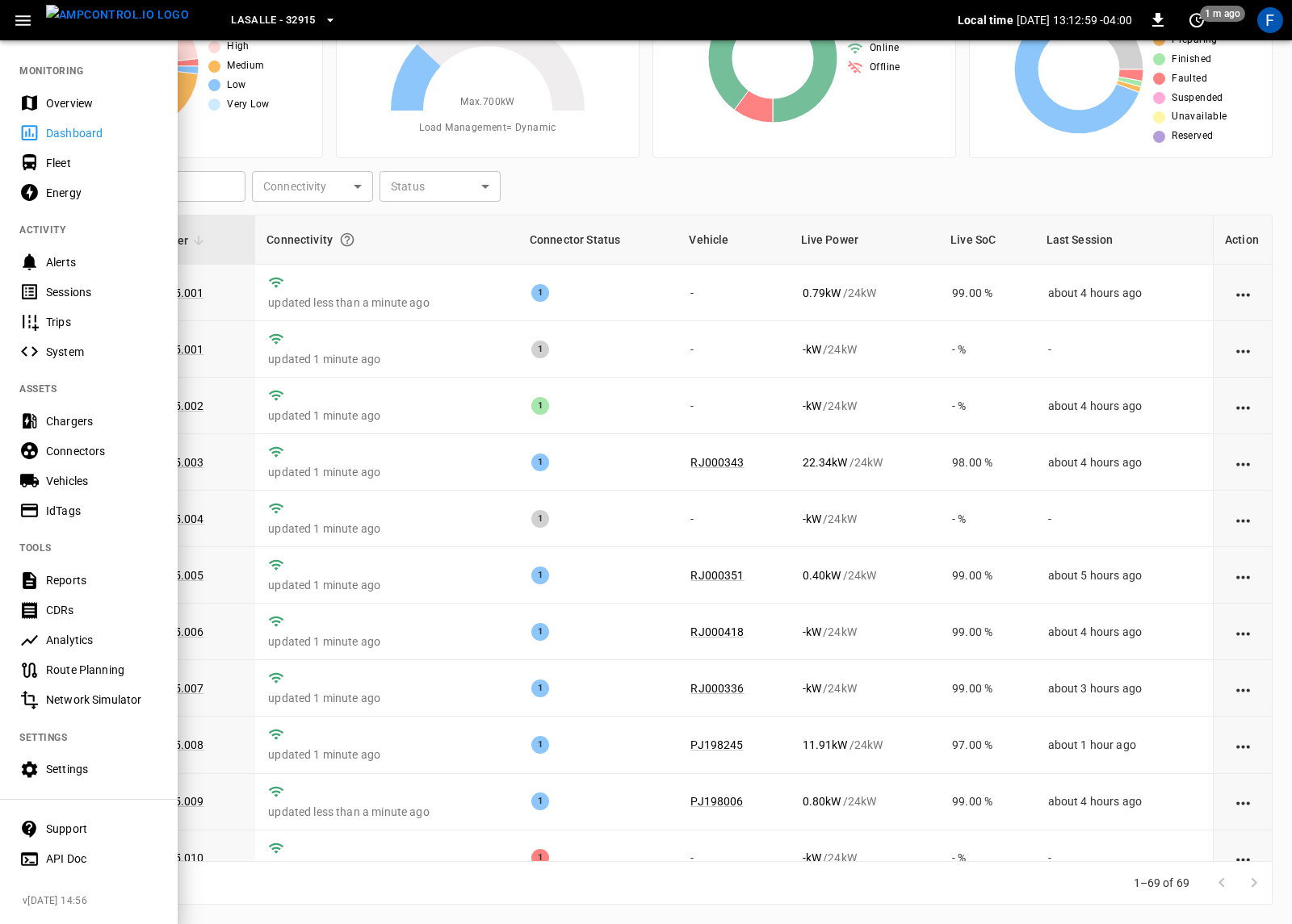
click at [86, 301] on div "Sessions" at bounding box center [89, 292] width 177 height 30
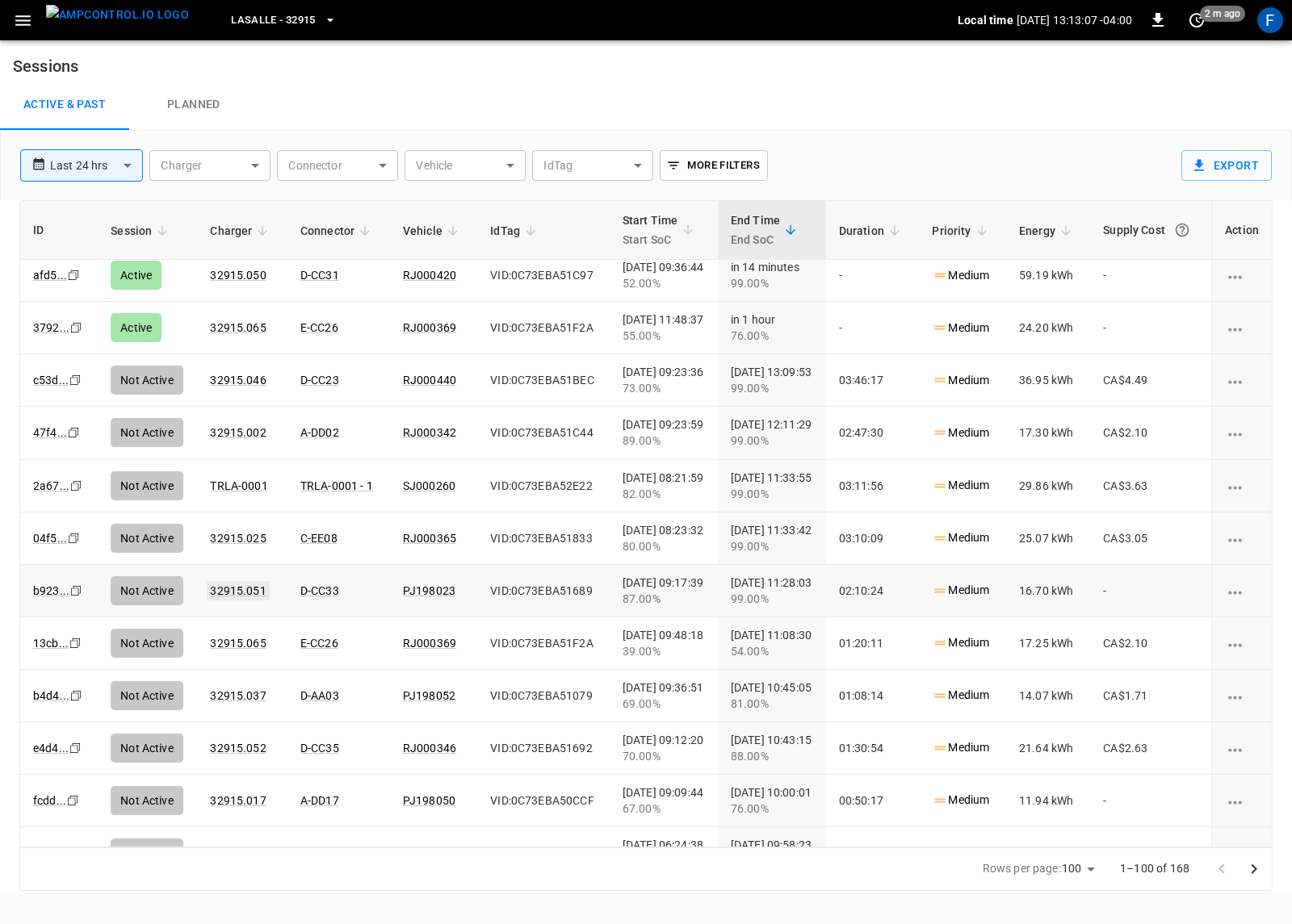
scroll to position [2317, 0]
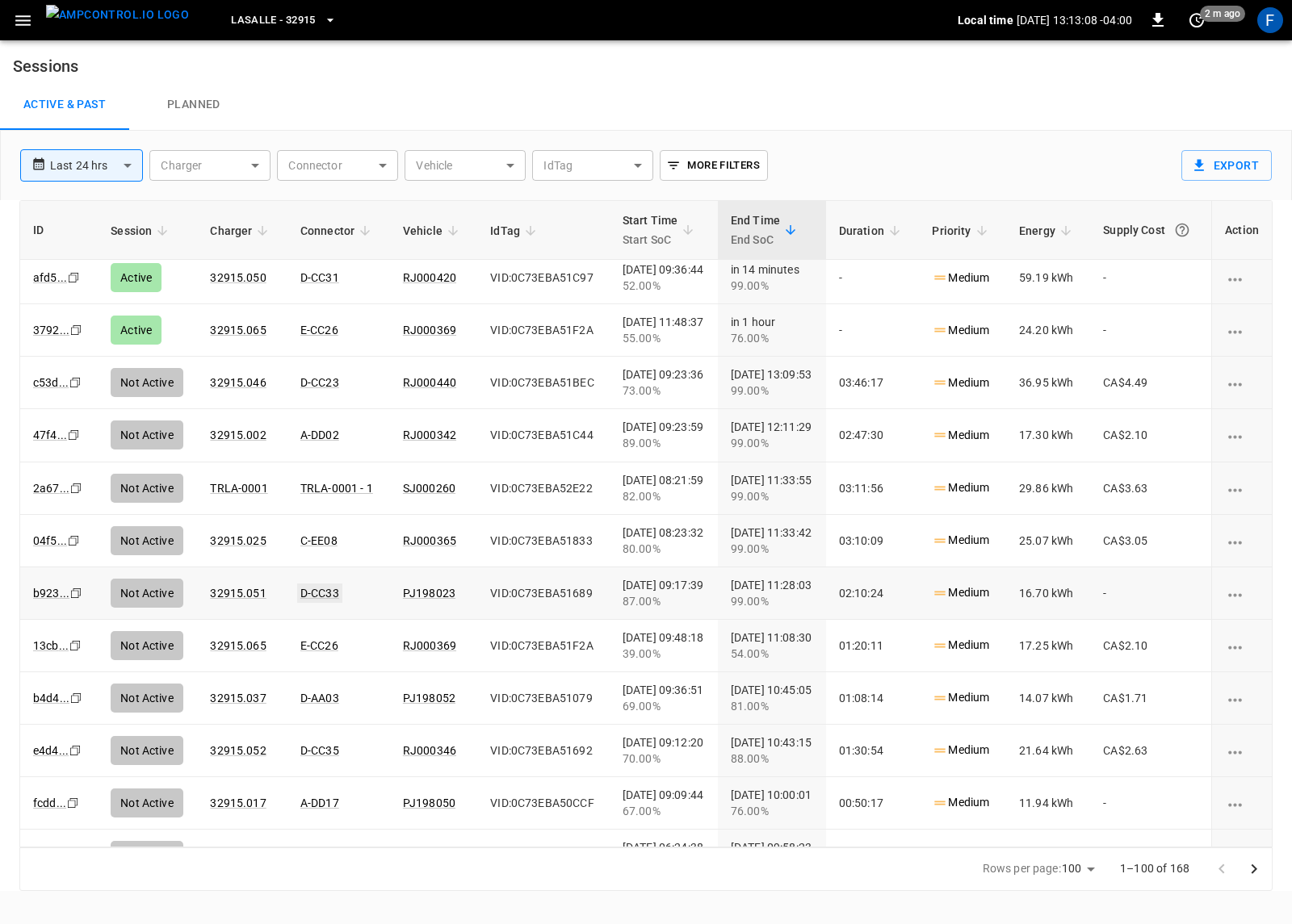
click at [319, 592] on link "D-CC33" at bounding box center [320, 593] width 46 height 20
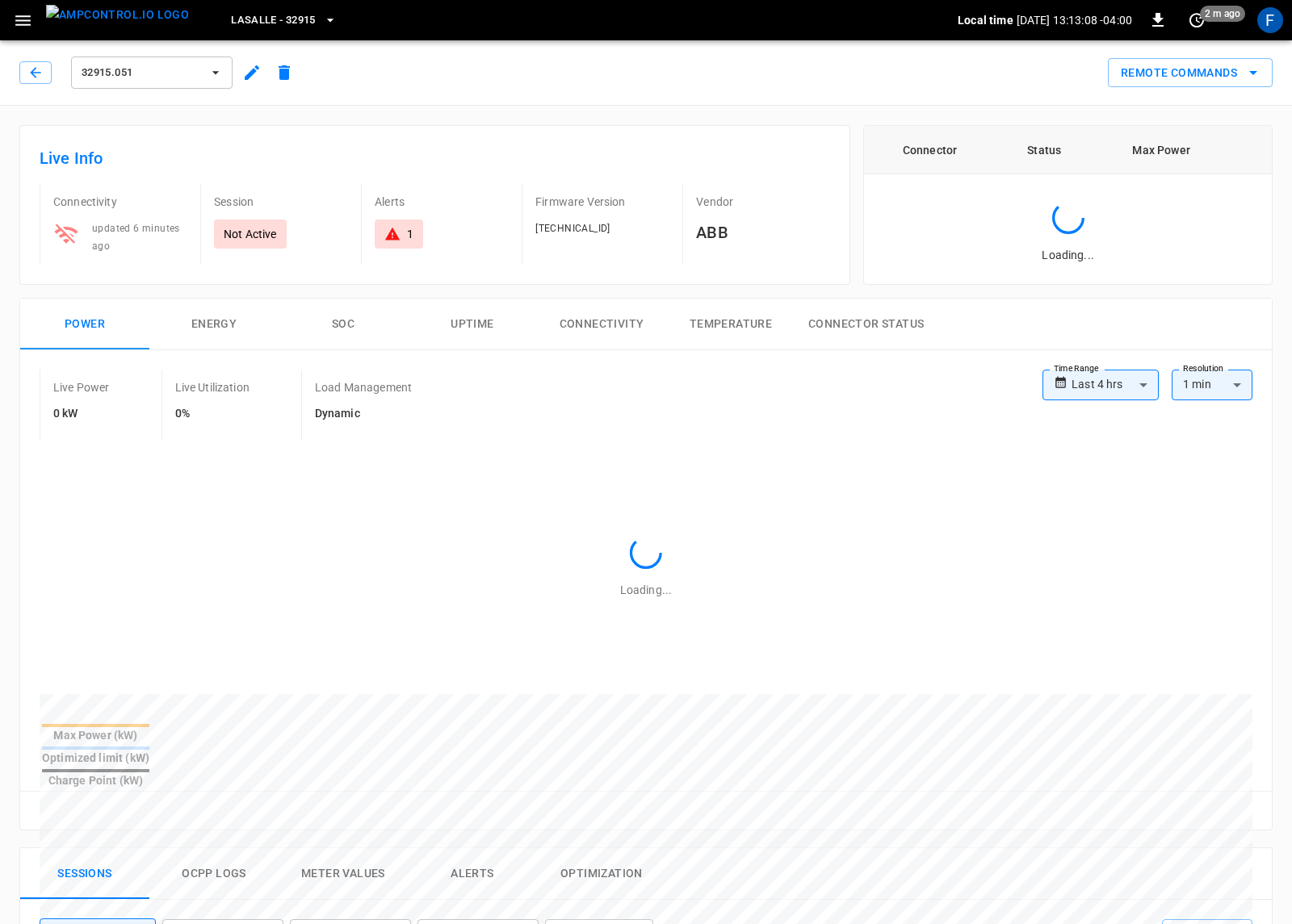
type input "**********"
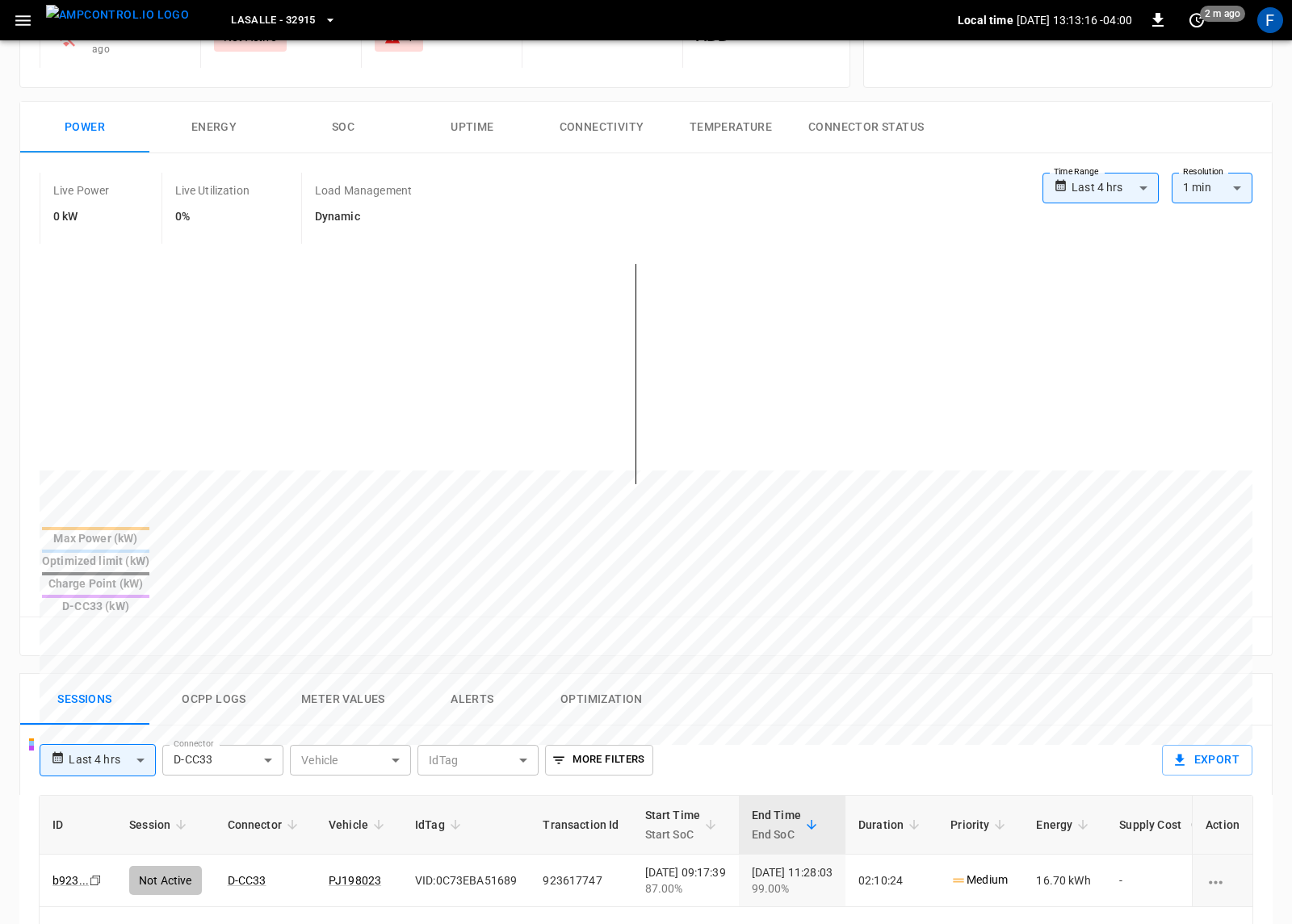
scroll to position [227, 0]
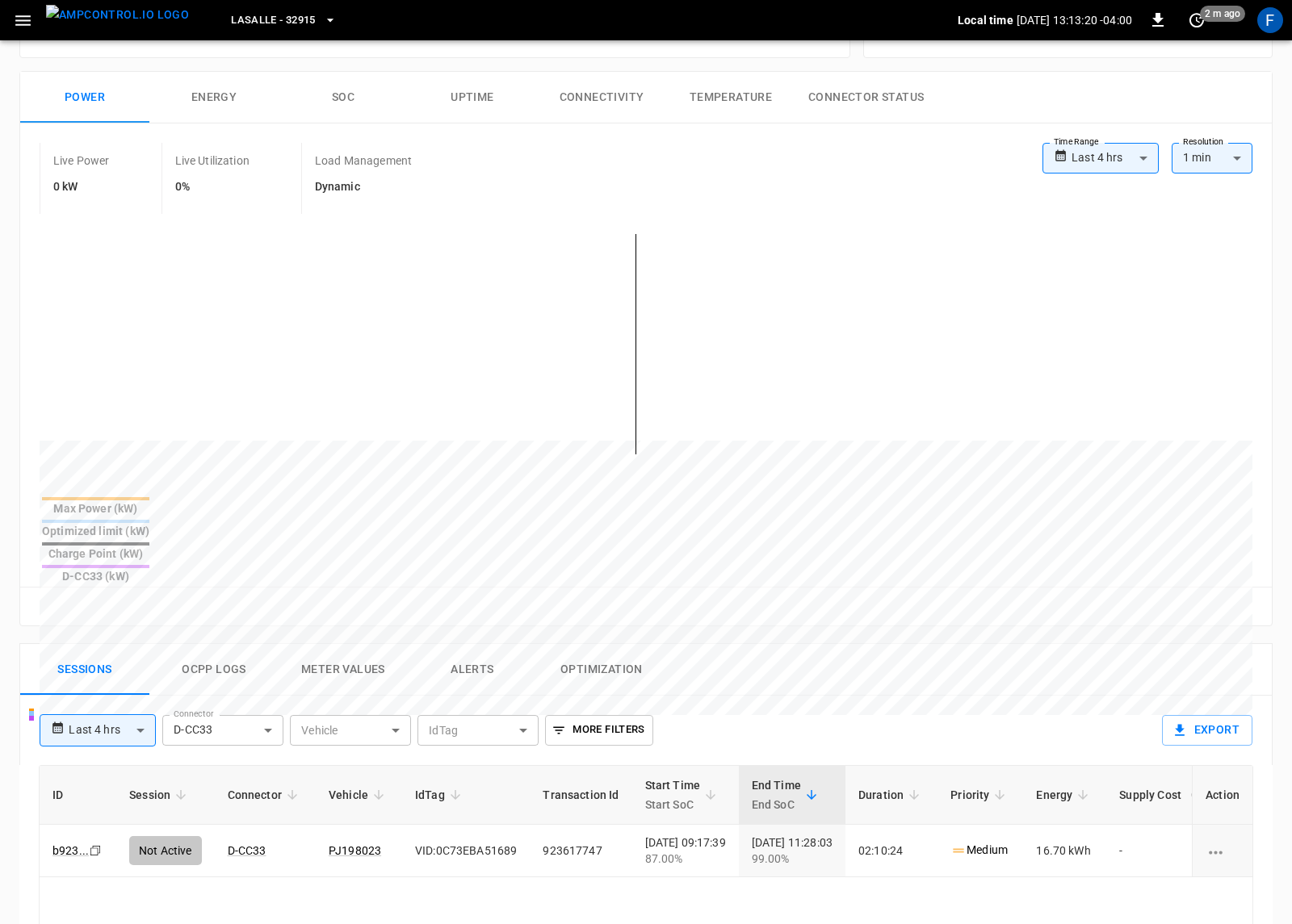
click at [152, 25] on img "menu" at bounding box center [118, 15] width 143 height 20
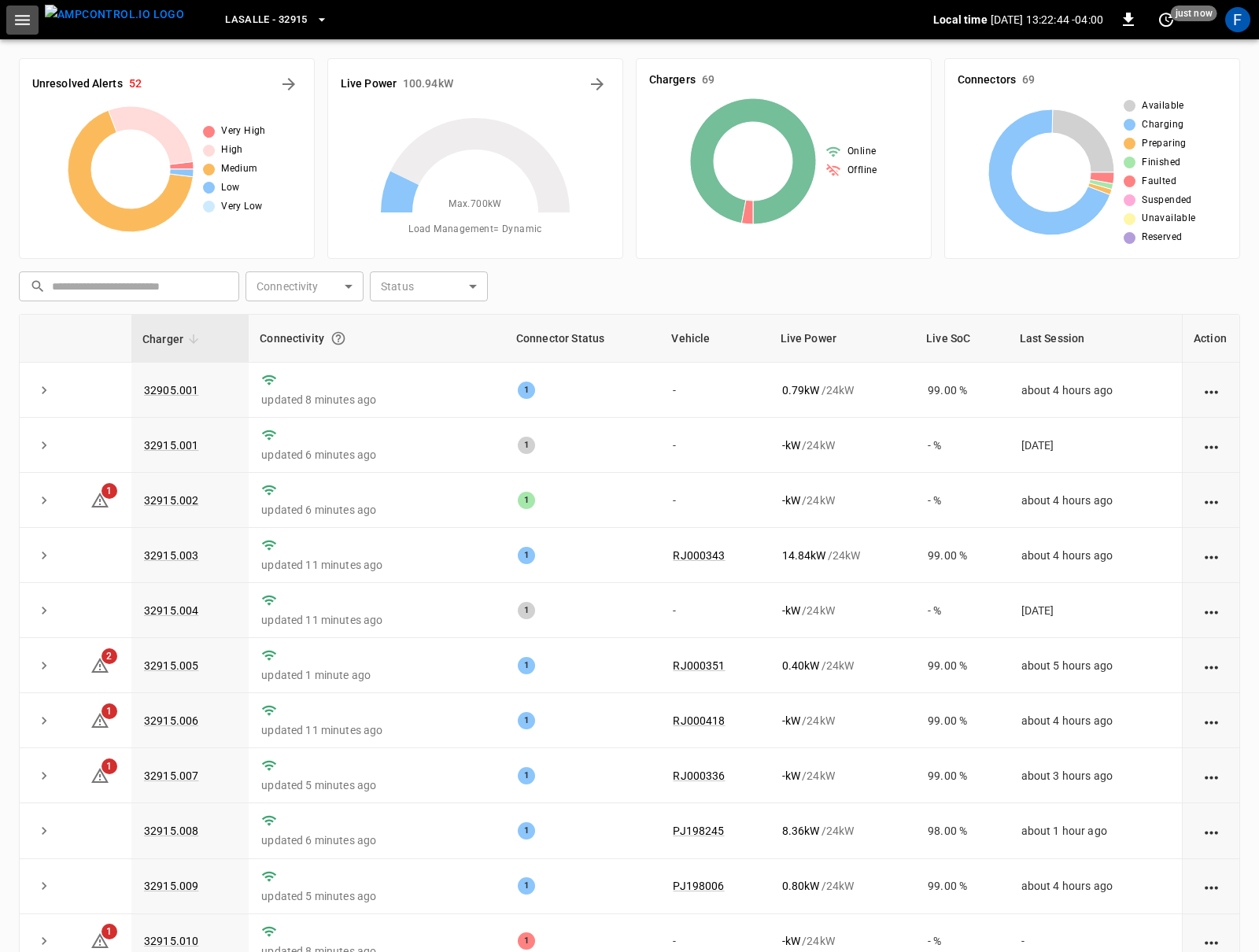
click at [25, 24] on icon "button" at bounding box center [22, 20] width 15 height 10
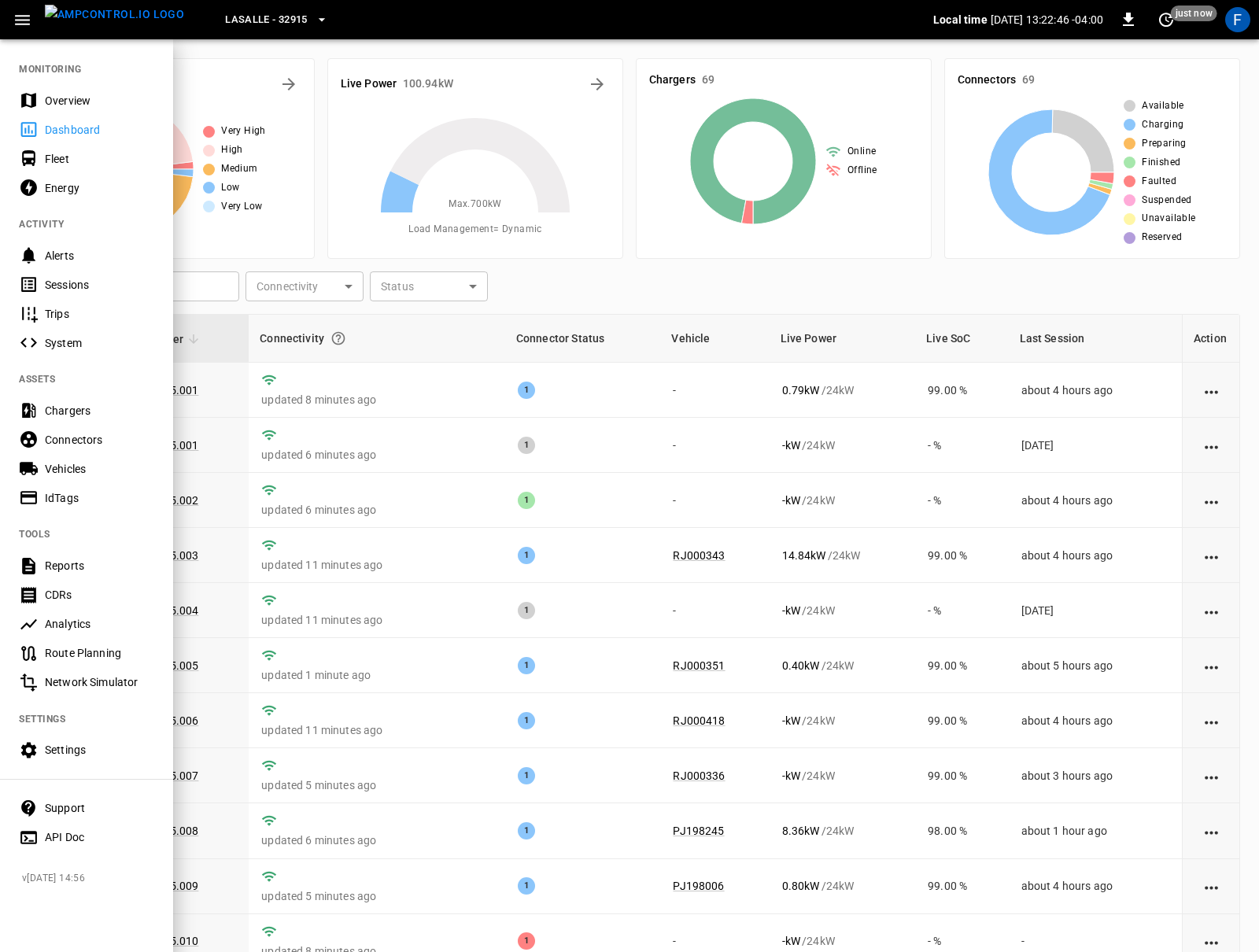
click at [94, 610] on div "Analytics" at bounding box center [86, 624] width 173 height 29
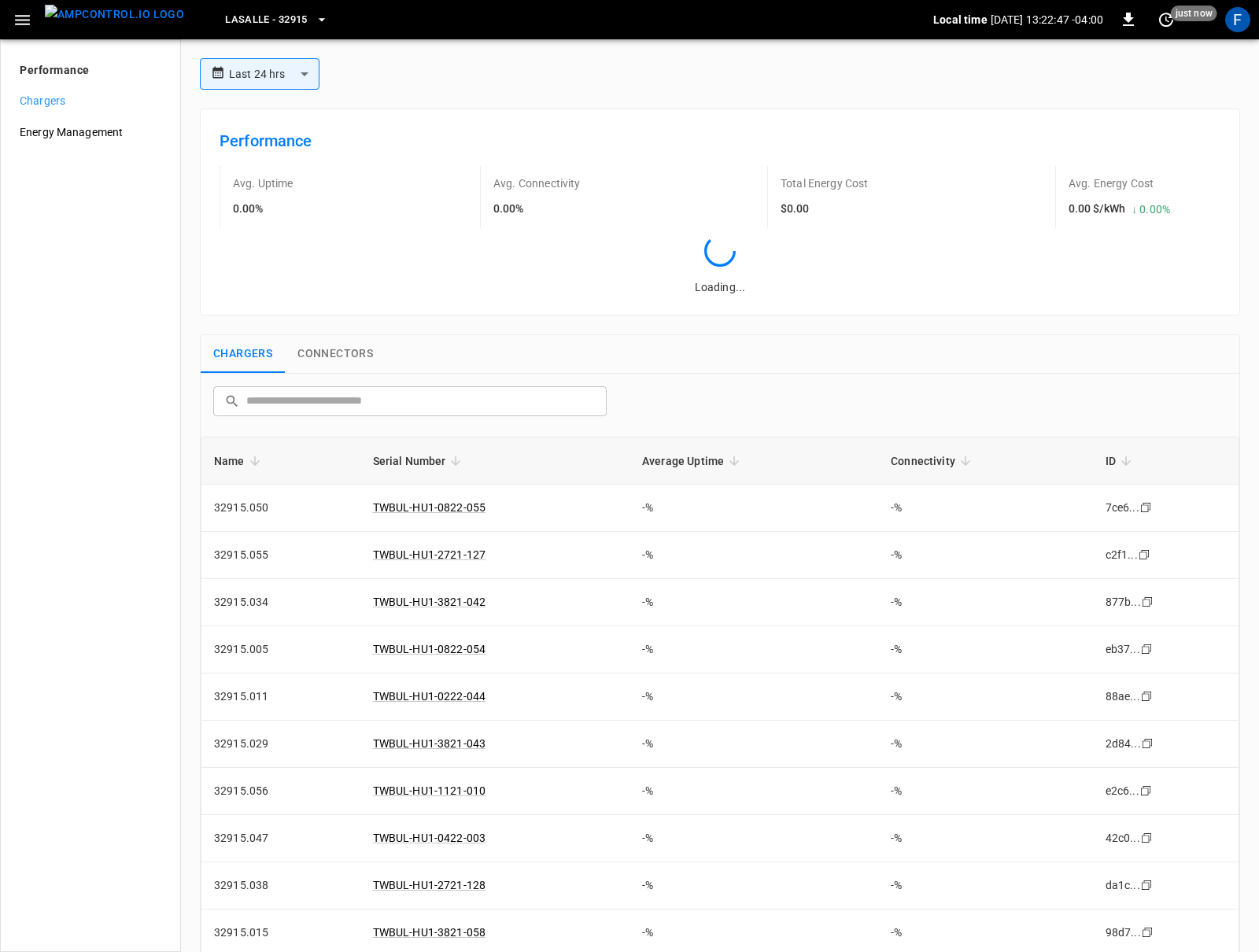
click at [89, 16] on img "menu" at bounding box center [115, 14] width 139 height 20
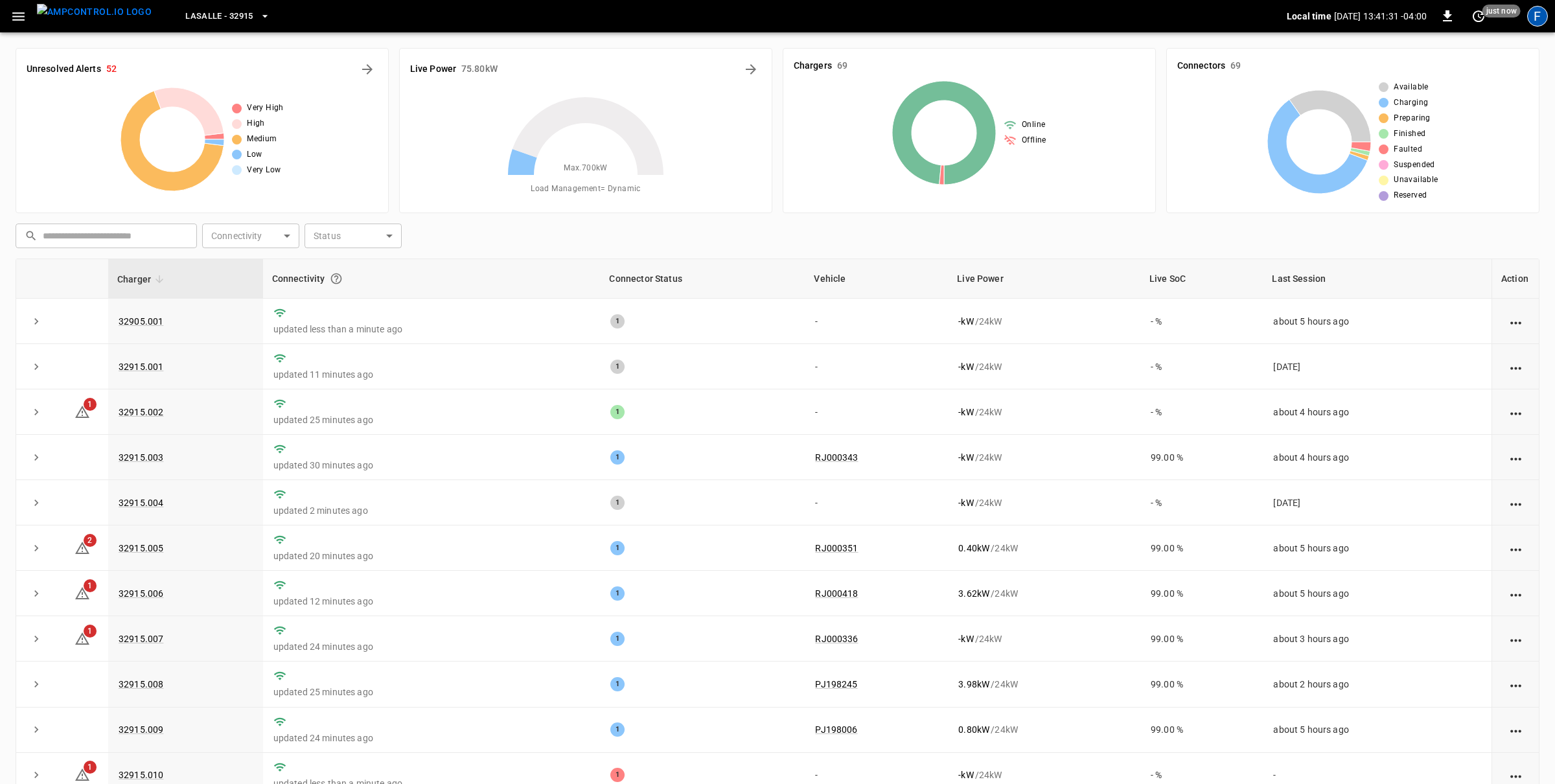
click at [1036, 22] on div "F" at bounding box center [1538, 16] width 21 height 21
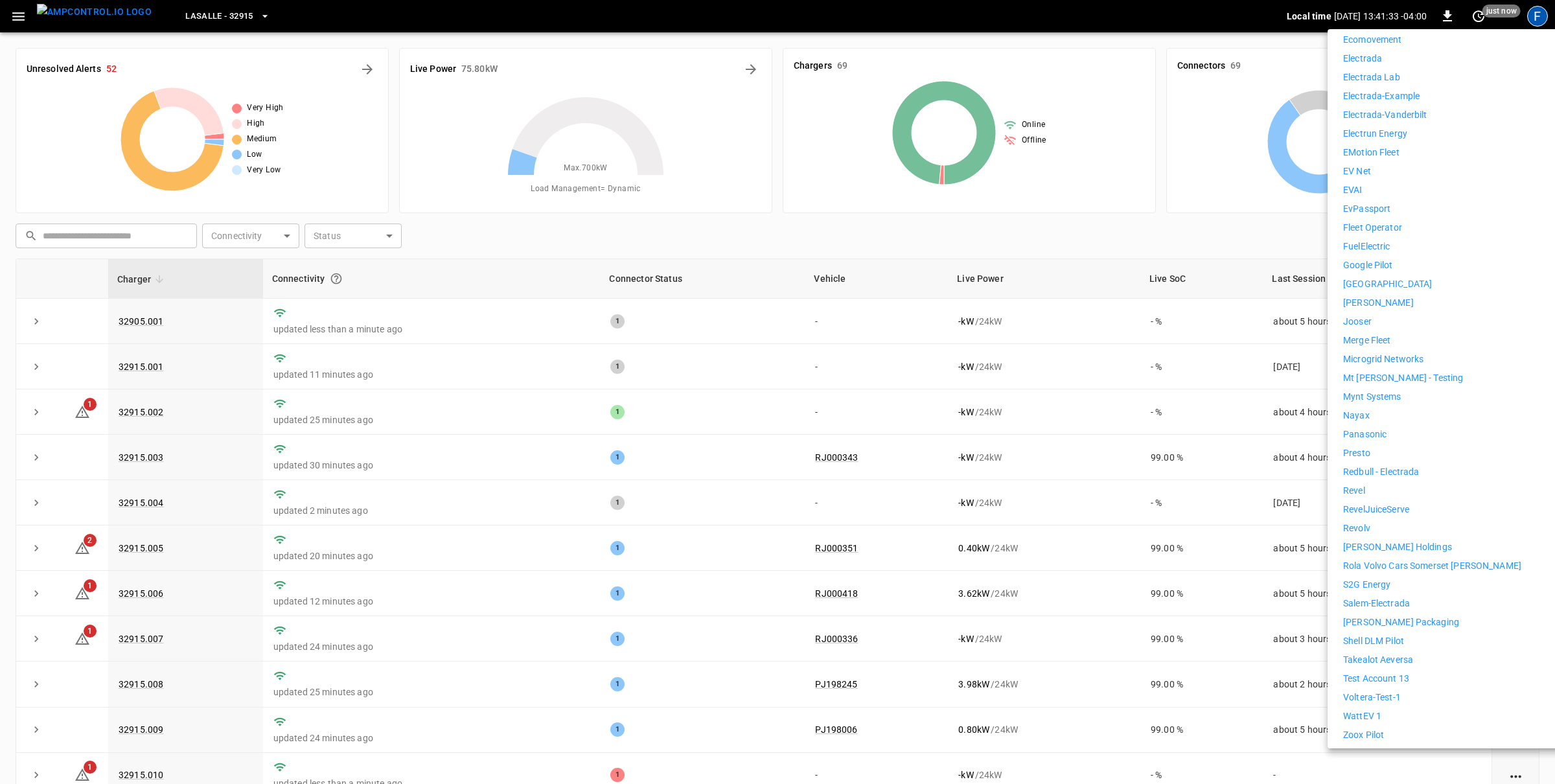
scroll to position [629, 0]
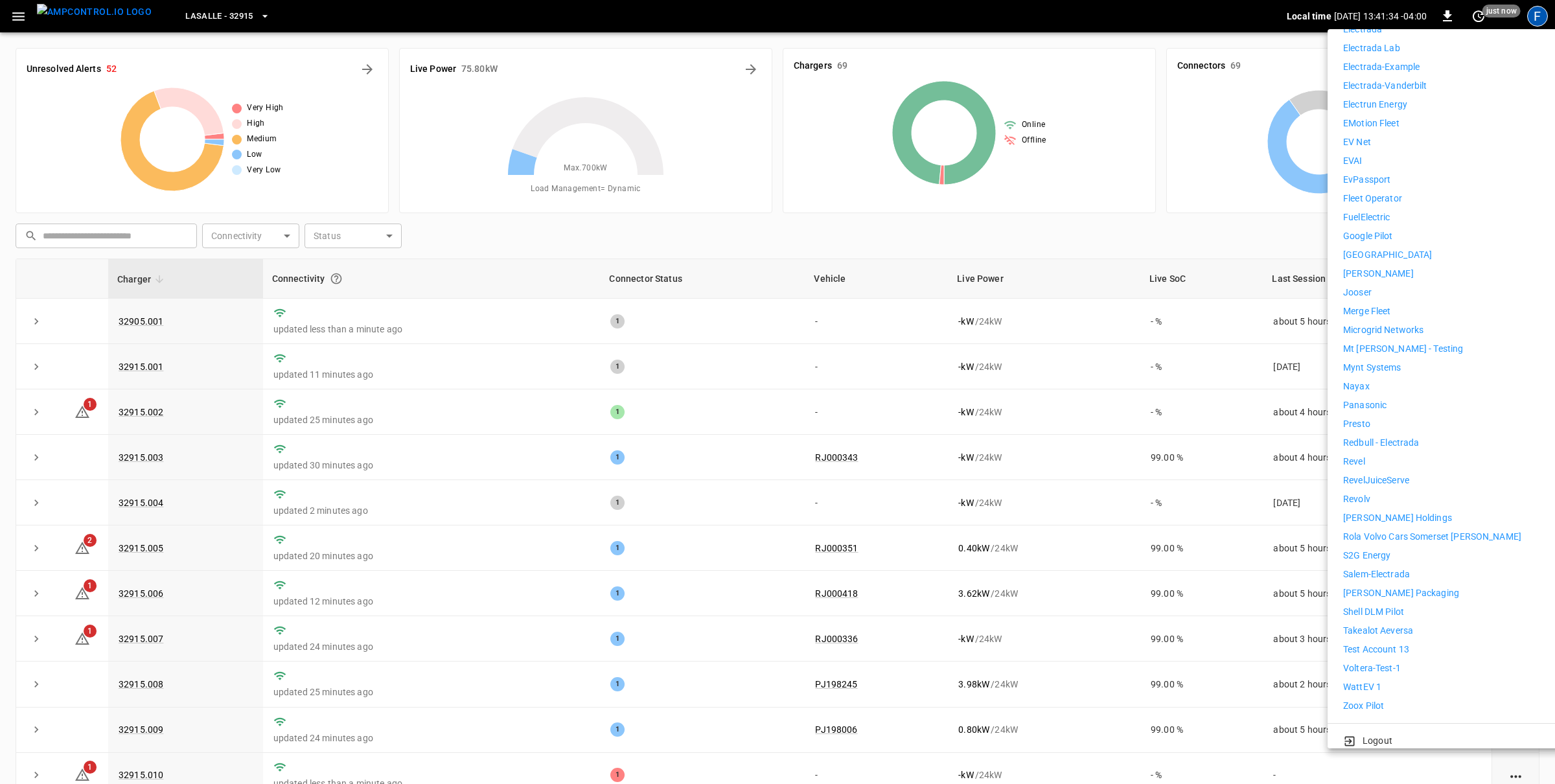
click at [1036, 511] on p "[PERSON_NAME] Holdings" at bounding box center [1398, 518] width 109 height 14
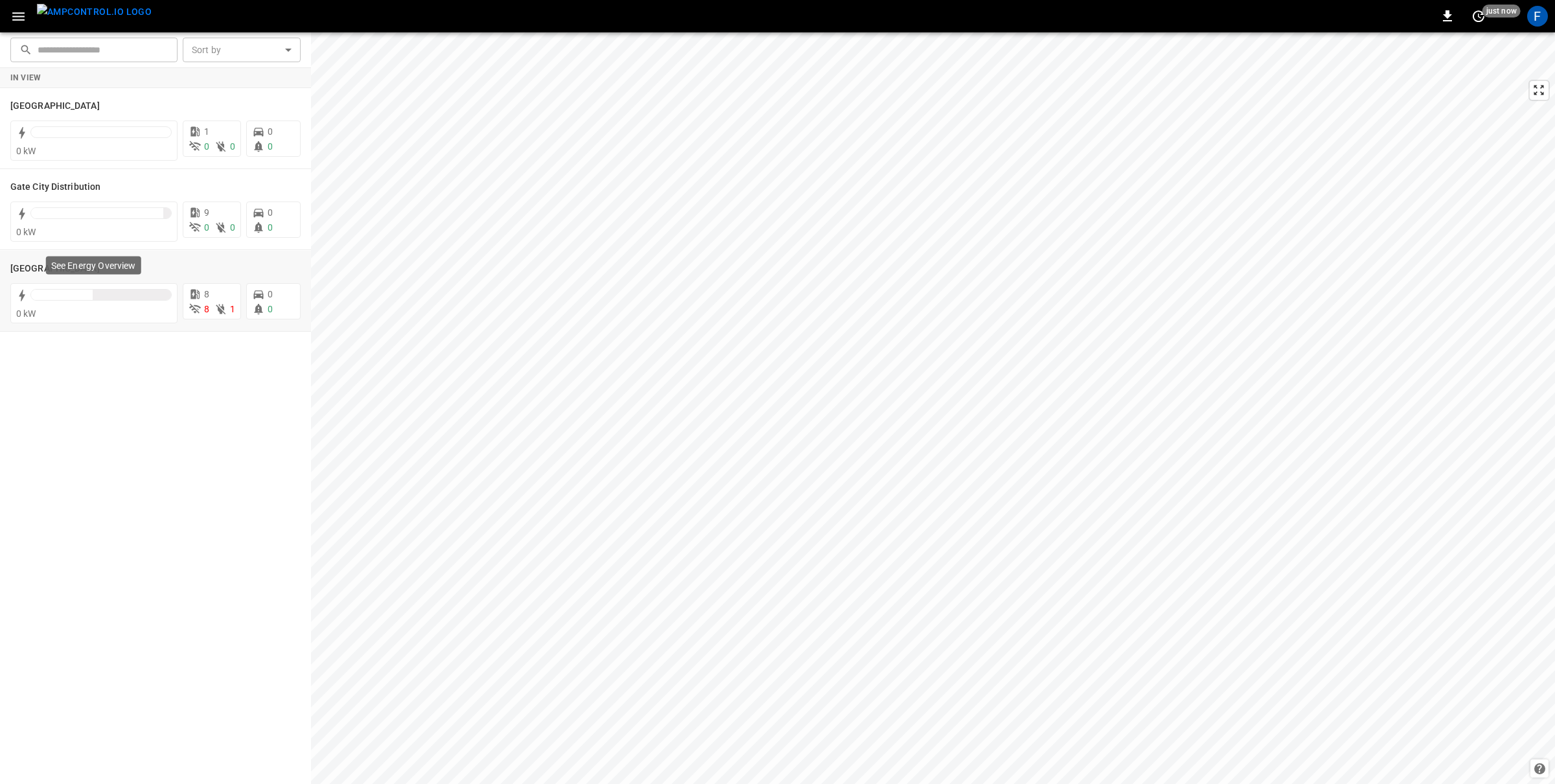
click at [69, 267] on p "See Energy Overview" at bounding box center [93, 265] width 85 height 13
click at [102, 271] on icon at bounding box center [110, 268] width 16 height 16
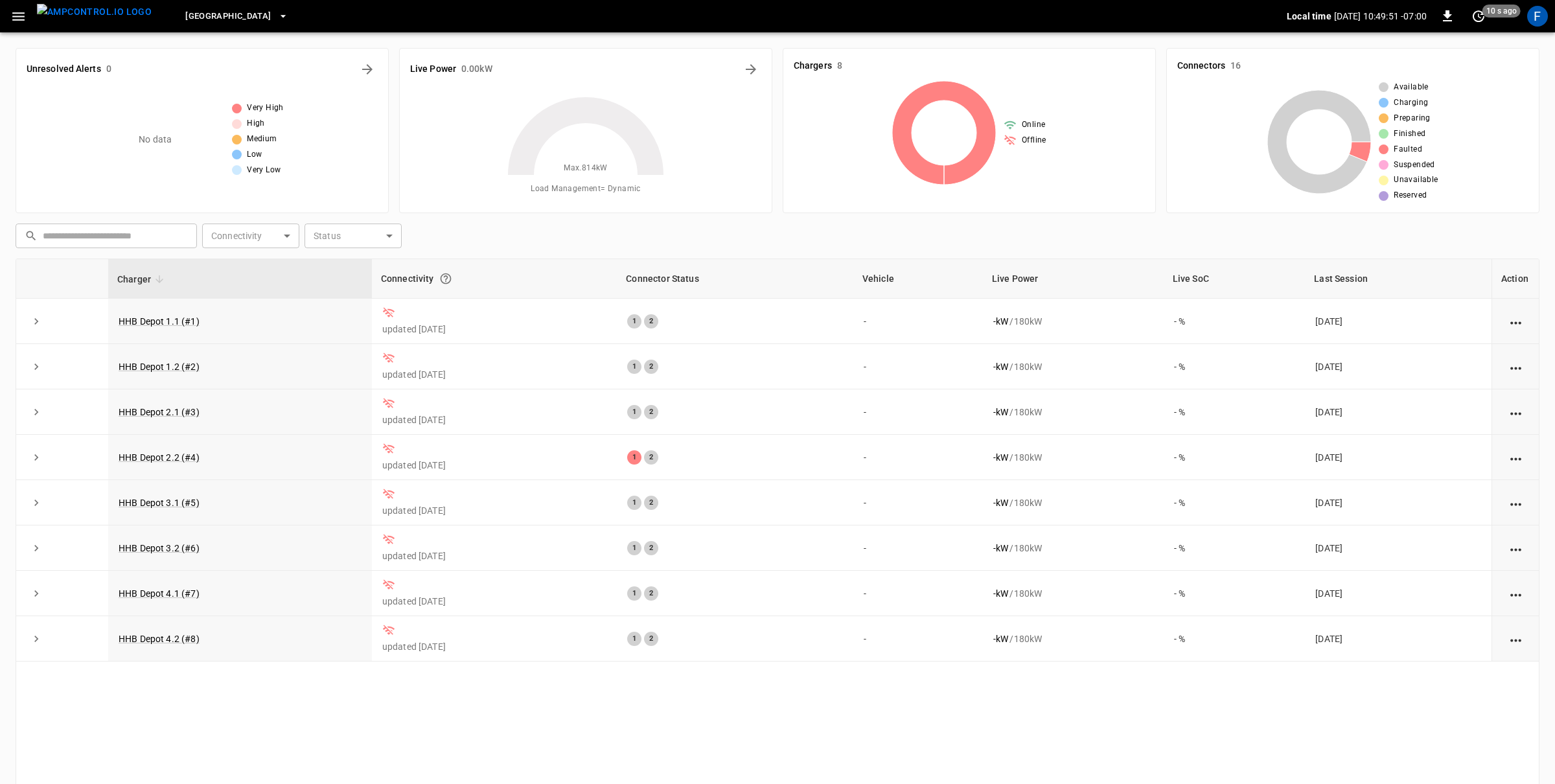
click at [30, 19] on button "button" at bounding box center [18, 16] width 27 height 24
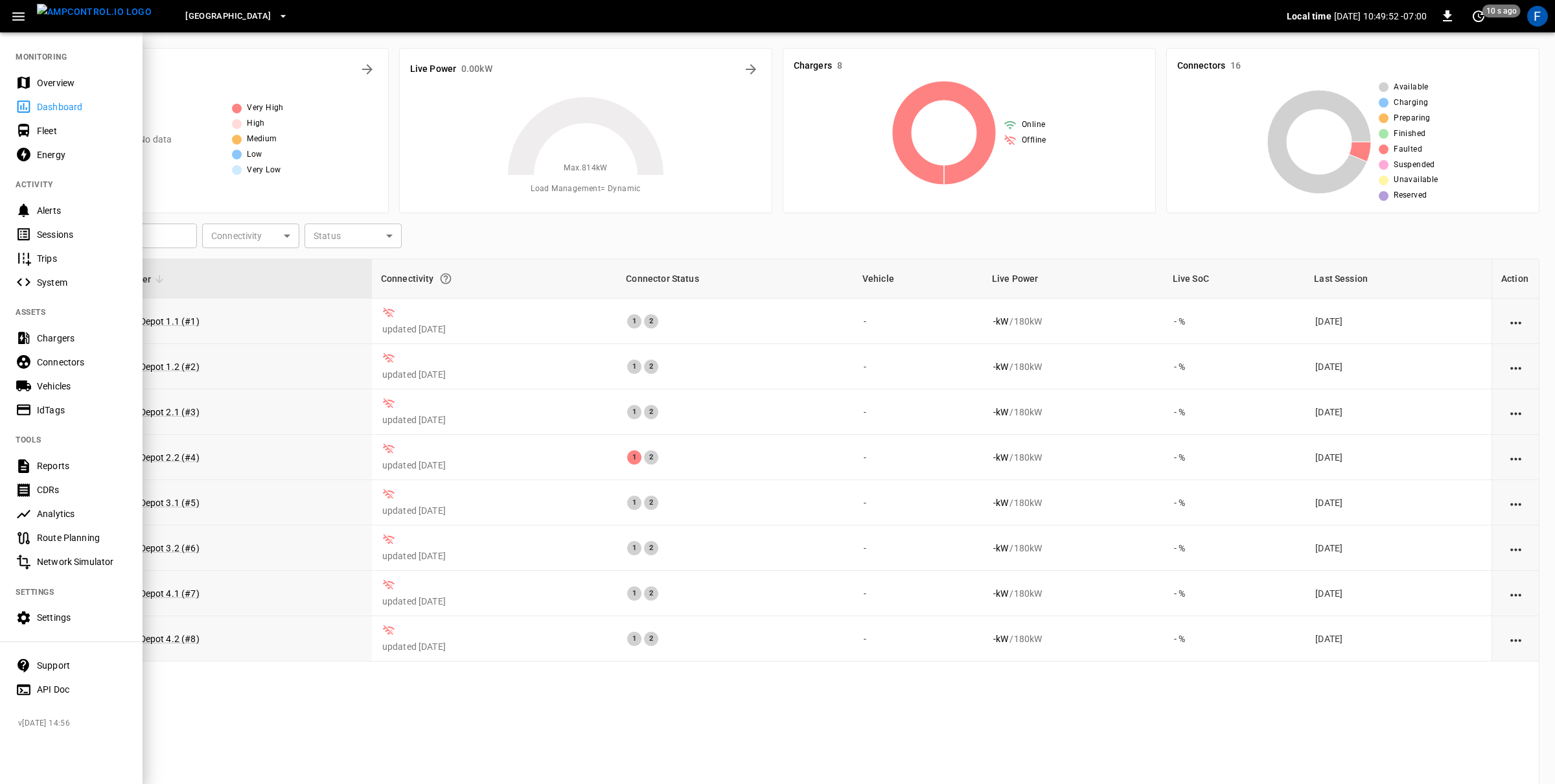
click at [1546, 23] on div "F" at bounding box center [1538, 16] width 25 height 25
click at [1544, 23] on div "F" at bounding box center [1538, 16] width 21 height 21
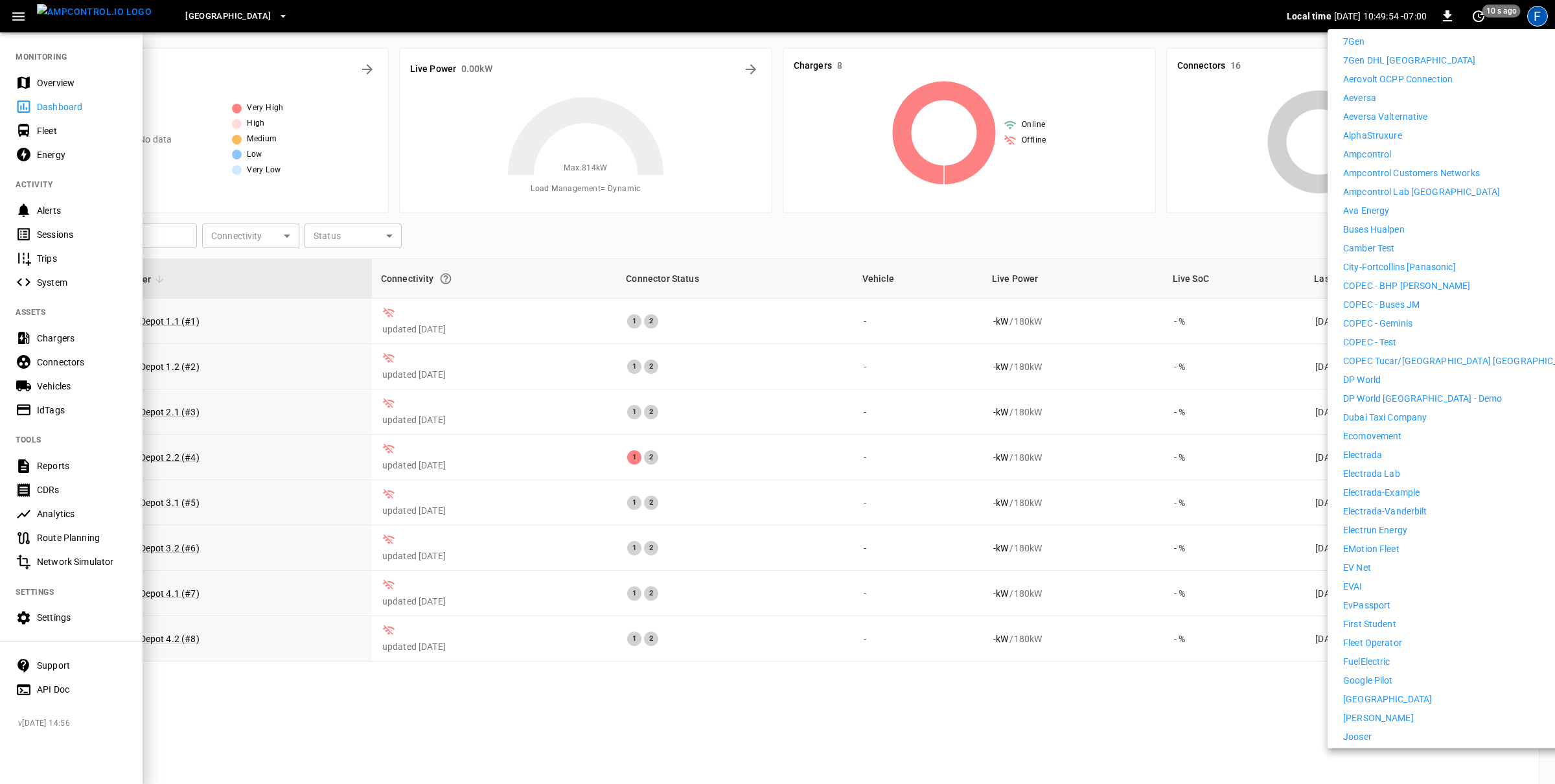
scroll to position [271, 0]
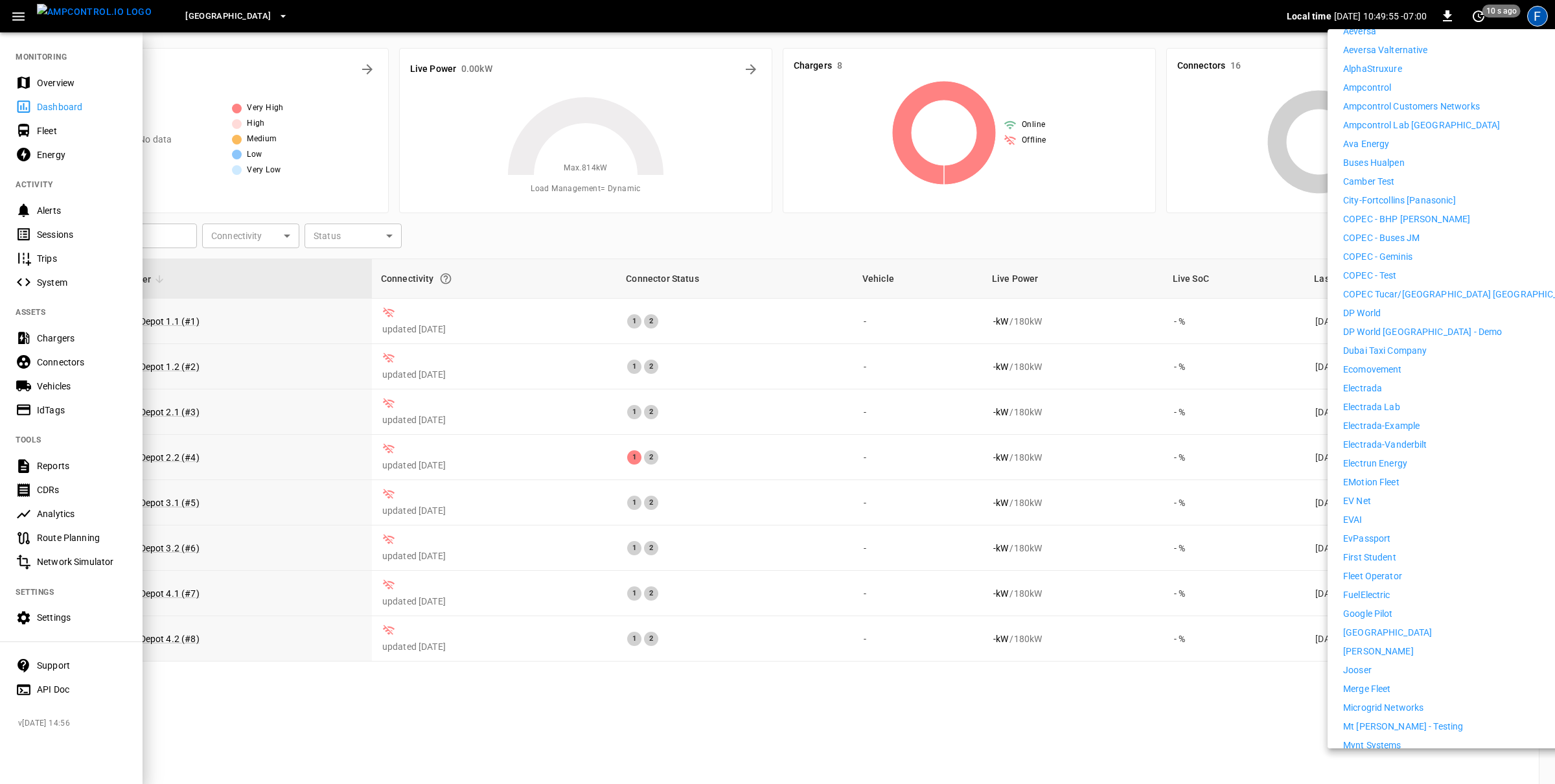
click at [1381, 537] on div "7Gen 7Gen DHL Calgary Aerovolt OCPP Connection Aeversa Aeversa Valternative Alp…" at bounding box center [1462, 519] width 238 height 1103
click at [1380, 550] on p "First Student" at bounding box center [1370, 557] width 53 height 14
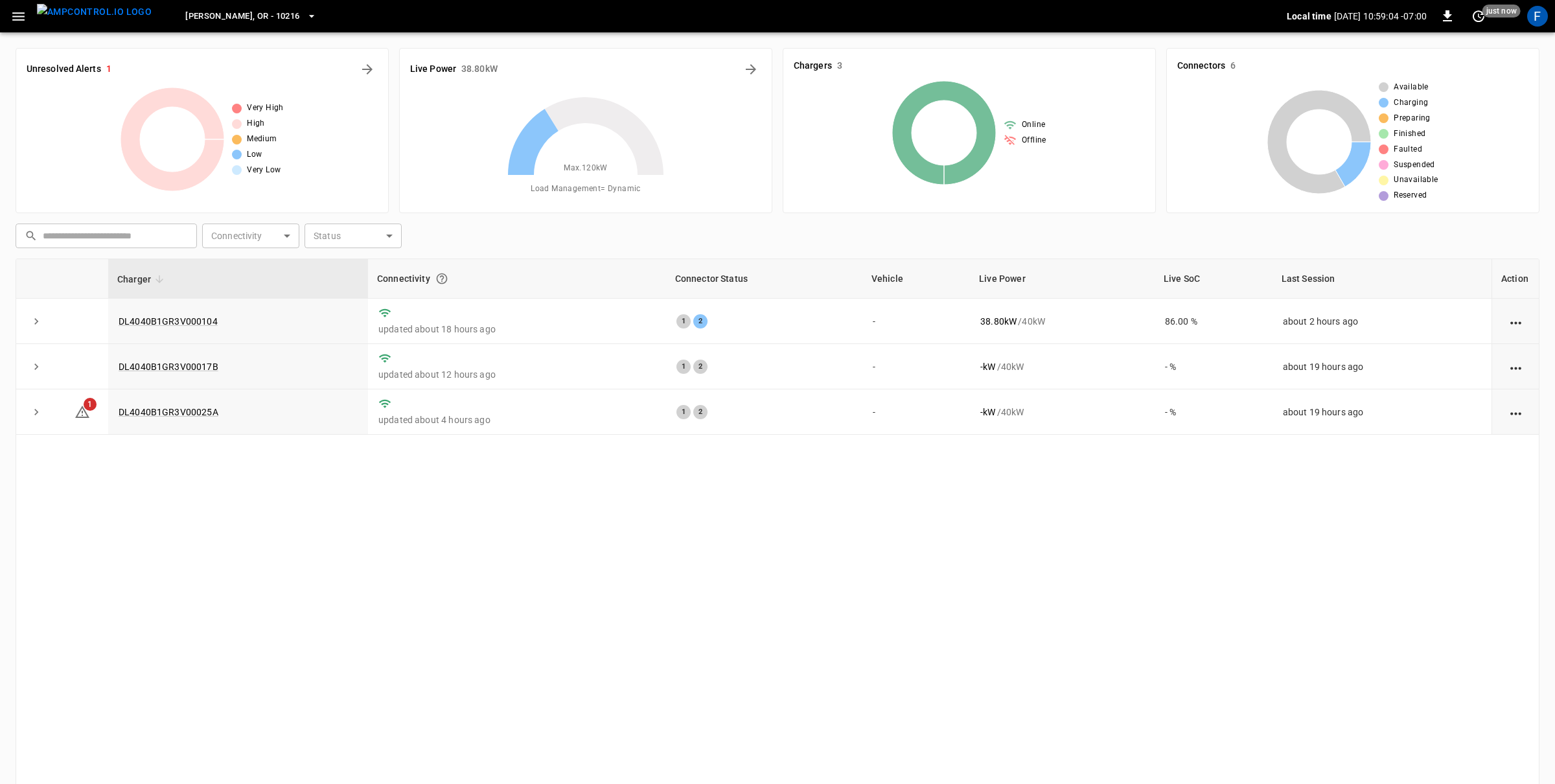
click at [25, 18] on icon "button" at bounding box center [18, 16] width 16 height 16
click at [24, 18] on icon "button" at bounding box center [18, 16] width 16 height 16
click at [18, 12] on icon "button" at bounding box center [18, 16] width 16 height 16
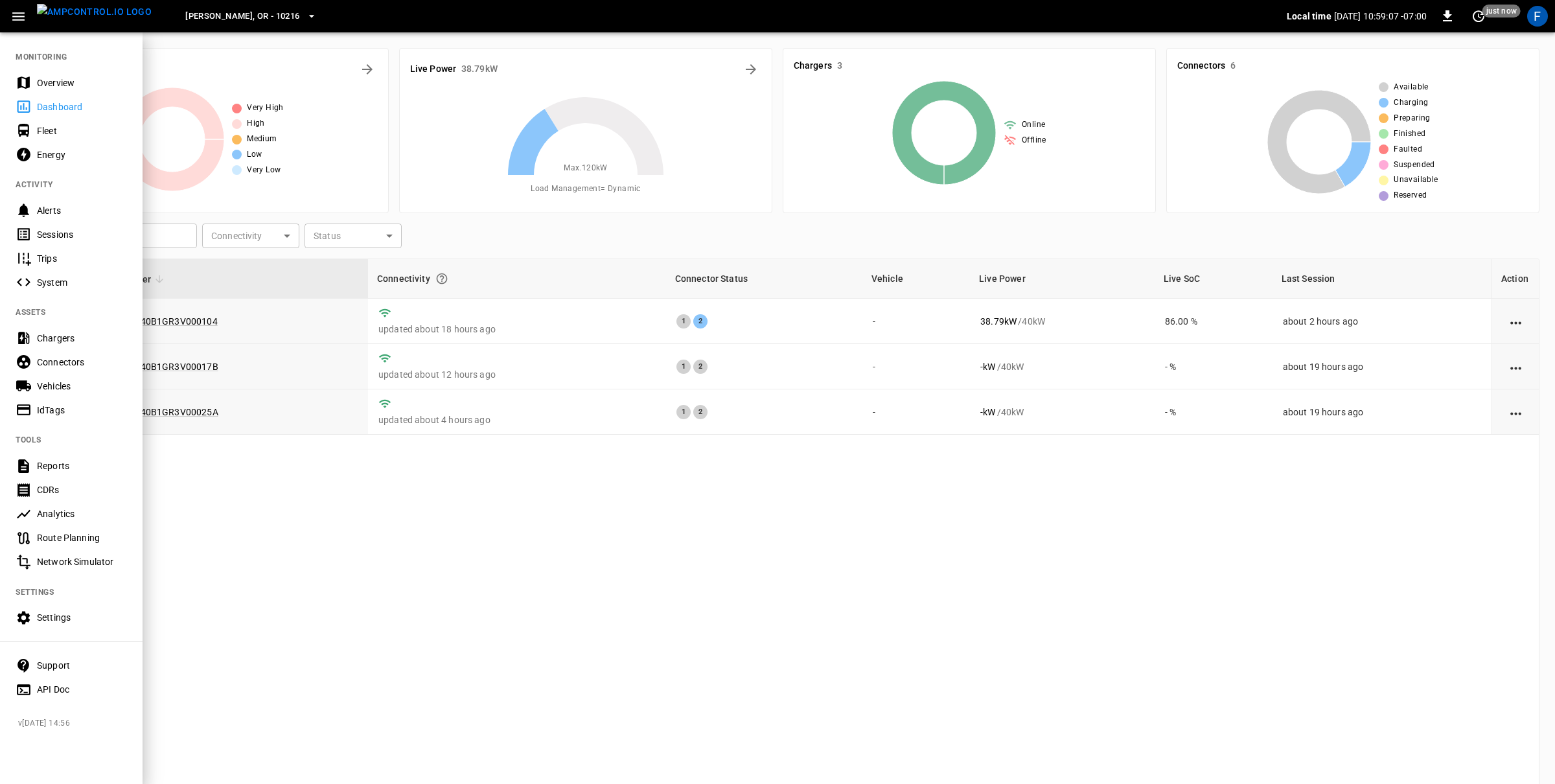
click at [65, 390] on div "Vehicles" at bounding box center [82, 386] width 90 height 13
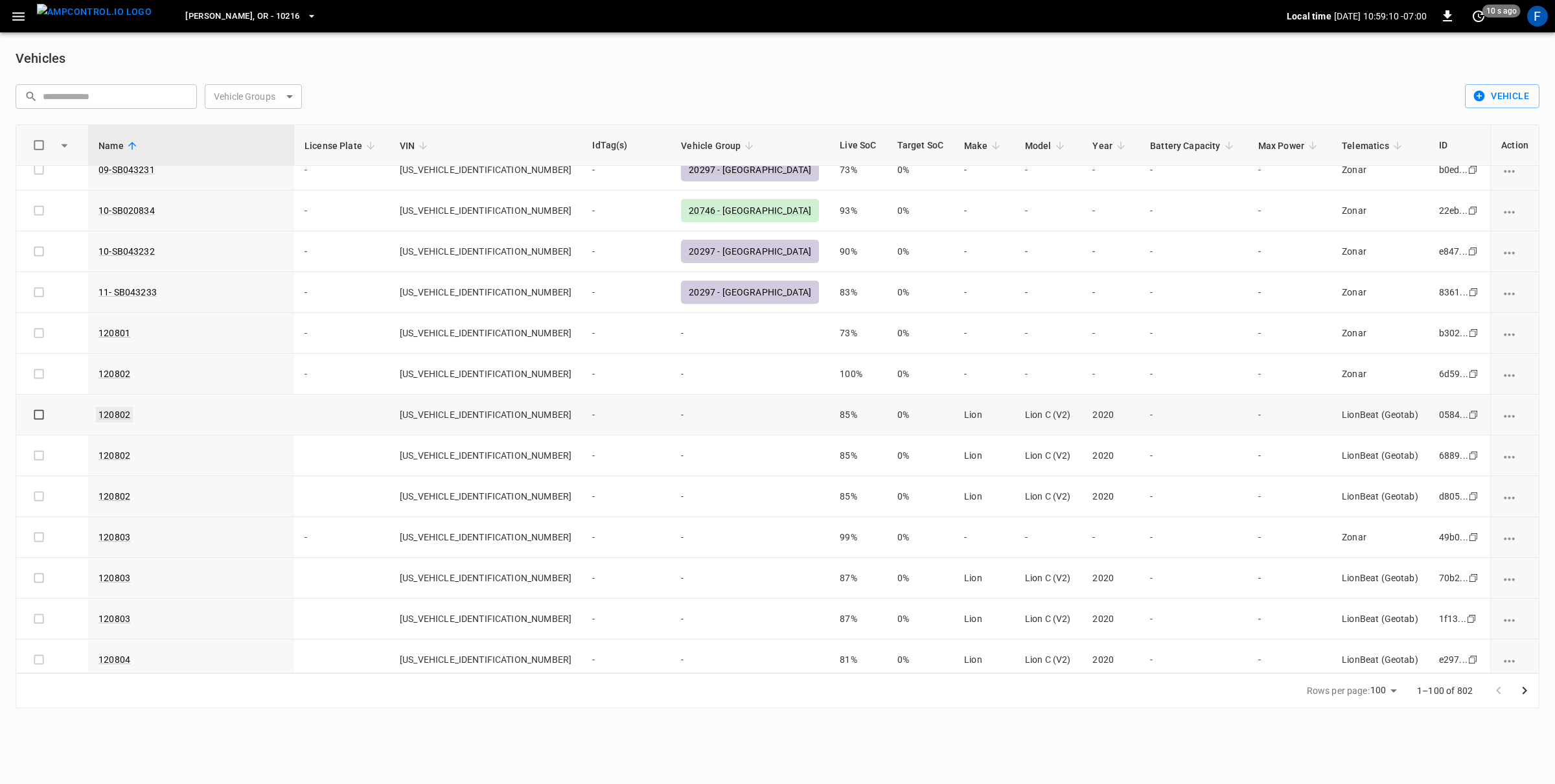
scroll to position [348, 0]
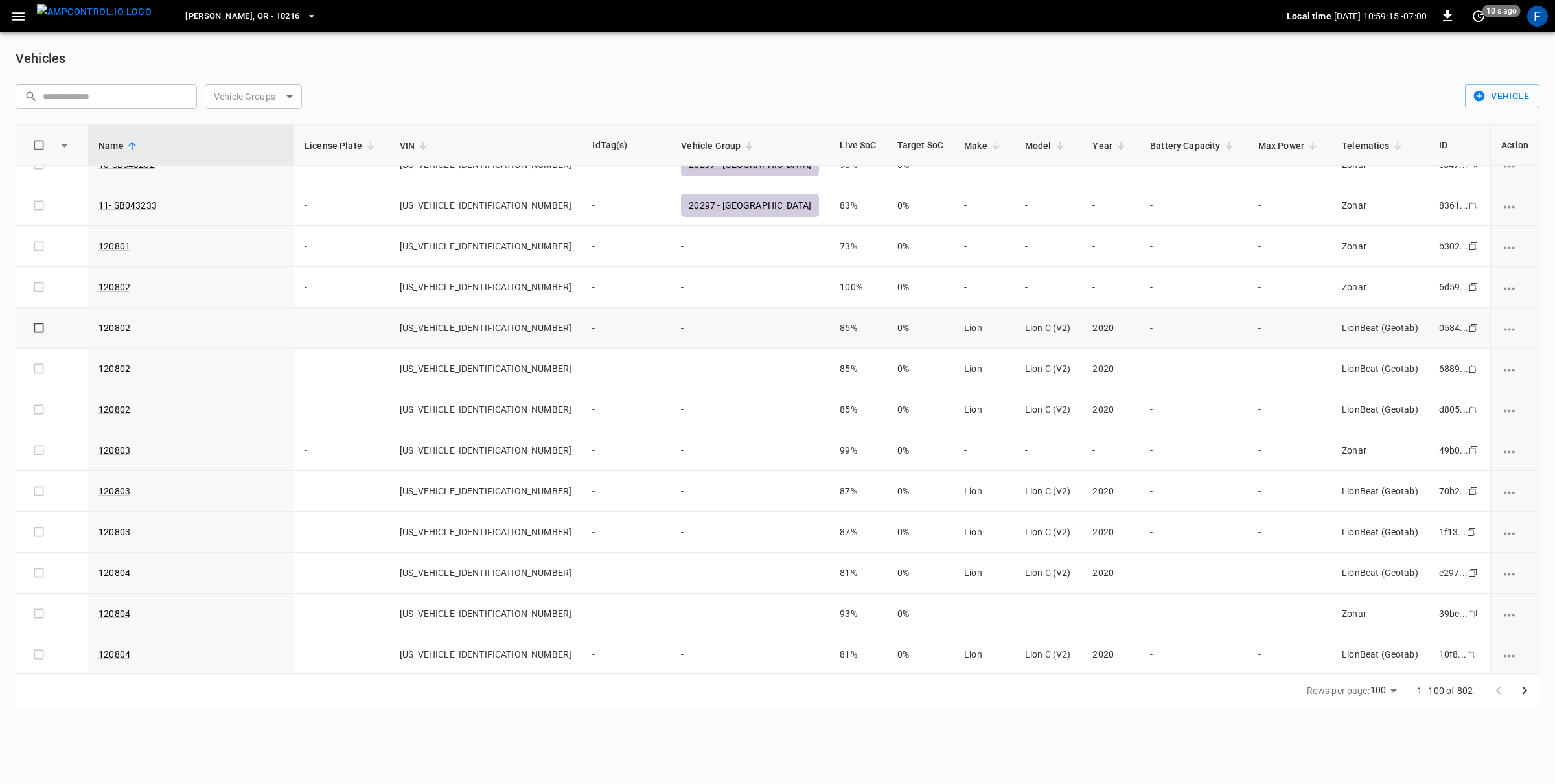
click at [1468, 329] on icon "Copy" at bounding box center [1473, 328] width 10 height 10
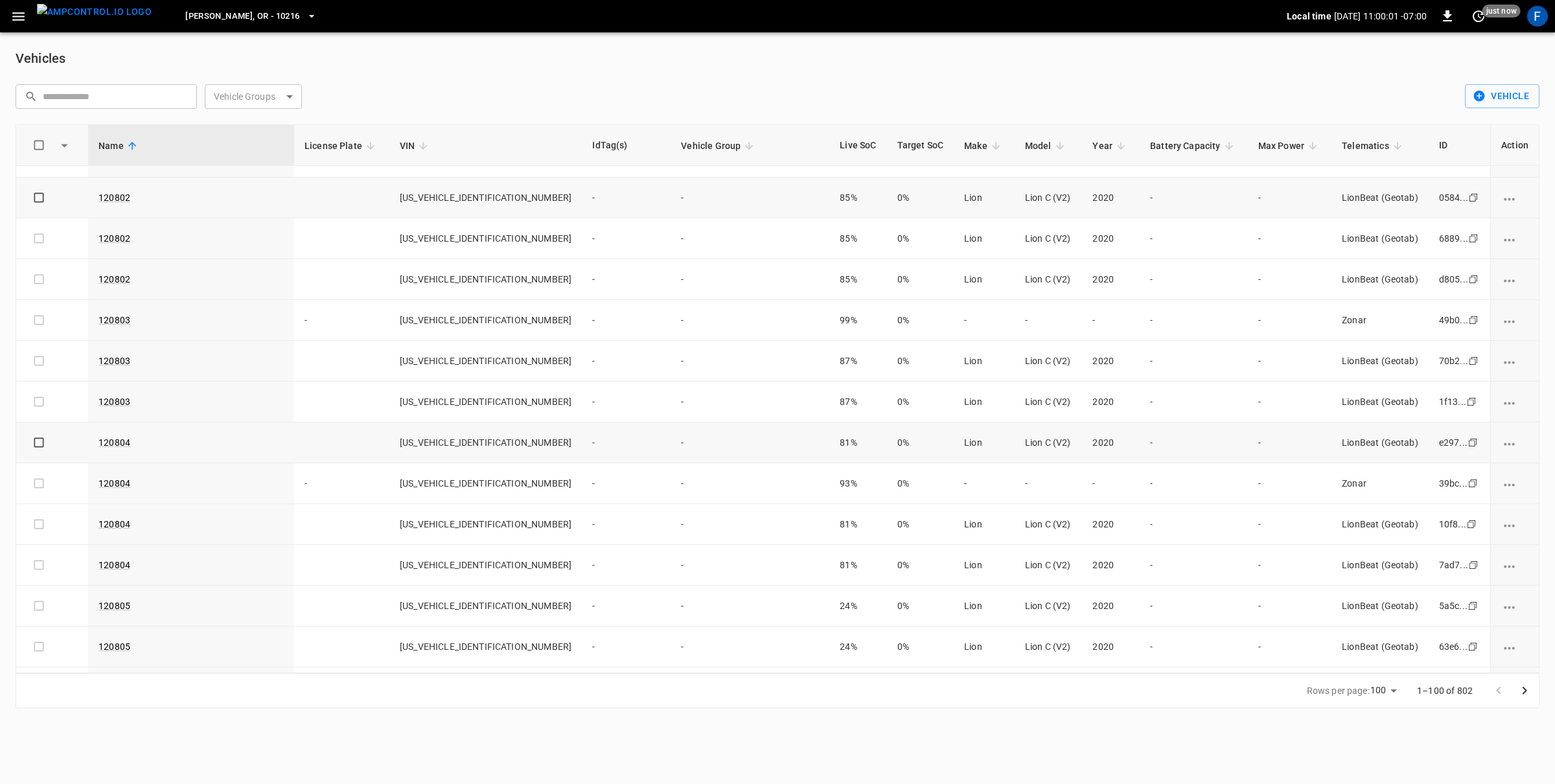
scroll to position [500, 0]
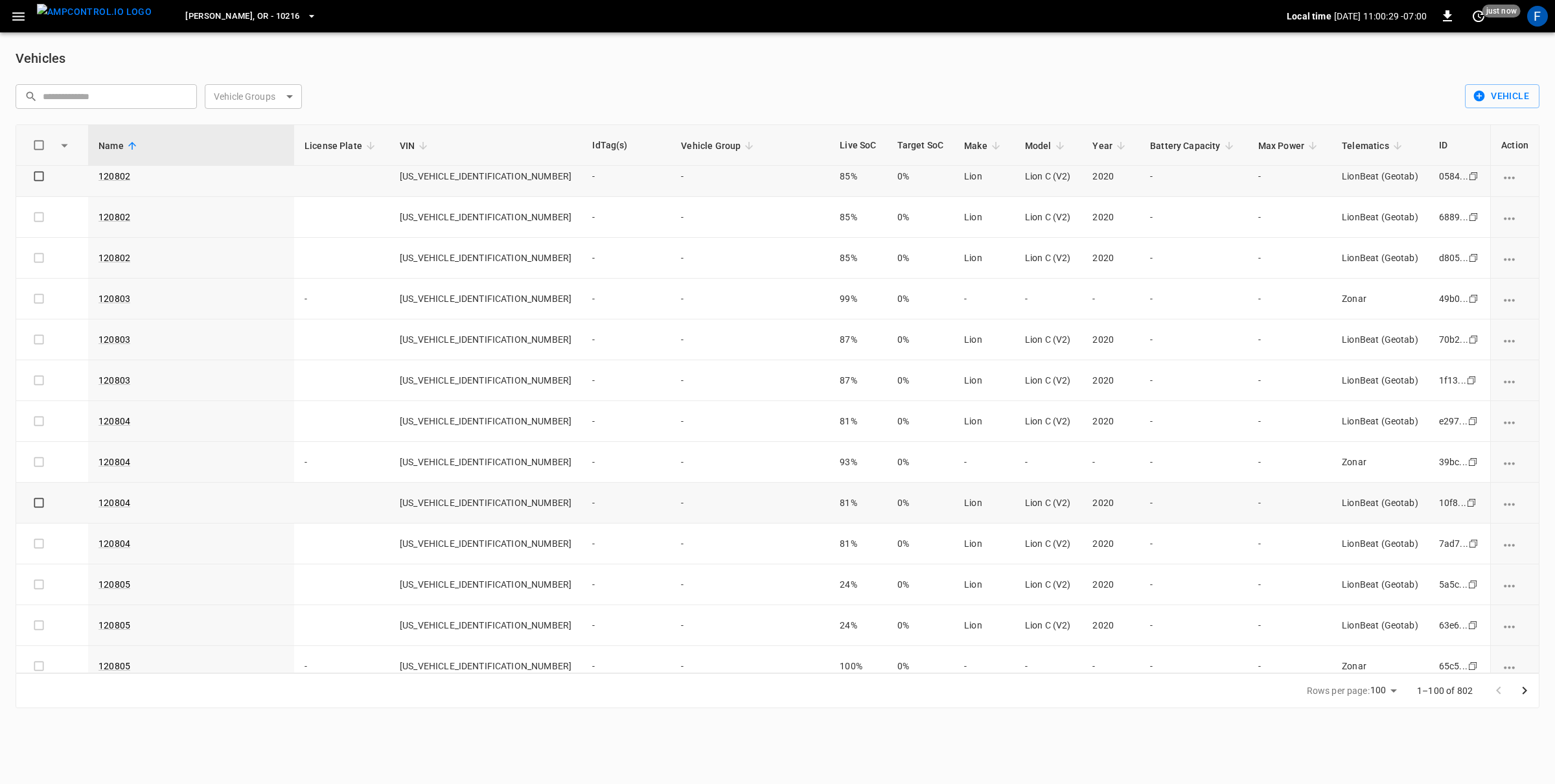
click at [1466, 505] on icon "Copy" at bounding box center [1471, 503] width 10 height 10
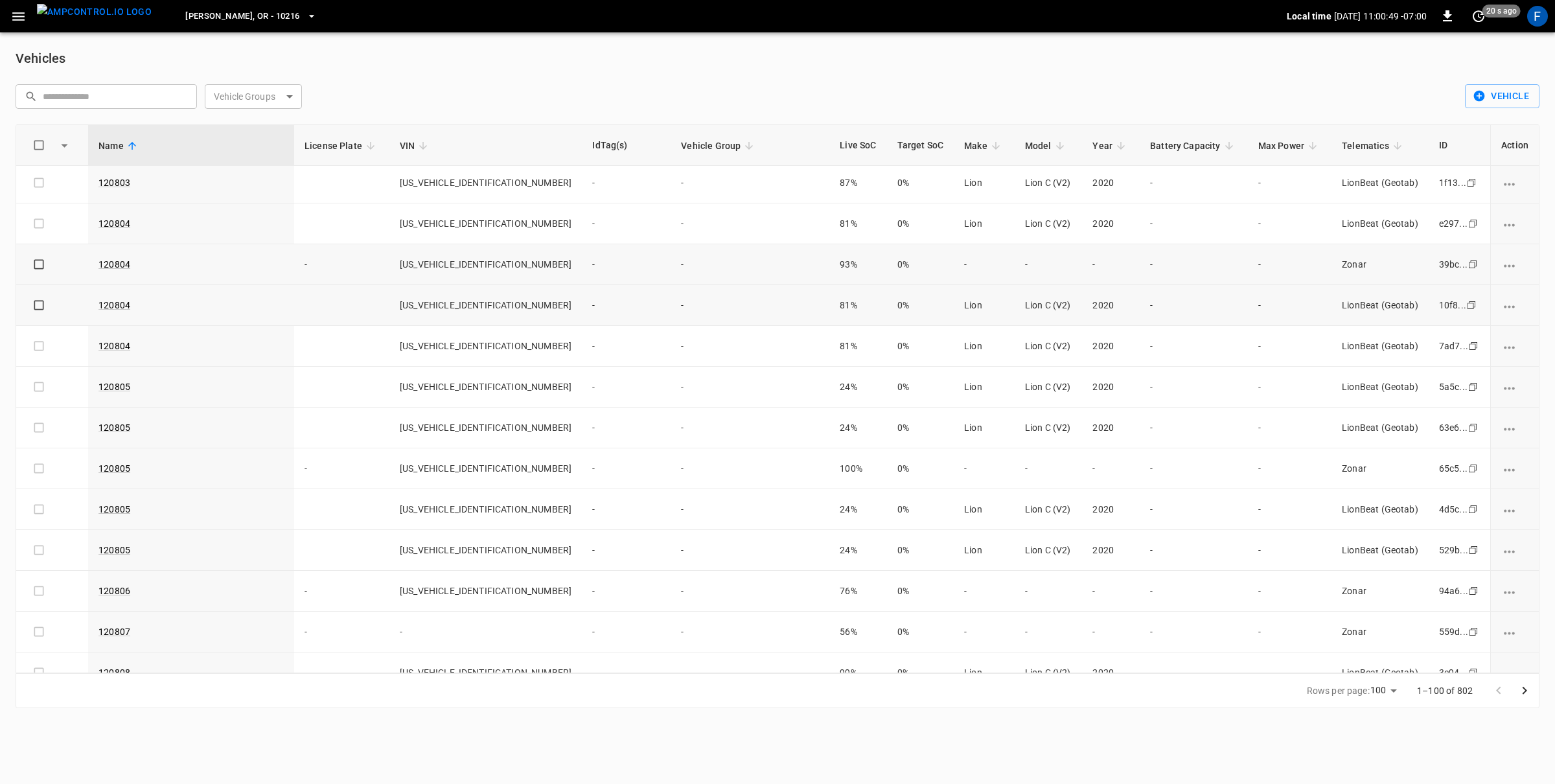
scroll to position [713, 0]
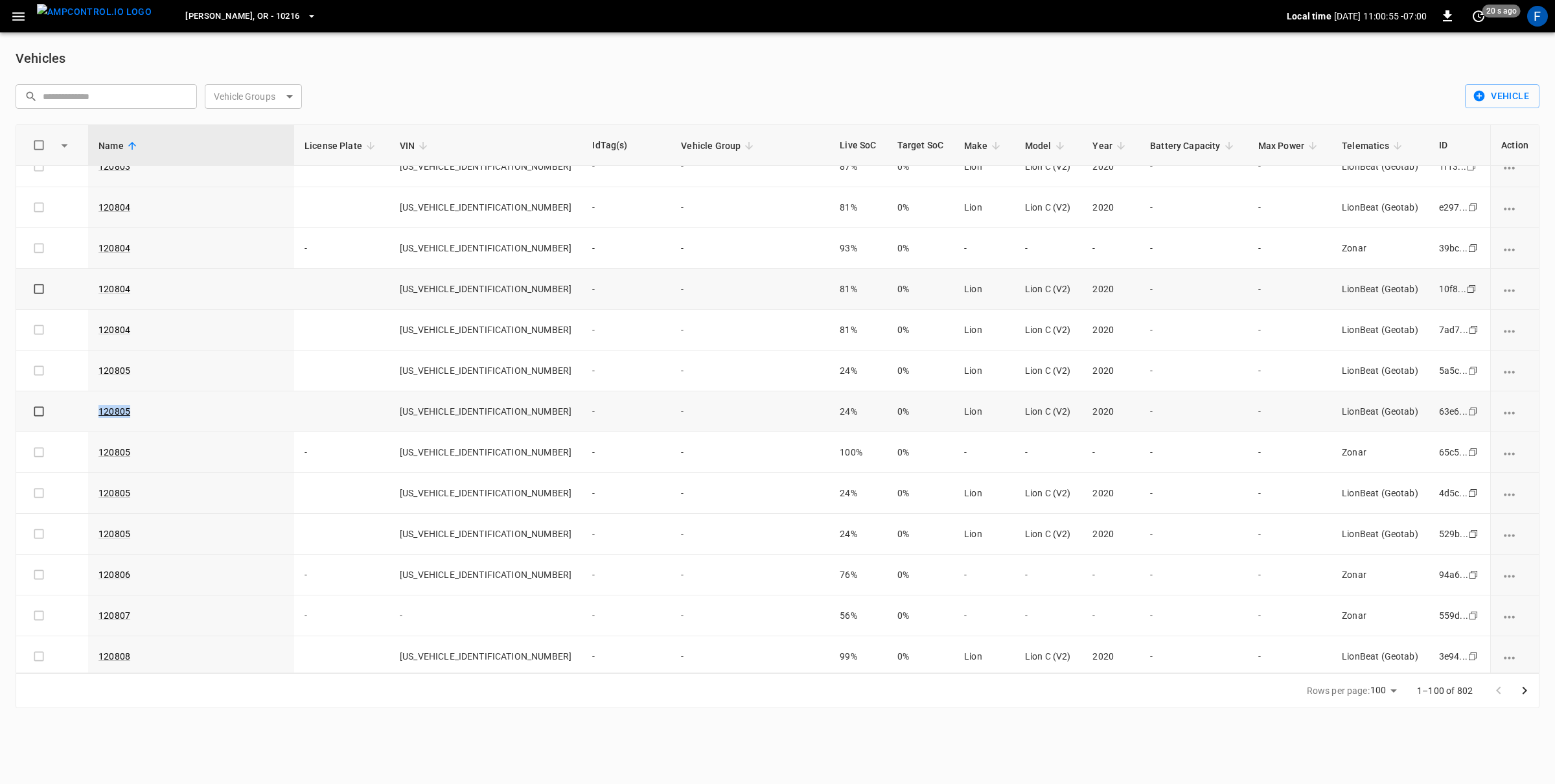
drag, startPoint x: 140, startPoint y: 417, endPoint x: 98, endPoint y: 417, distance: 42.0
click at [98, 417] on tr "120805 2A9CP2110LJ198331 - - 24% 0% Lion Lion C (V2) 2020 - - LionBeat (Geotab)…" at bounding box center [778, 412] width 1523 height 41
copy link "120805"
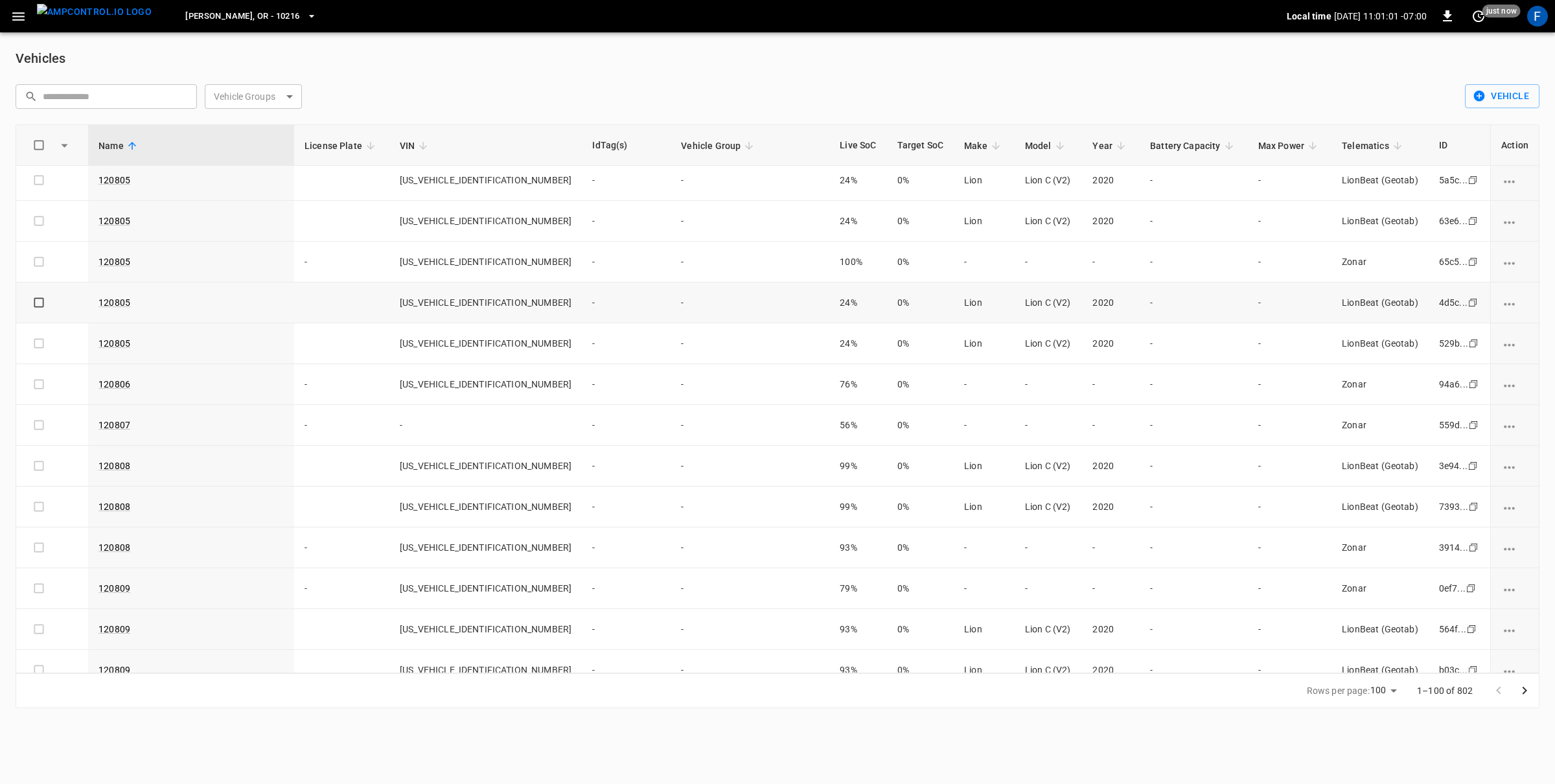
scroll to position [933, 0]
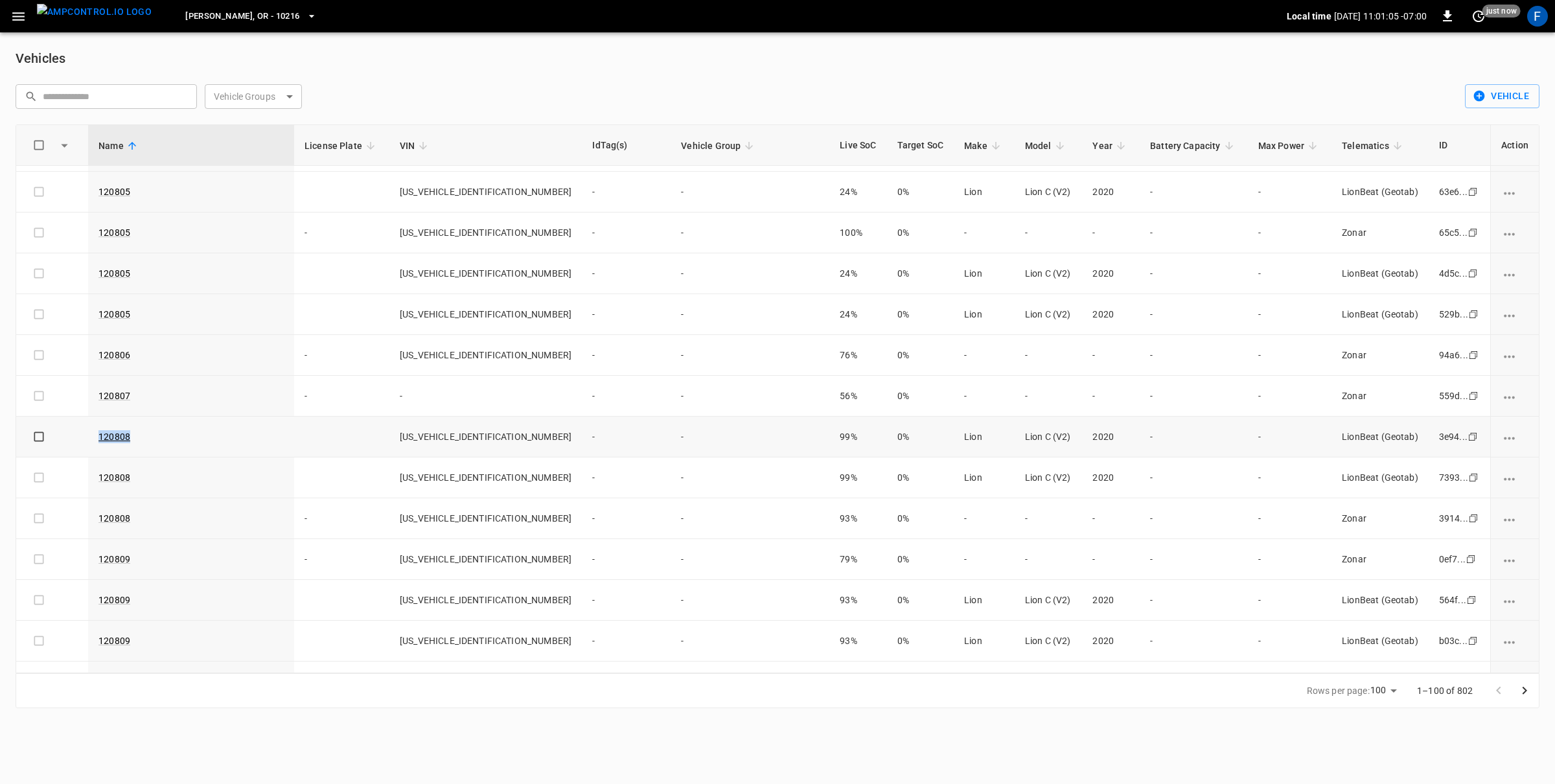
drag, startPoint x: 159, startPoint y: 438, endPoint x: 94, endPoint y: 436, distance: 65.0
click at [94, 436] on tr "120808 2A9CP2116LJ198334 - - 99% 0% Lion Lion C (V2) 2020 - - LionBeat (Geotab)…" at bounding box center [778, 437] width 1523 height 41
copy link "120808"
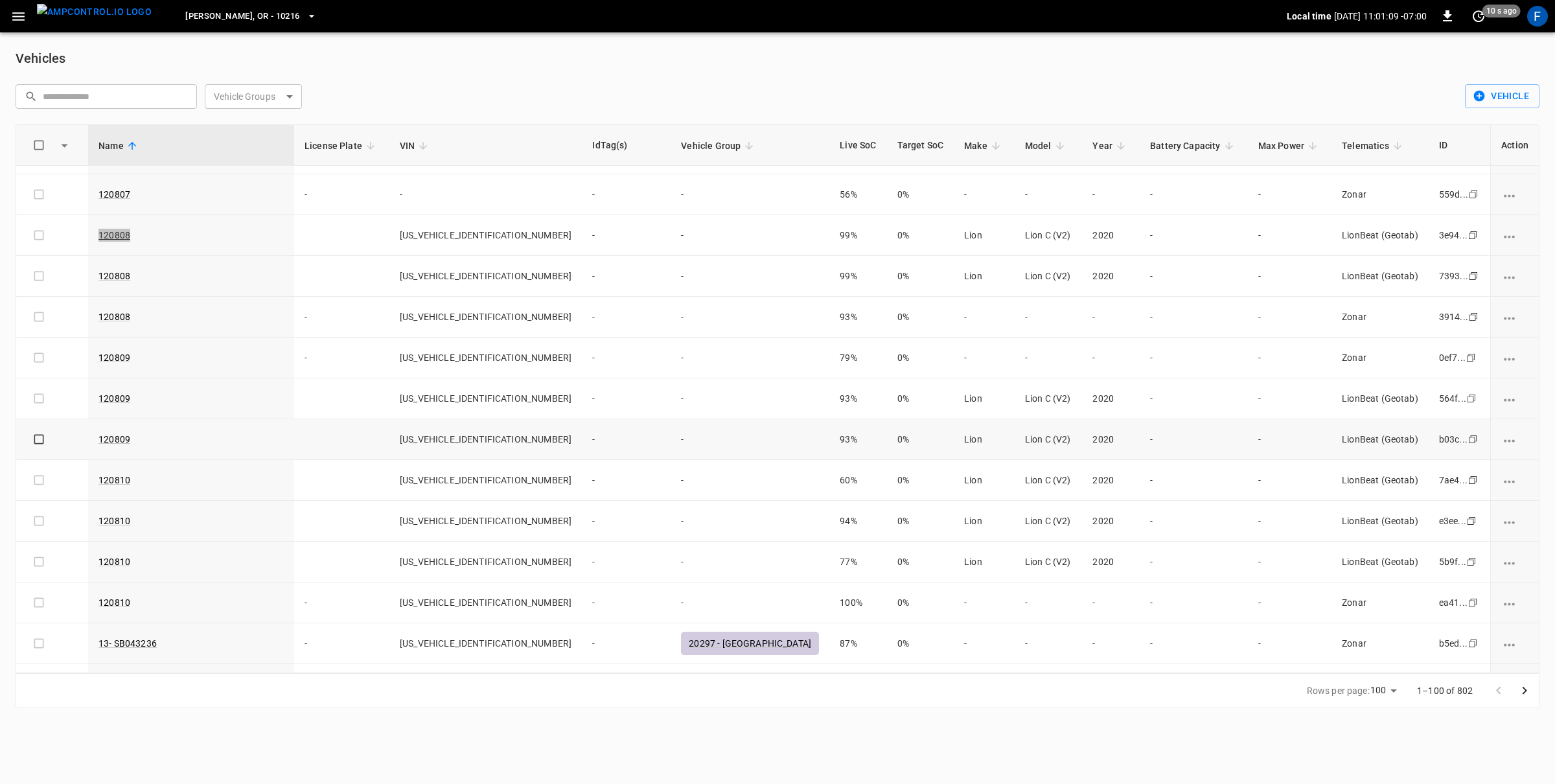
scroll to position [1190, 0]
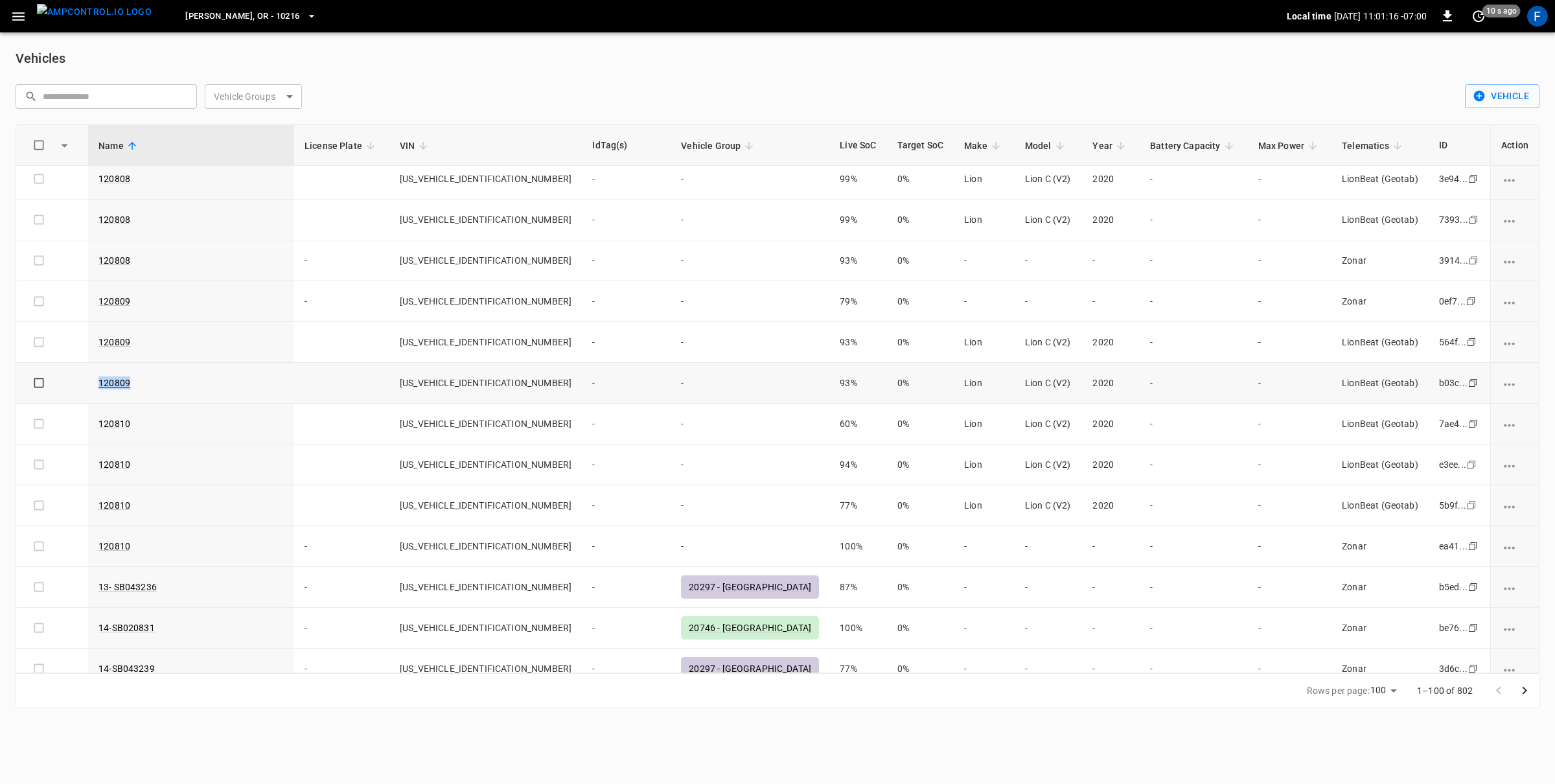
drag, startPoint x: 151, startPoint y: 384, endPoint x: 91, endPoint y: 384, distance: 60.0
click at [91, 384] on tr "120809 2A9CP2118LJ198335 - - 93% 0% Lion Lion C (V2) 2020 - - LionBeat (Geotab)…" at bounding box center [778, 383] width 1523 height 41
copy link "120809"
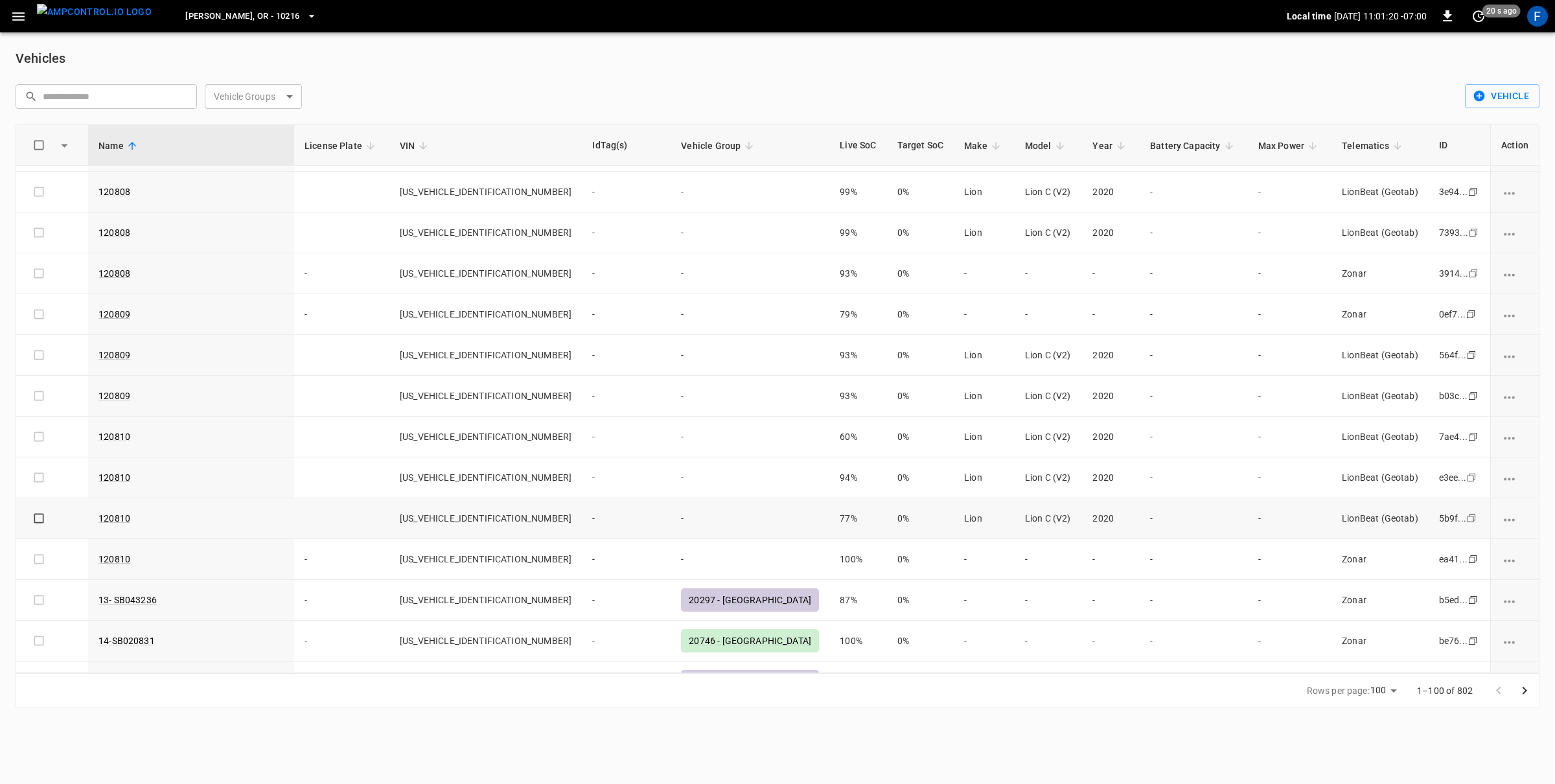
scroll to position [1177, 0]
drag, startPoint x: 192, startPoint y: 484, endPoint x: 80, endPoint y: 486, distance: 112.0
click at [80, 486] on tr "120810 2A9CP211XLJ198336 - - 94% 0% Lion Lion C (V2) 2020 - - LionBeat (Geotab)…" at bounding box center [778, 479] width 1523 height 41
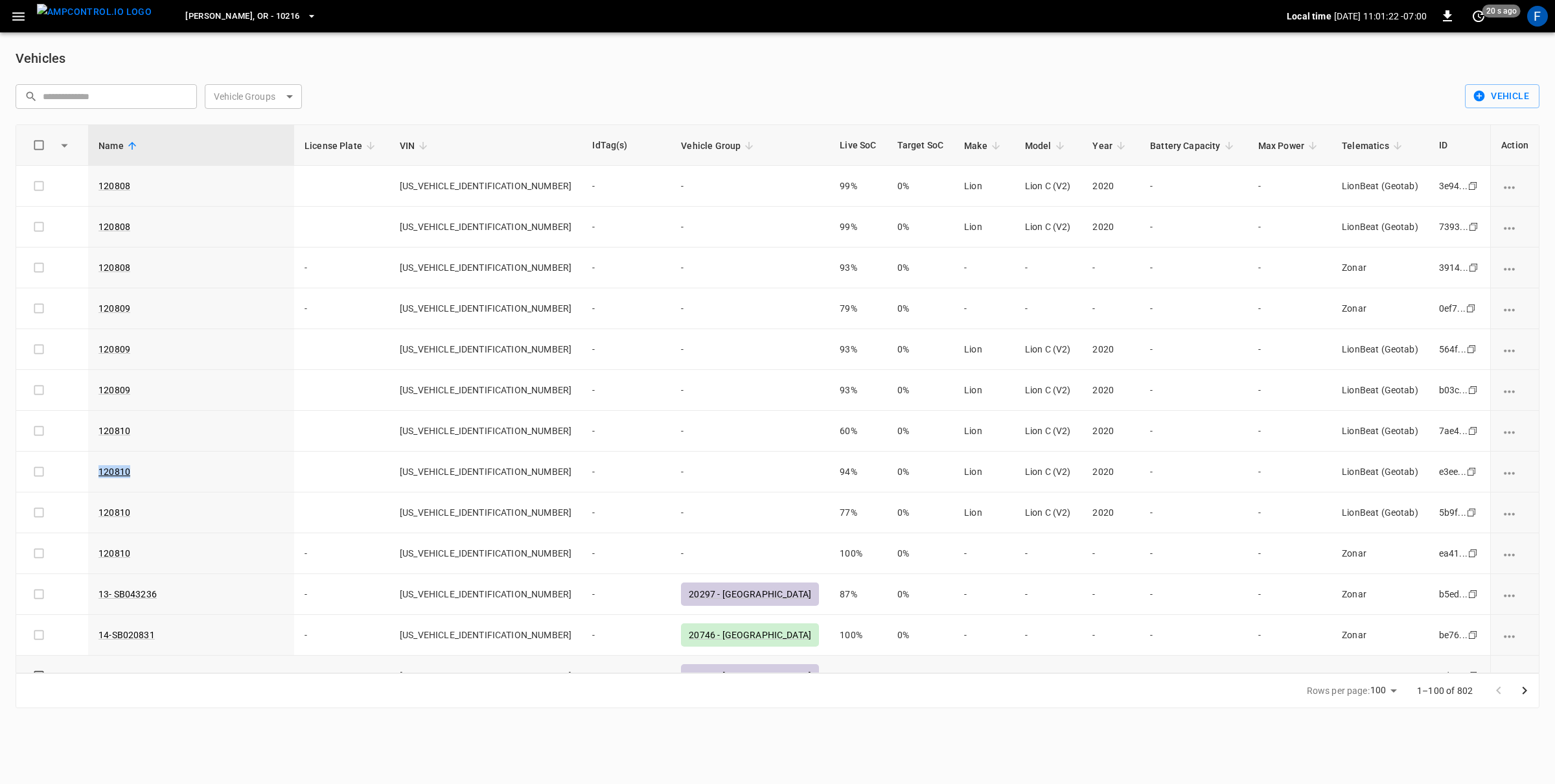
copy link "120810"
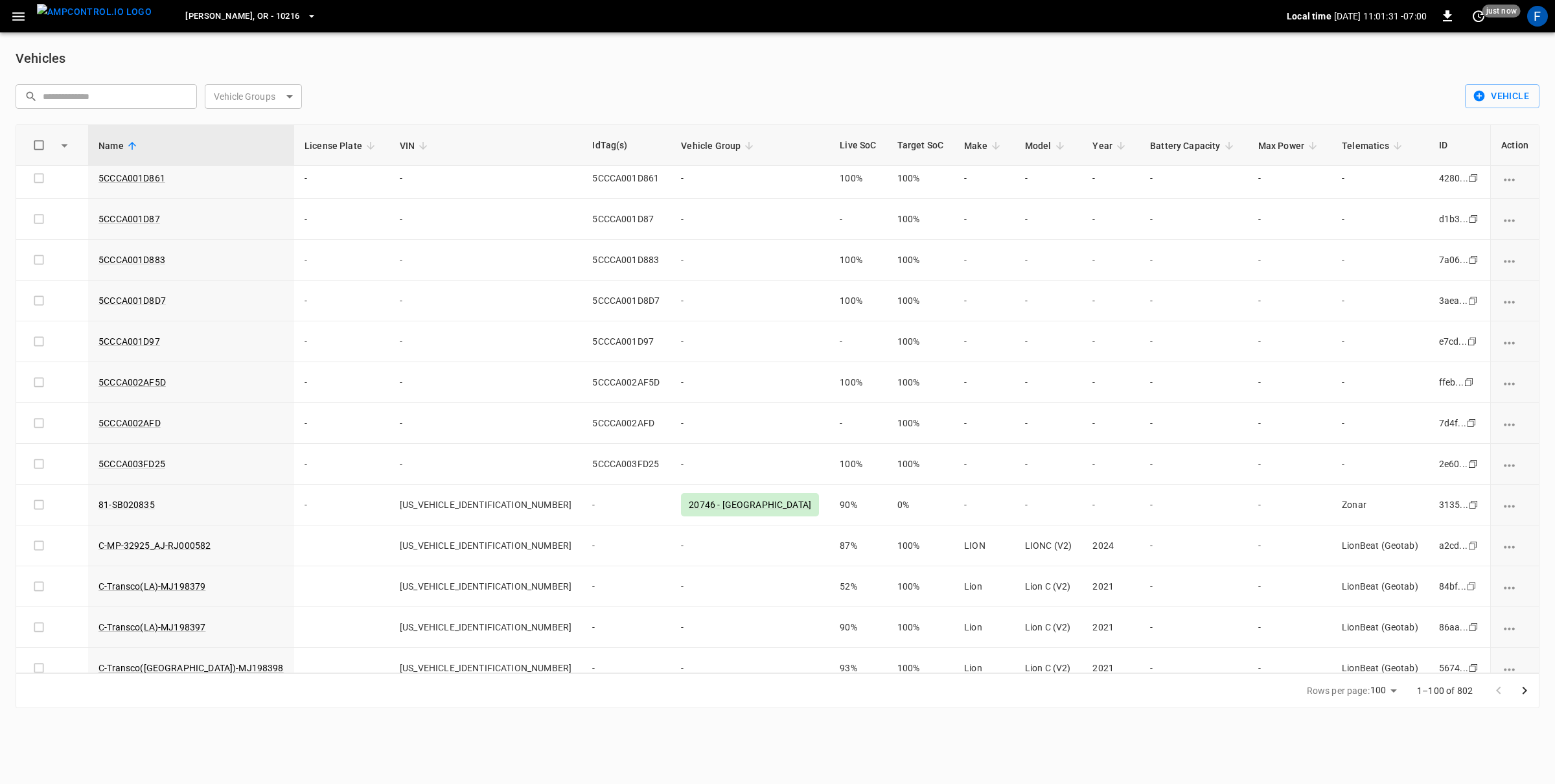
scroll to position [3587, 0]
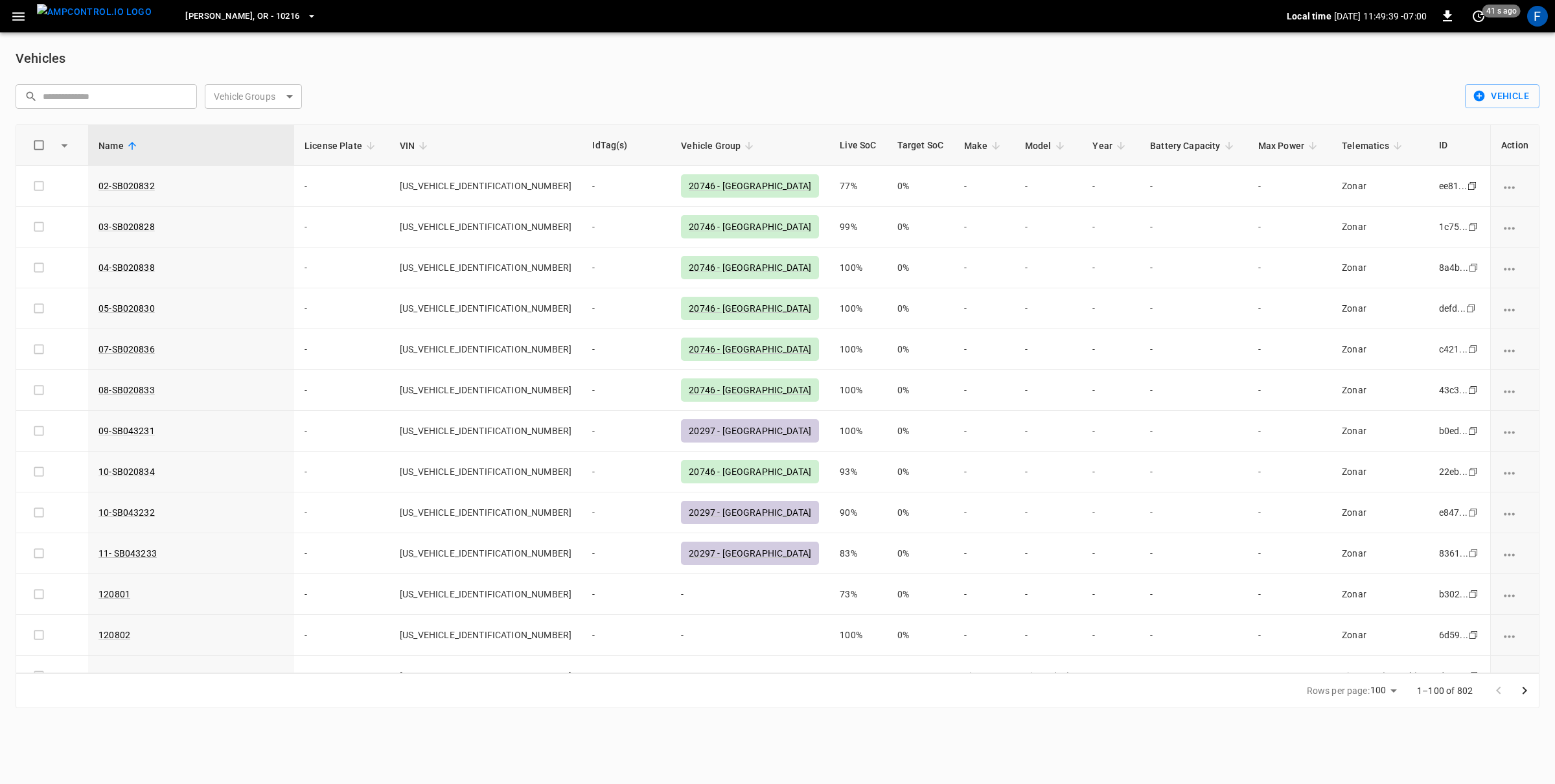
scroll to position [3587, 0]
